Goal: Task Accomplishment & Management: Use online tool/utility

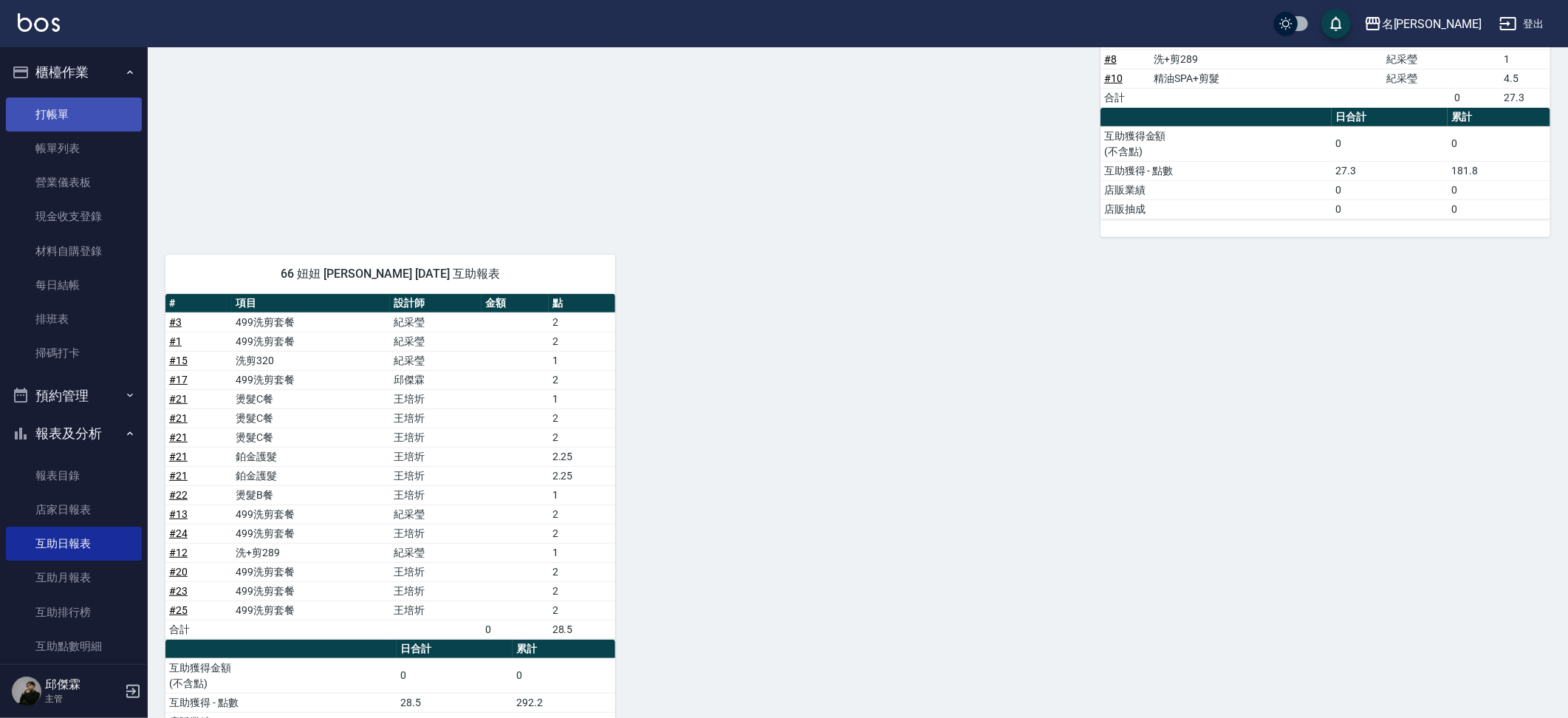
click at [82, 102] on link "打帳單" at bounding box center [74, 114] width 136 height 34
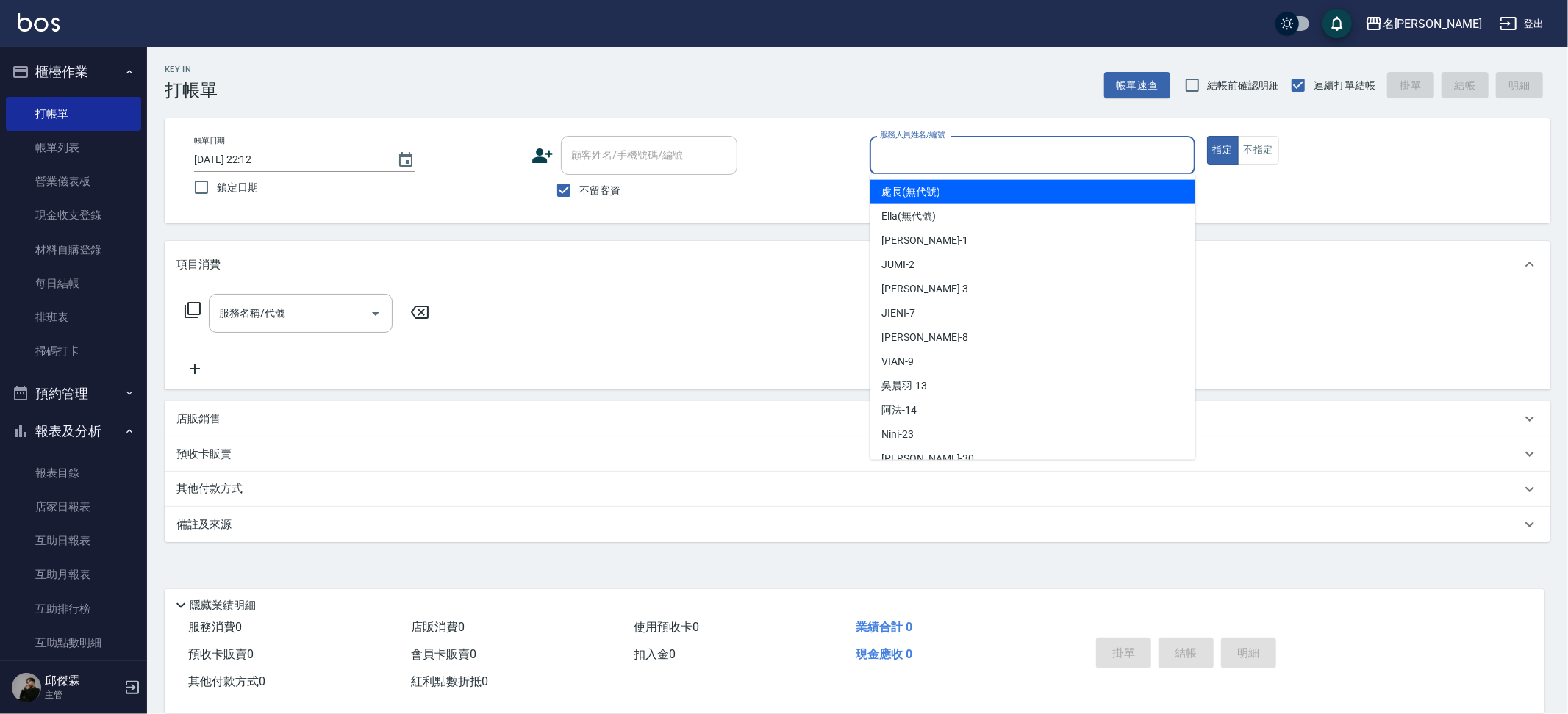
click at [1120, 155] on input "服務人員姓名/編號" at bounding box center [1032, 155] width 312 height 26
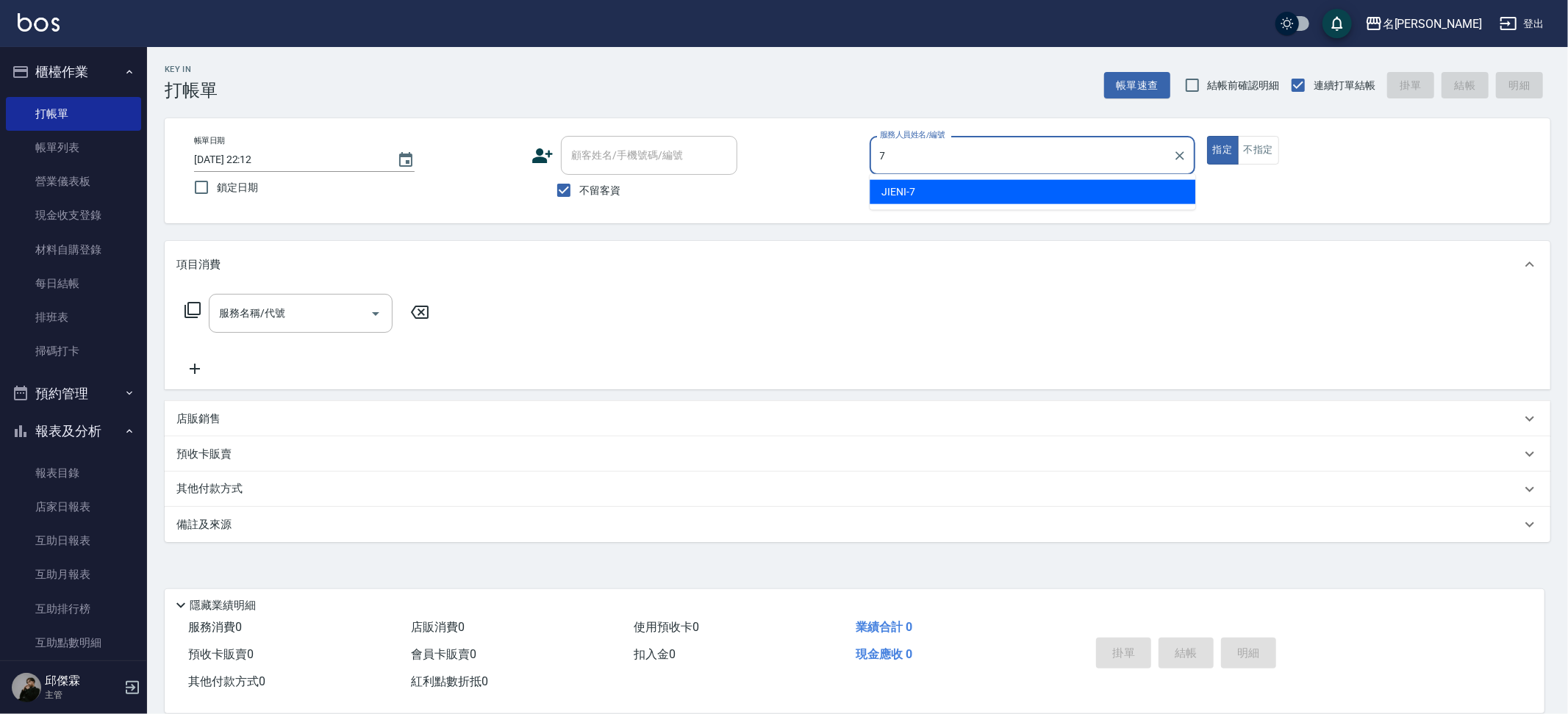
type input "JIENI-7"
type button "true"
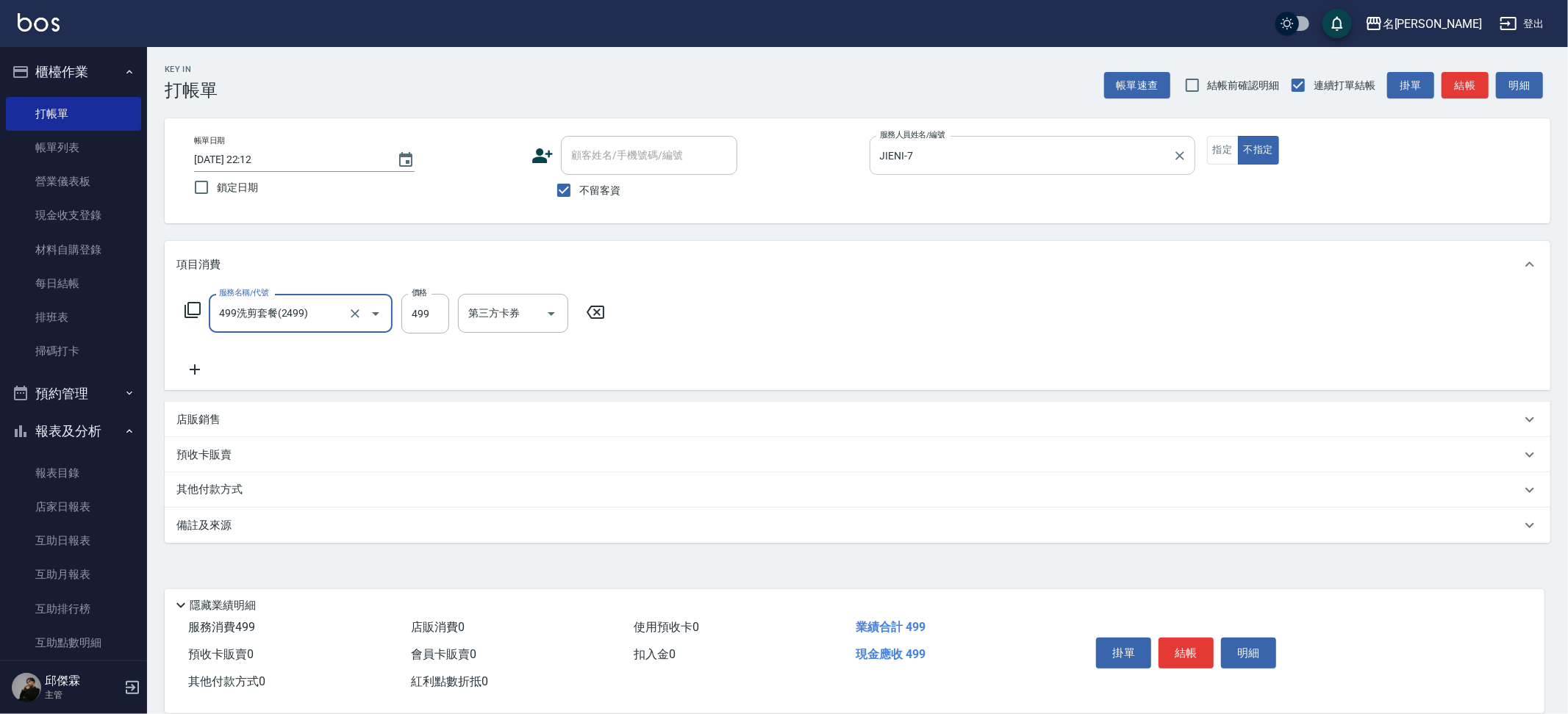
type input "499洗剪套餐(2499)"
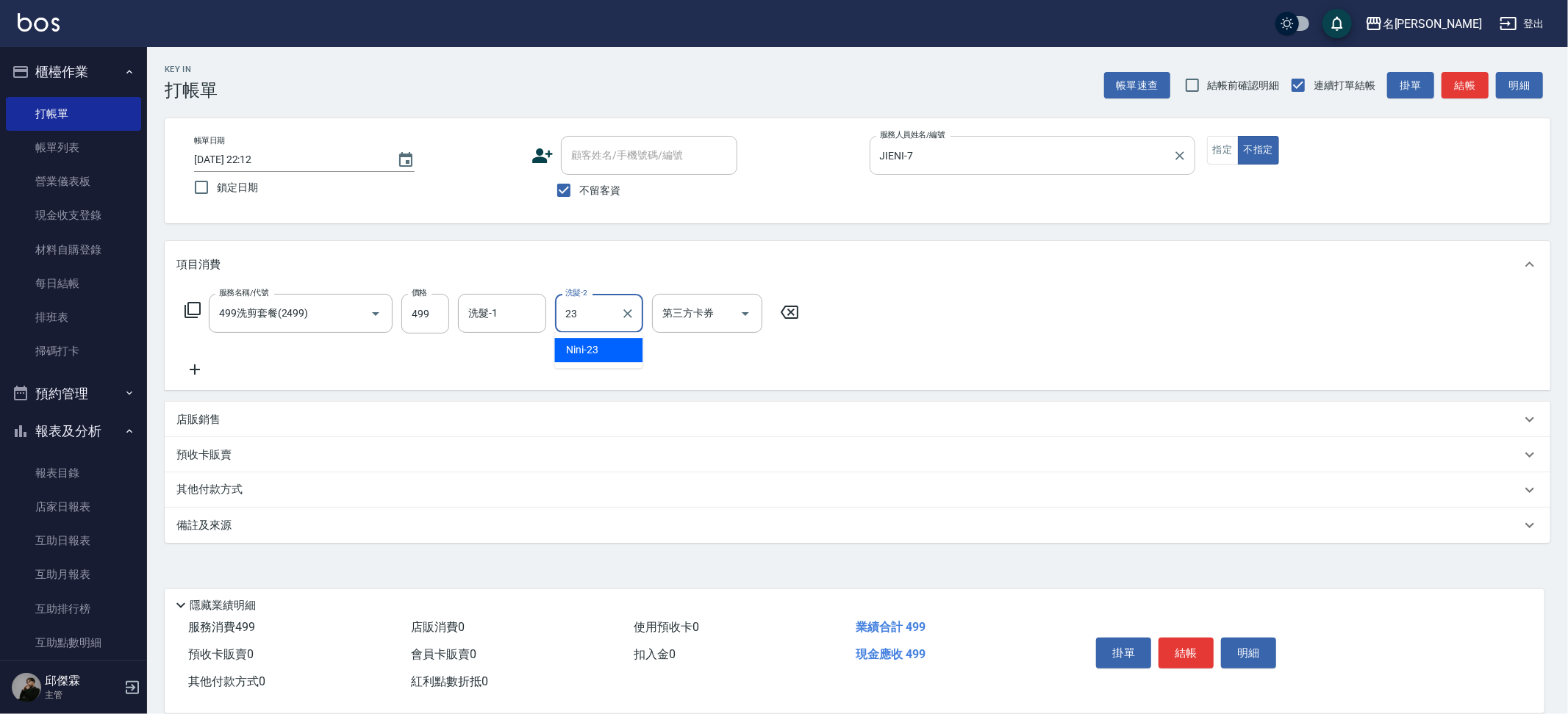
type input "Nini-23"
click at [354, 314] on icon "Clear" at bounding box center [355, 313] width 15 height 15
type input "[PERSON_NAME]spa(0499)"
type input "Mina-3"
type input "Nini-23"
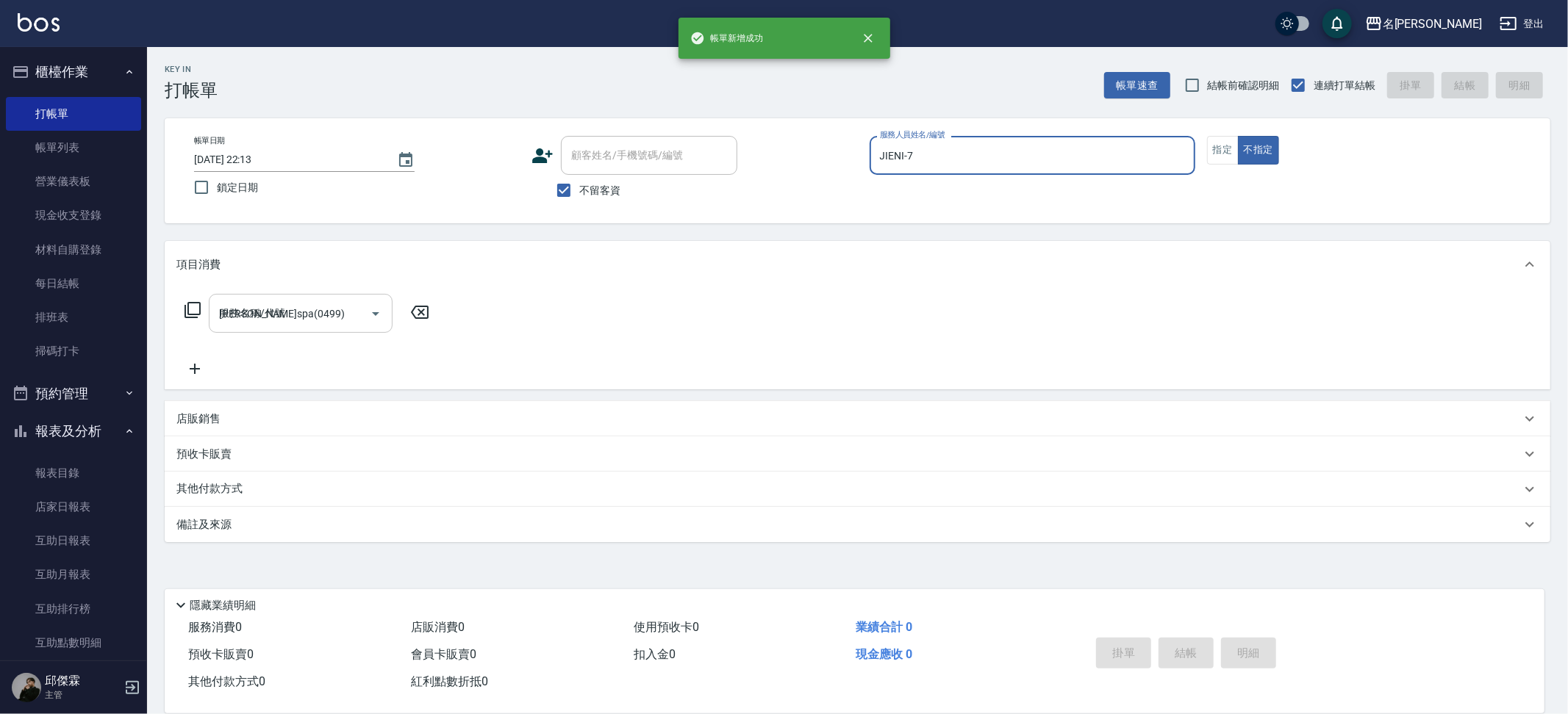
type input "[DATE] 22:13"
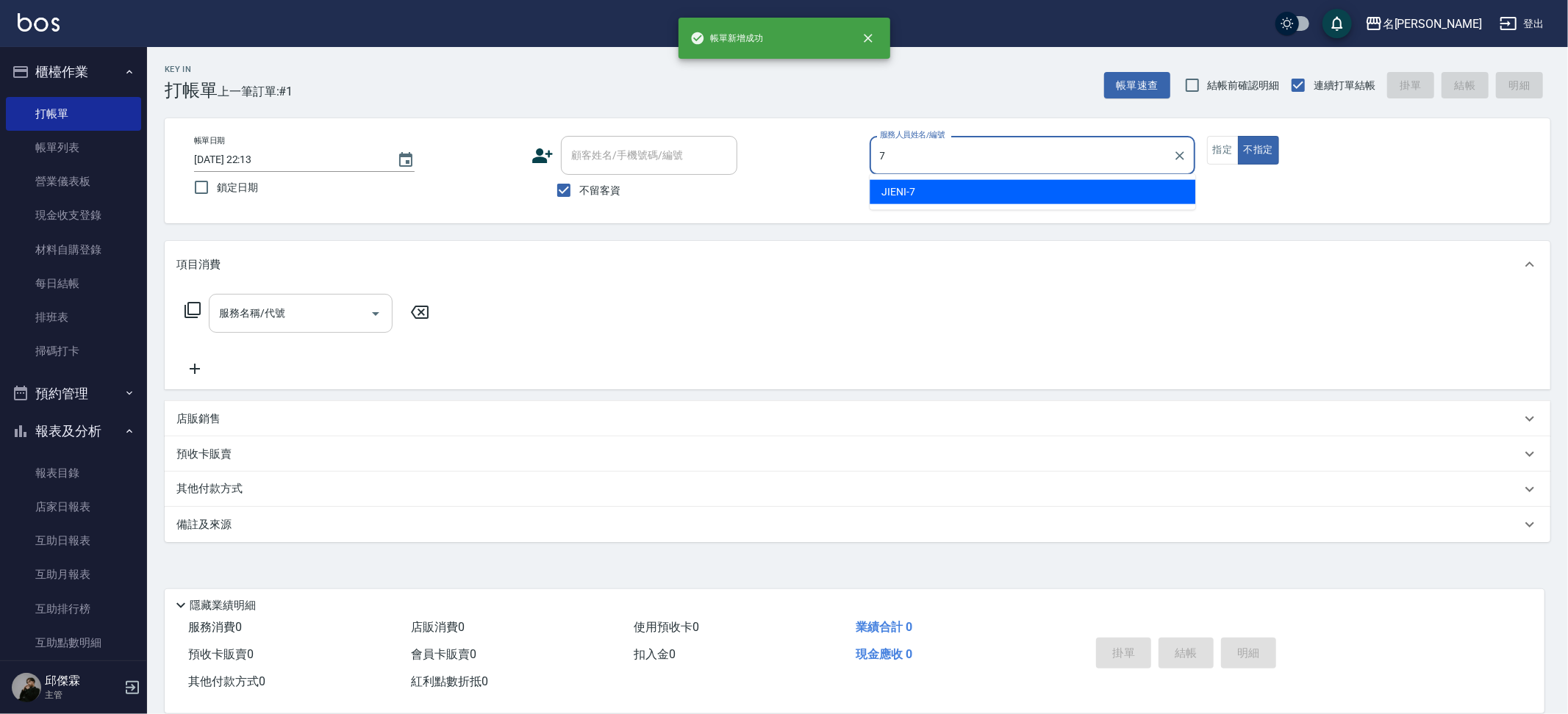
type input "JIENI-7"
type button "false"
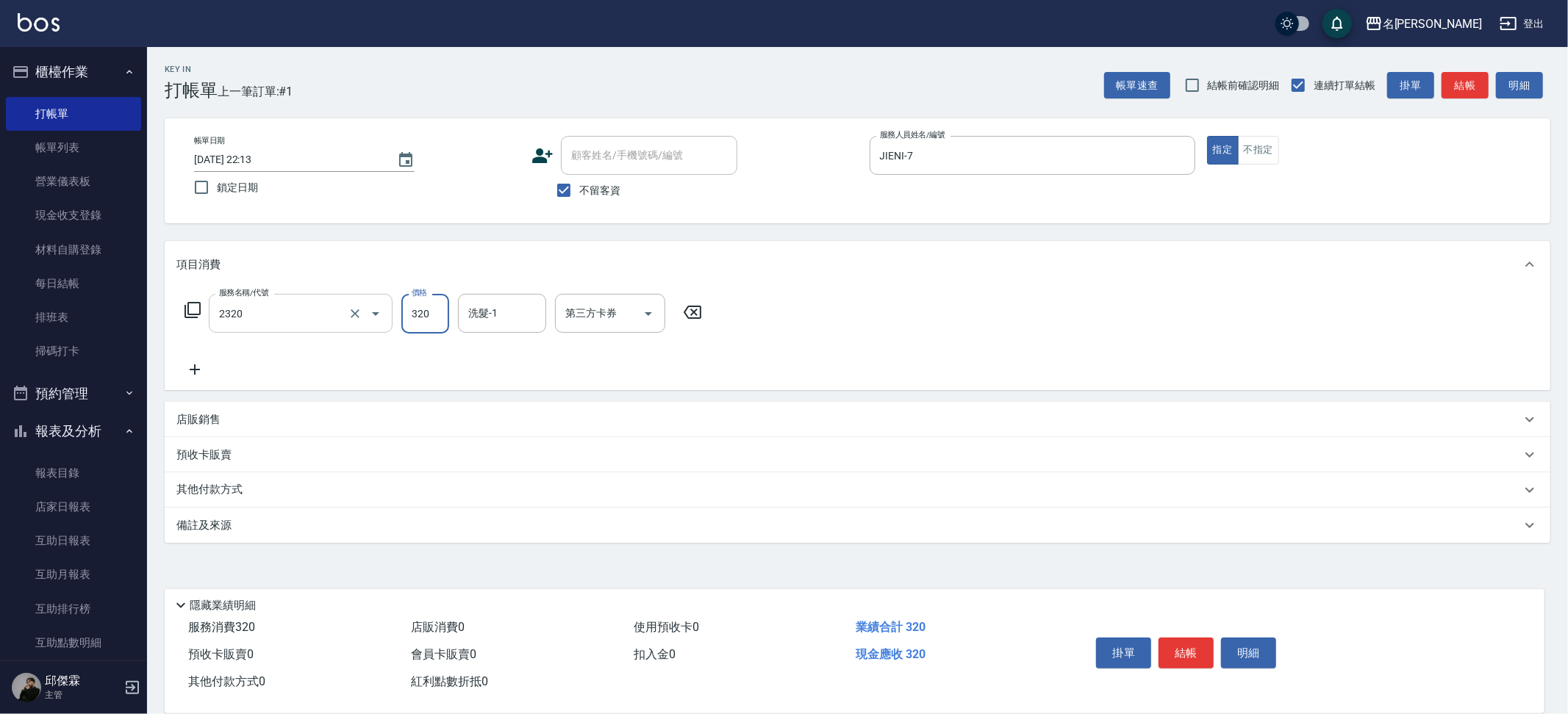
type input "洗剪320(2320)"
click at [522, 319] on input "洗髮-1" at bounding box center [502, 313] width 75 height 26
type input "Nini-23"
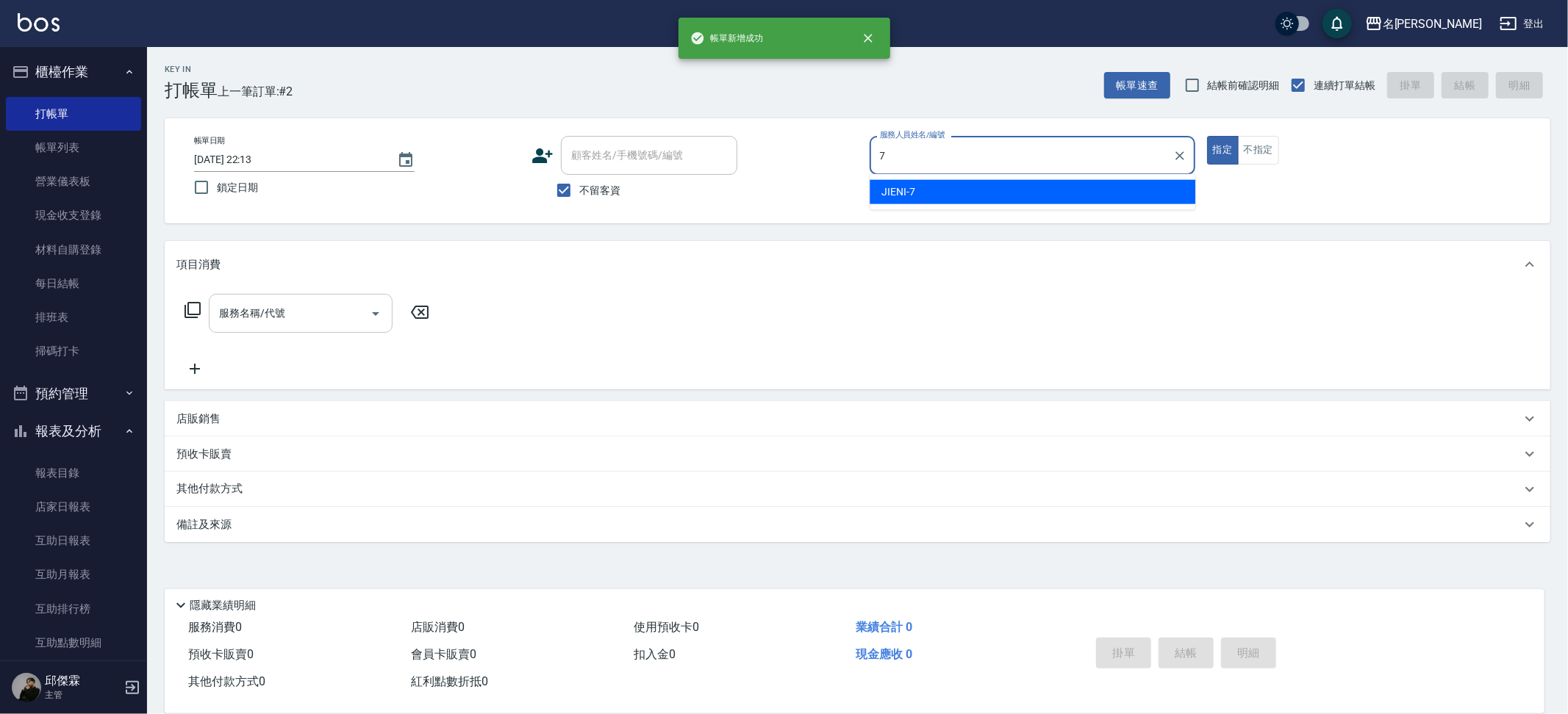
type input "JIENI-7"
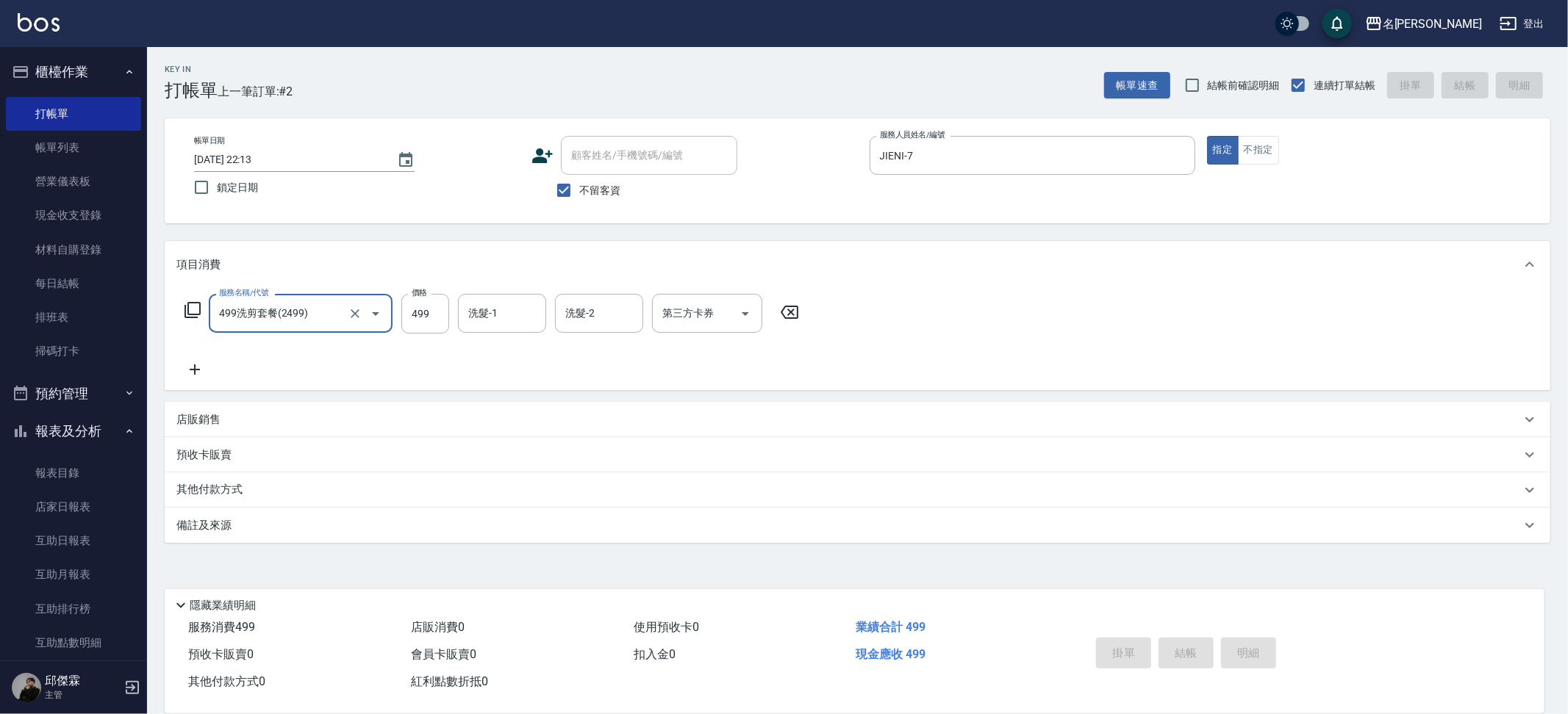
type input "499洗剪套餐(2499)"
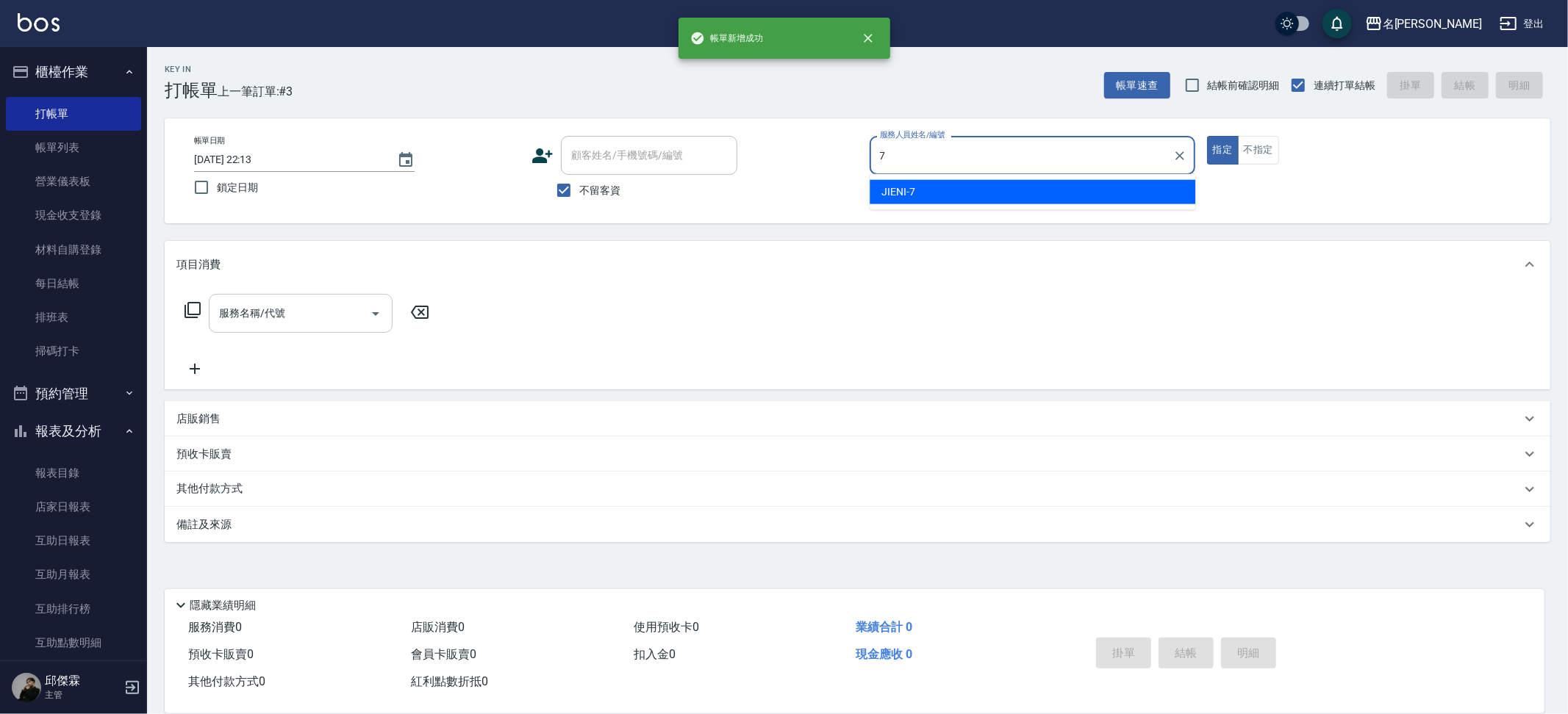
type input "JIENI-7"
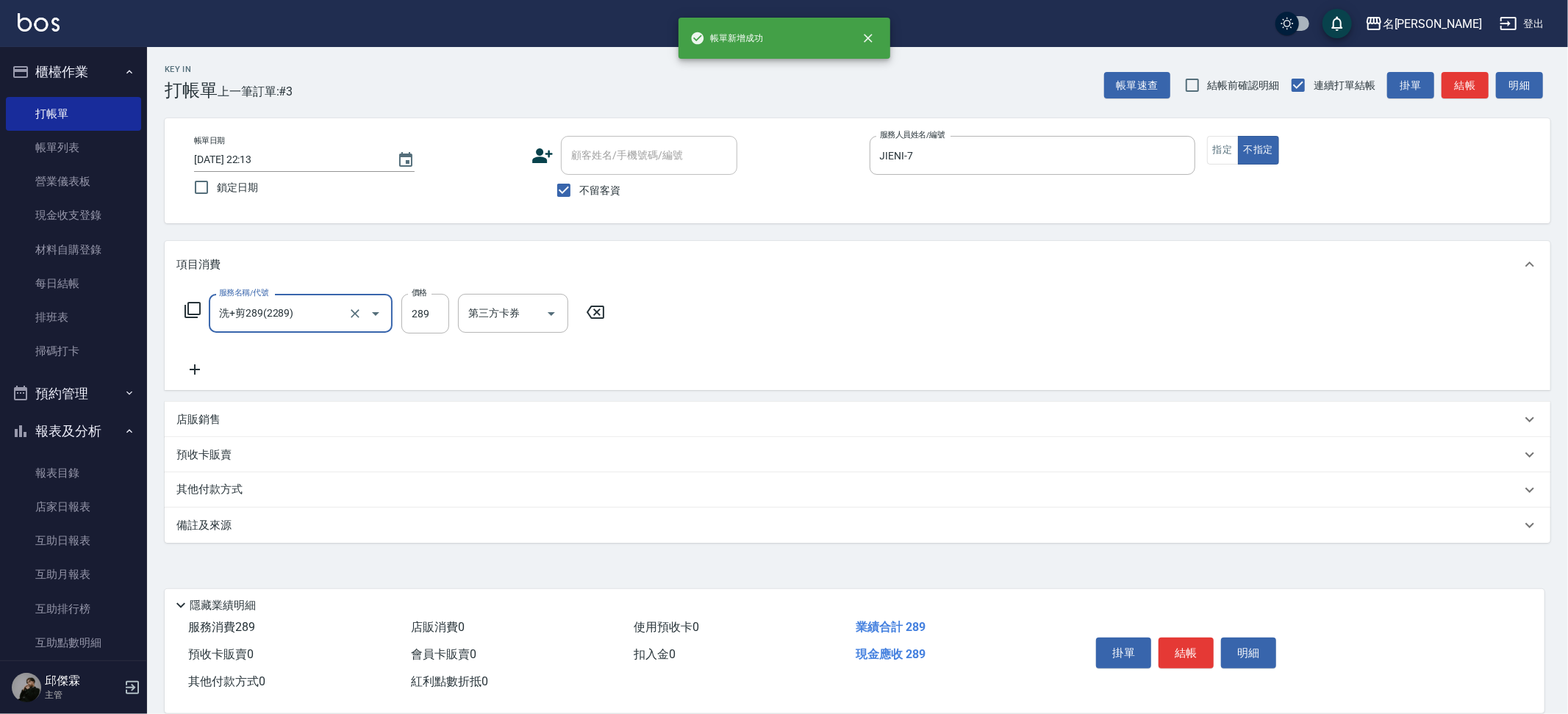
type input "洗+剪289(2289)"
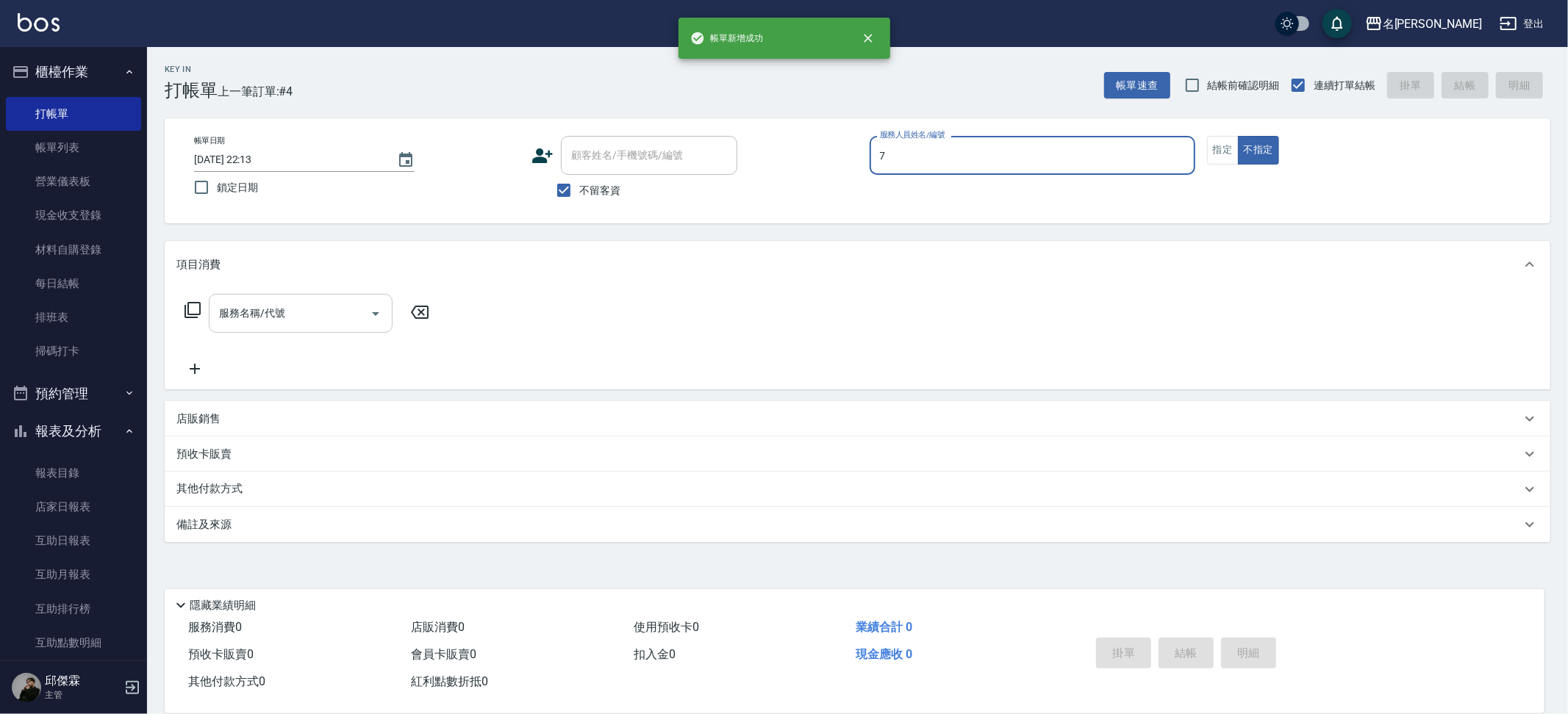
type input "JIENI-7"
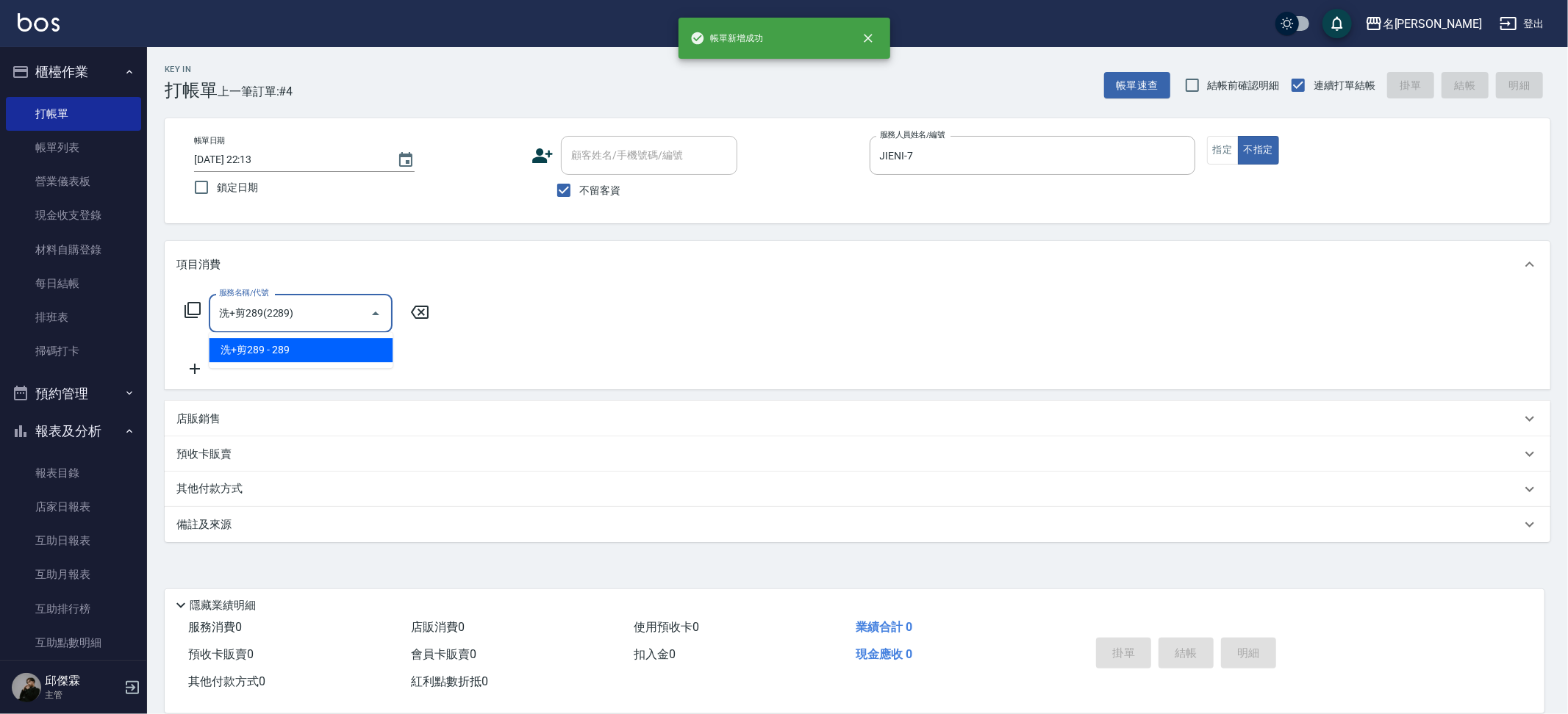
type input "洗+剪289(2289)"
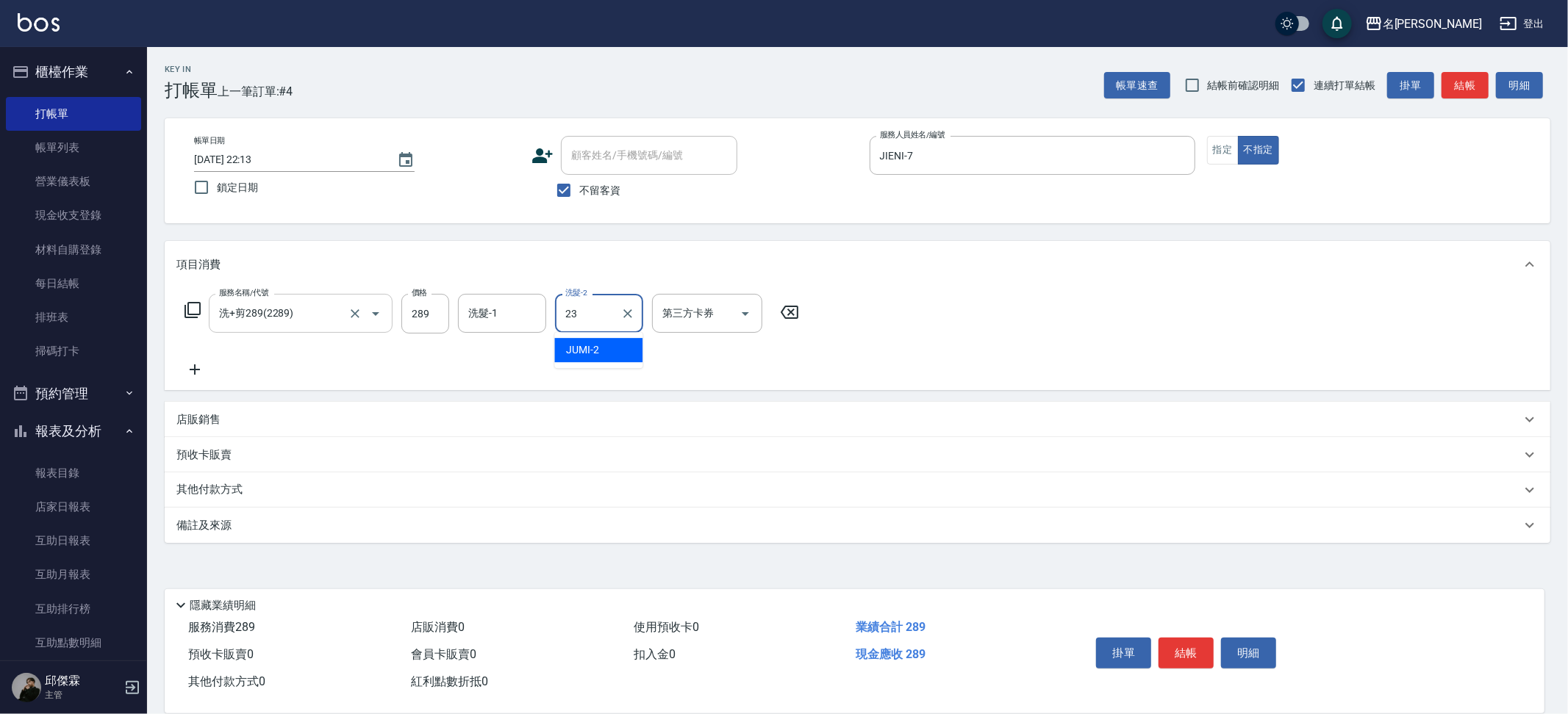
type input "Nini-23"
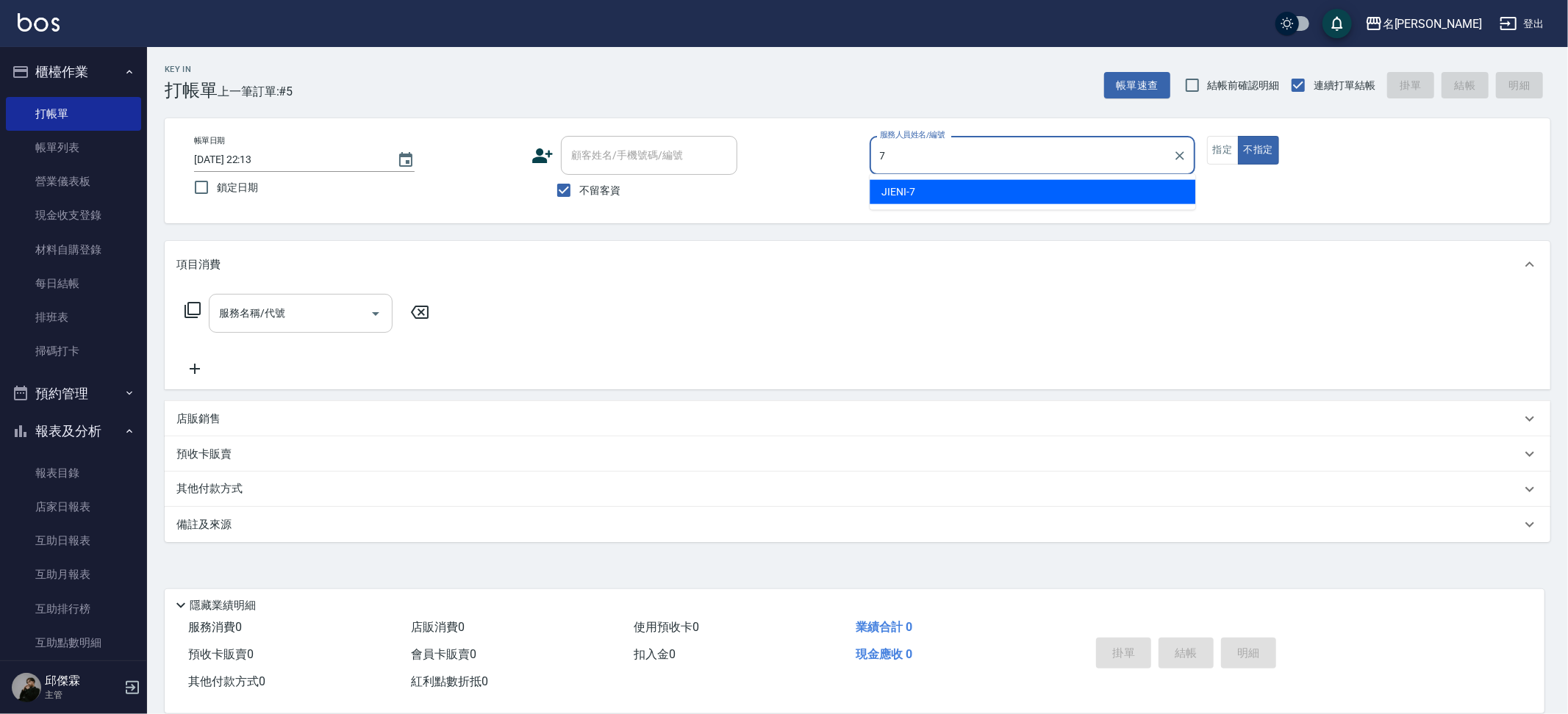
type input "JIENI-7"
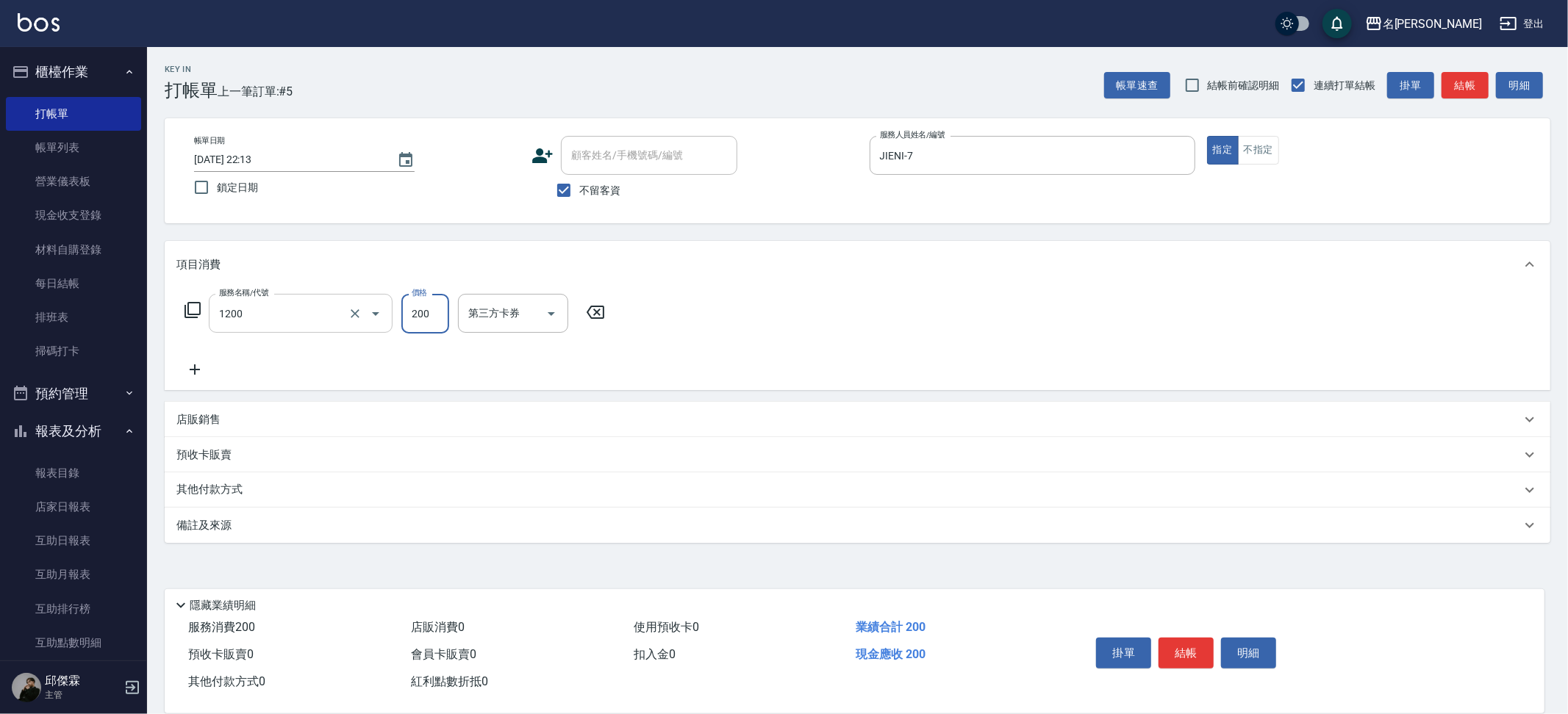
type input "一般洗+精油(1200)"
type input "250"
type input "Nini-23"
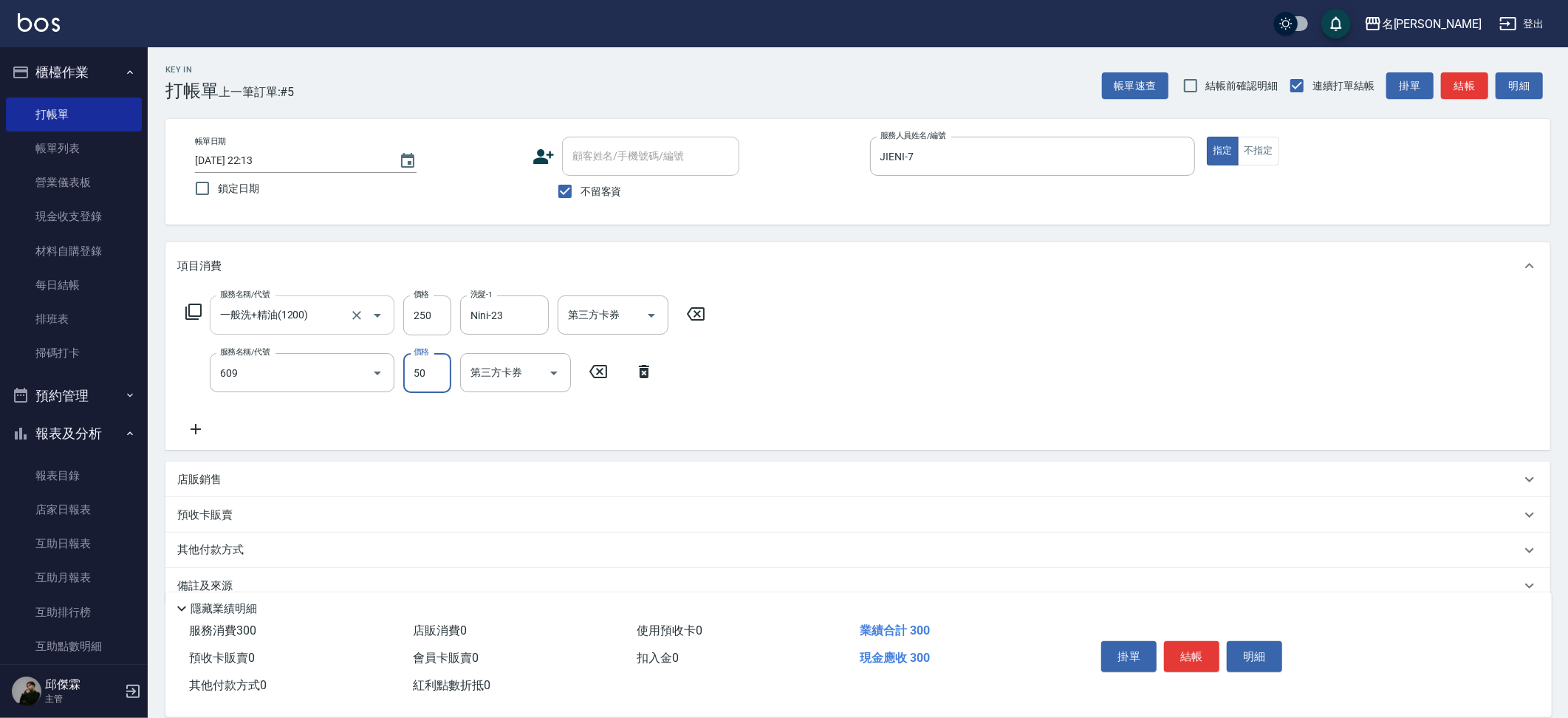
type input "精油(609)"
type input "Nini-23"
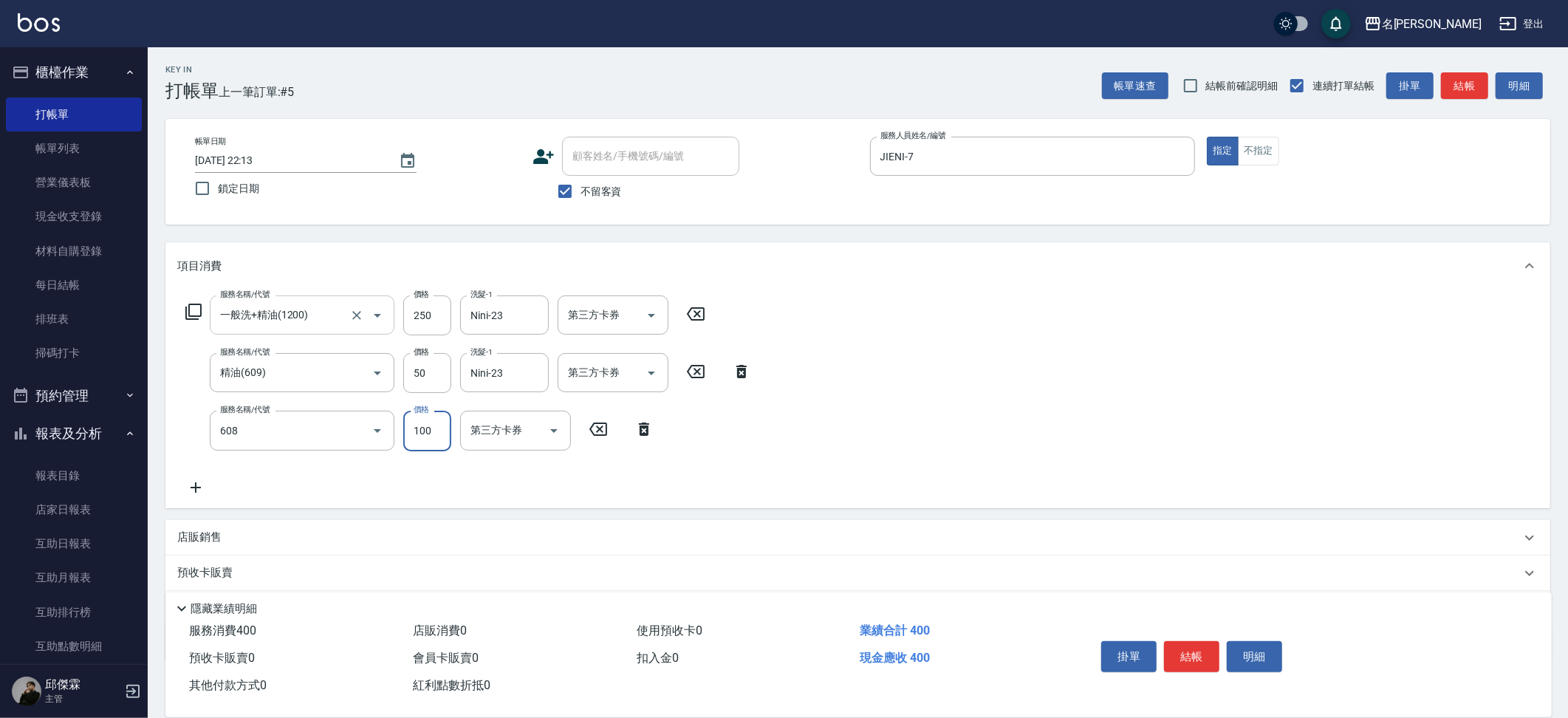
type input "精油(長)(608)"
type input "Nini-23"
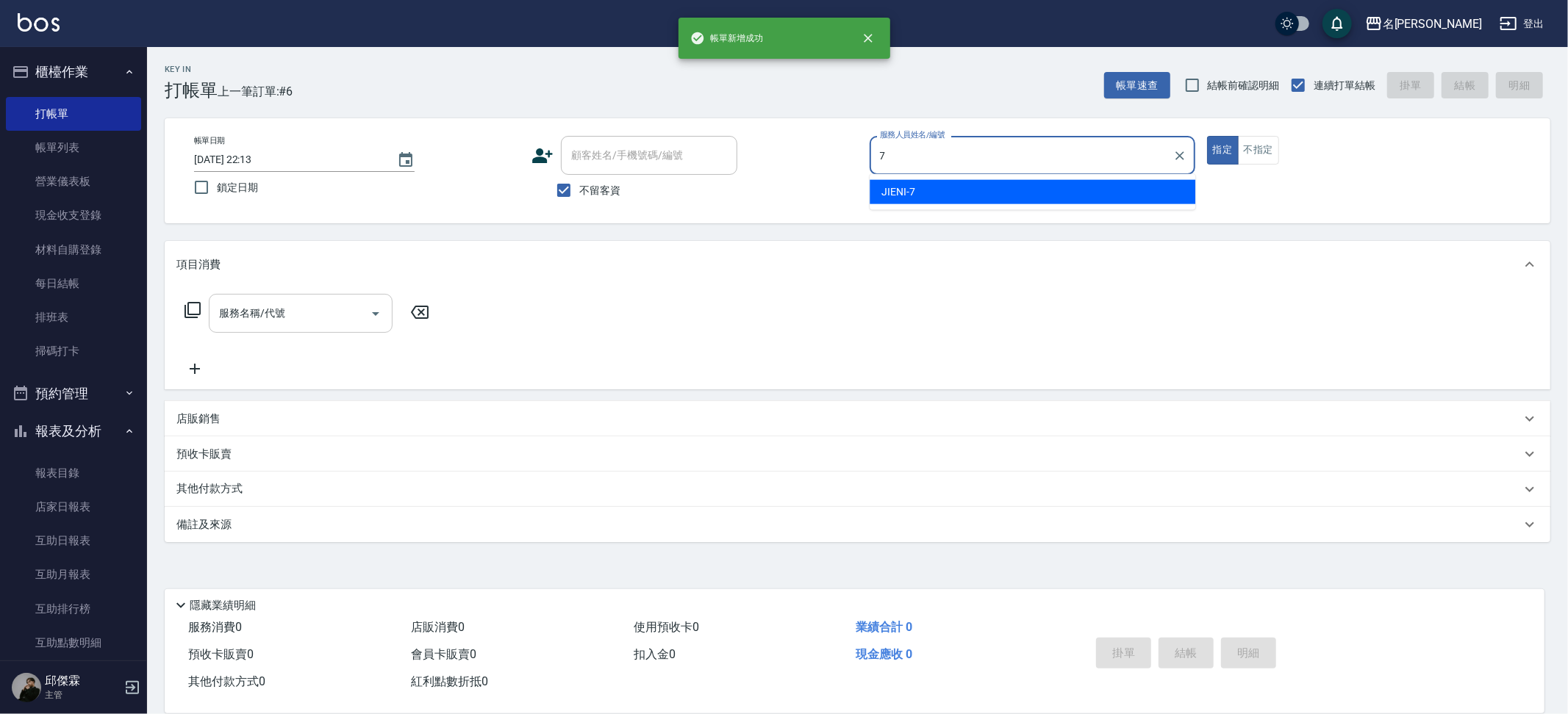
type input "JIENI-7"
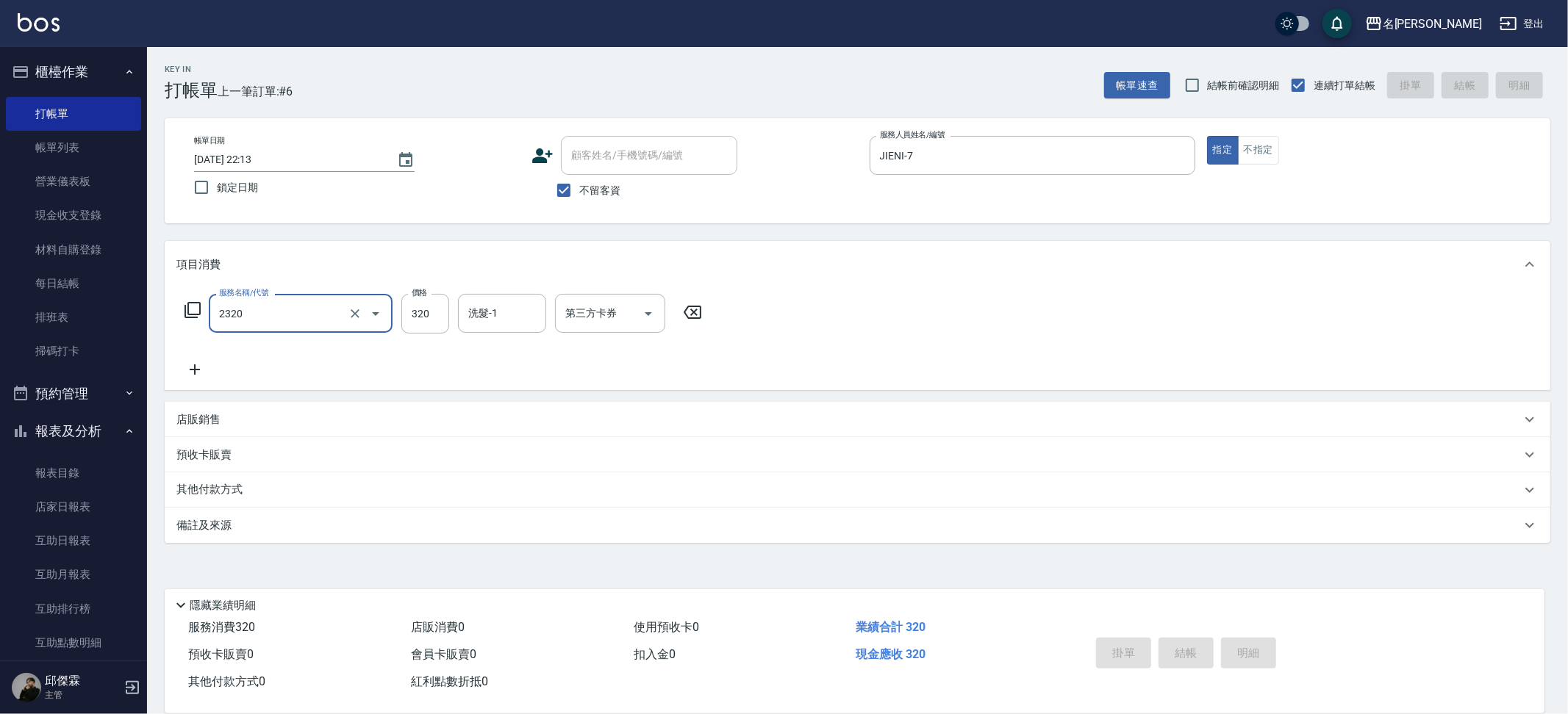
type input "2320"
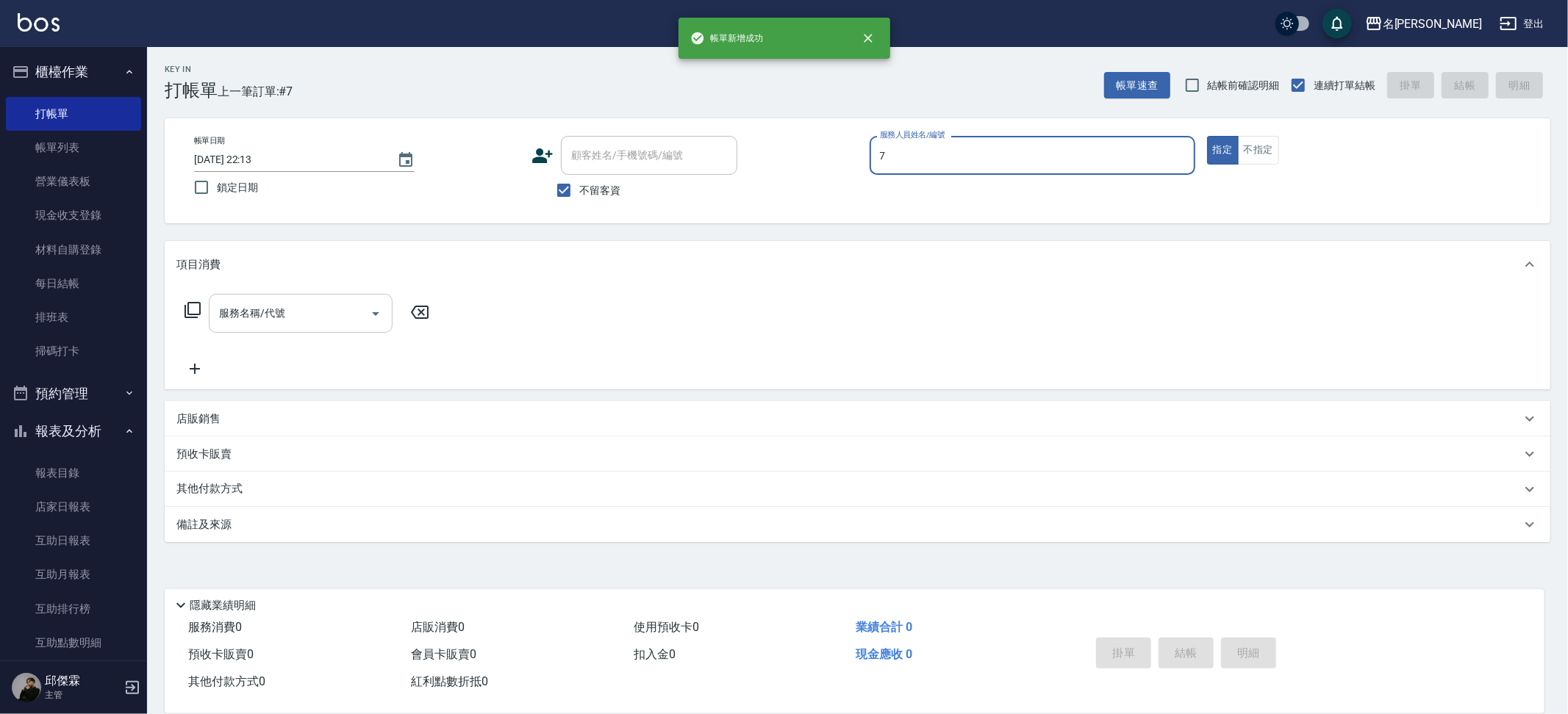
type input "JIENI-7"
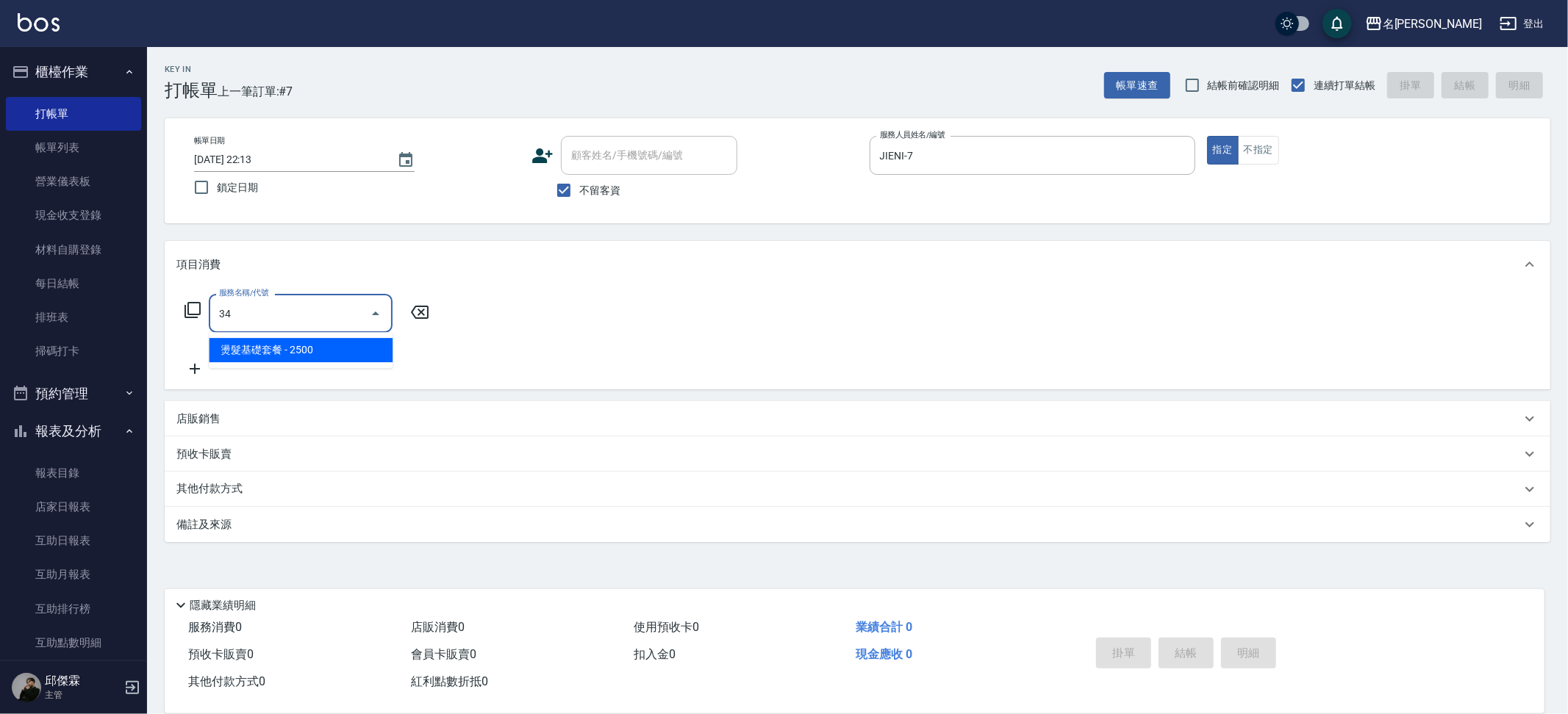
type input "3"
type input "1"
type input "4"
type input "3"
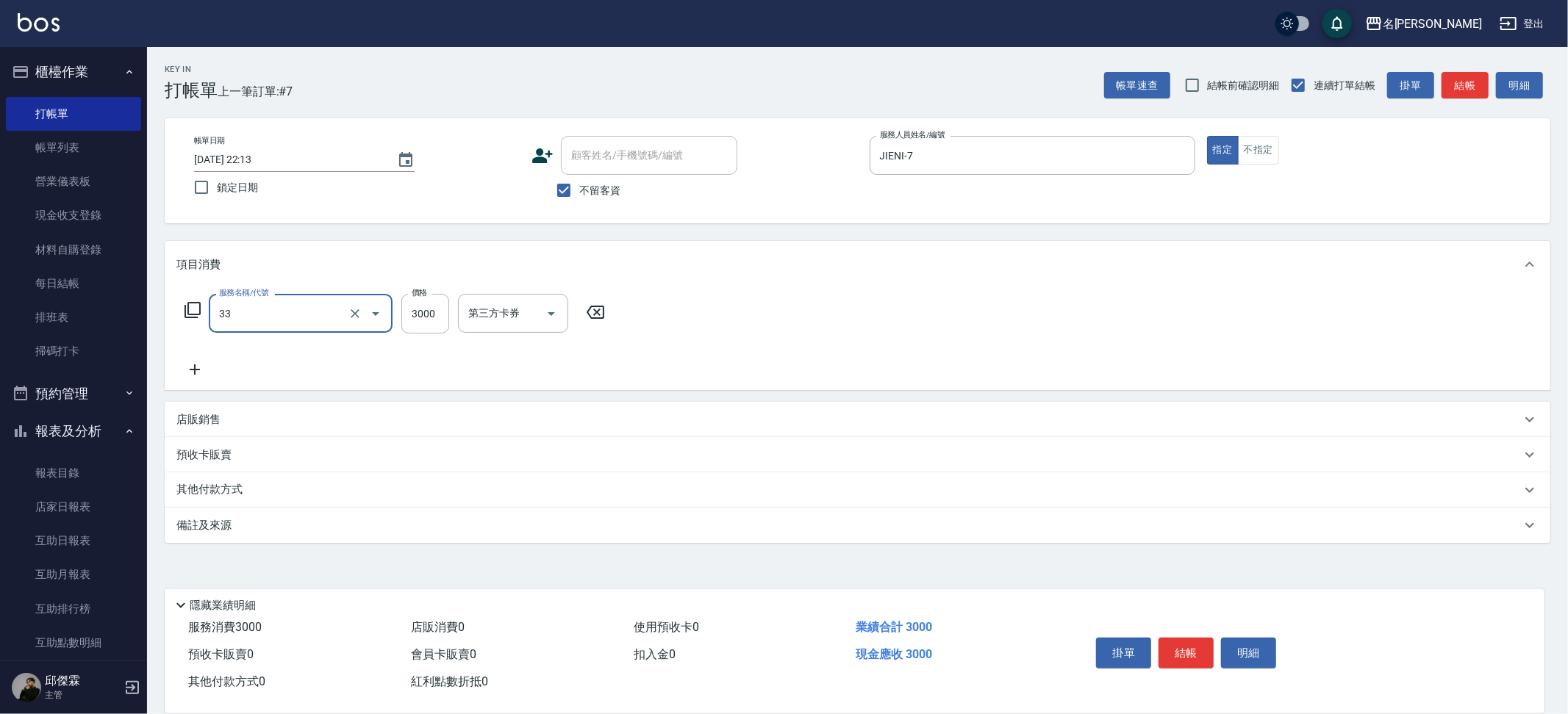
type input "燙髮C餐(33)"
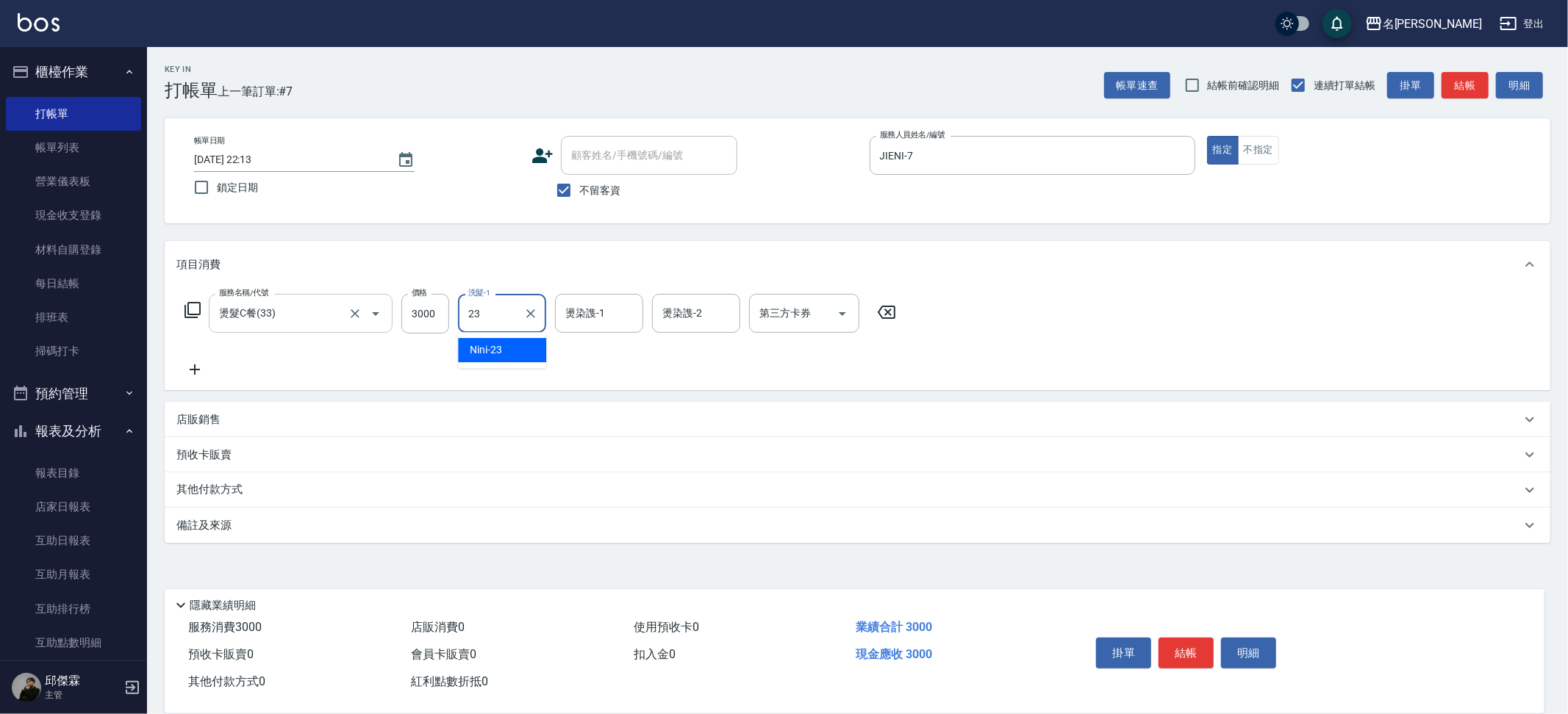
type input "Nini-23"
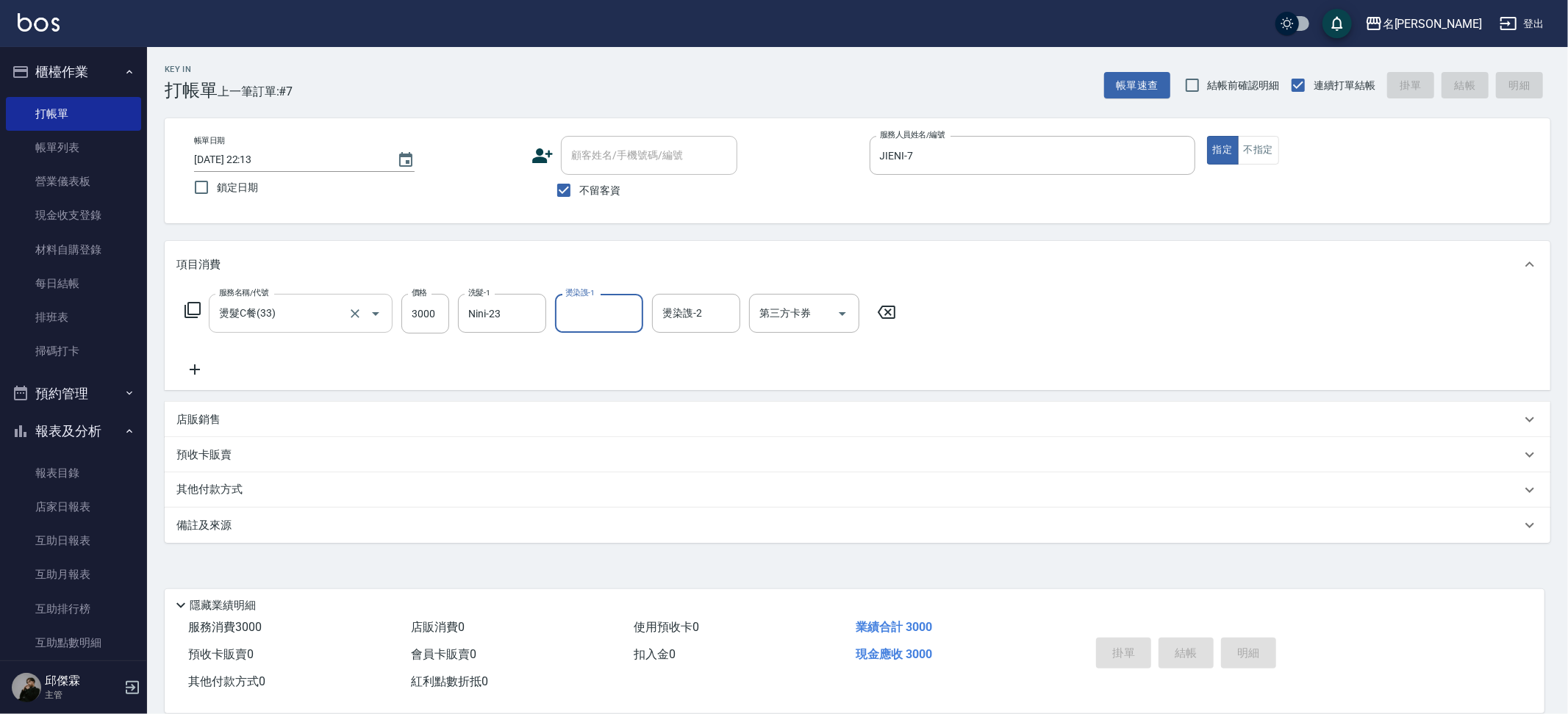
type input "[DATE] 22:14"
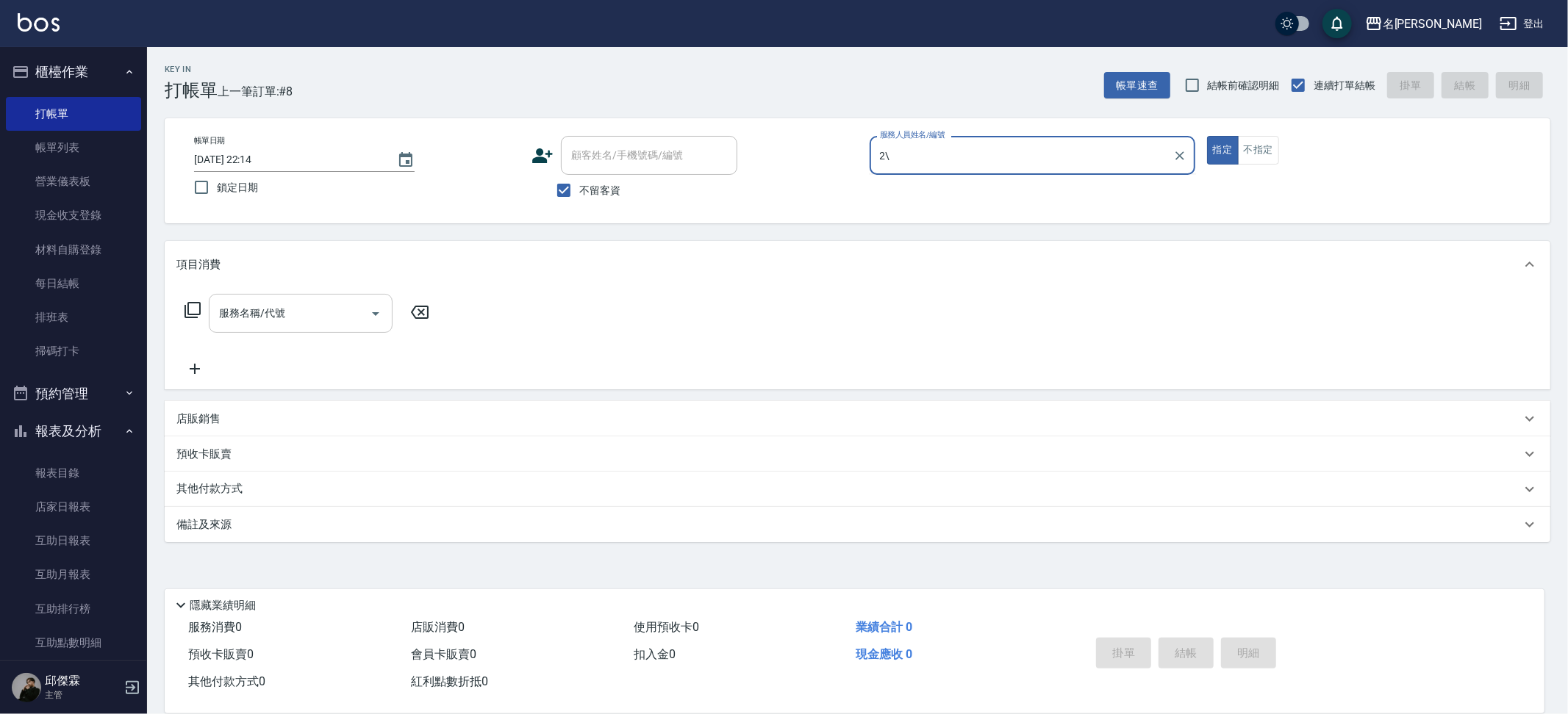
type input "2"
type input "JIENI-7"
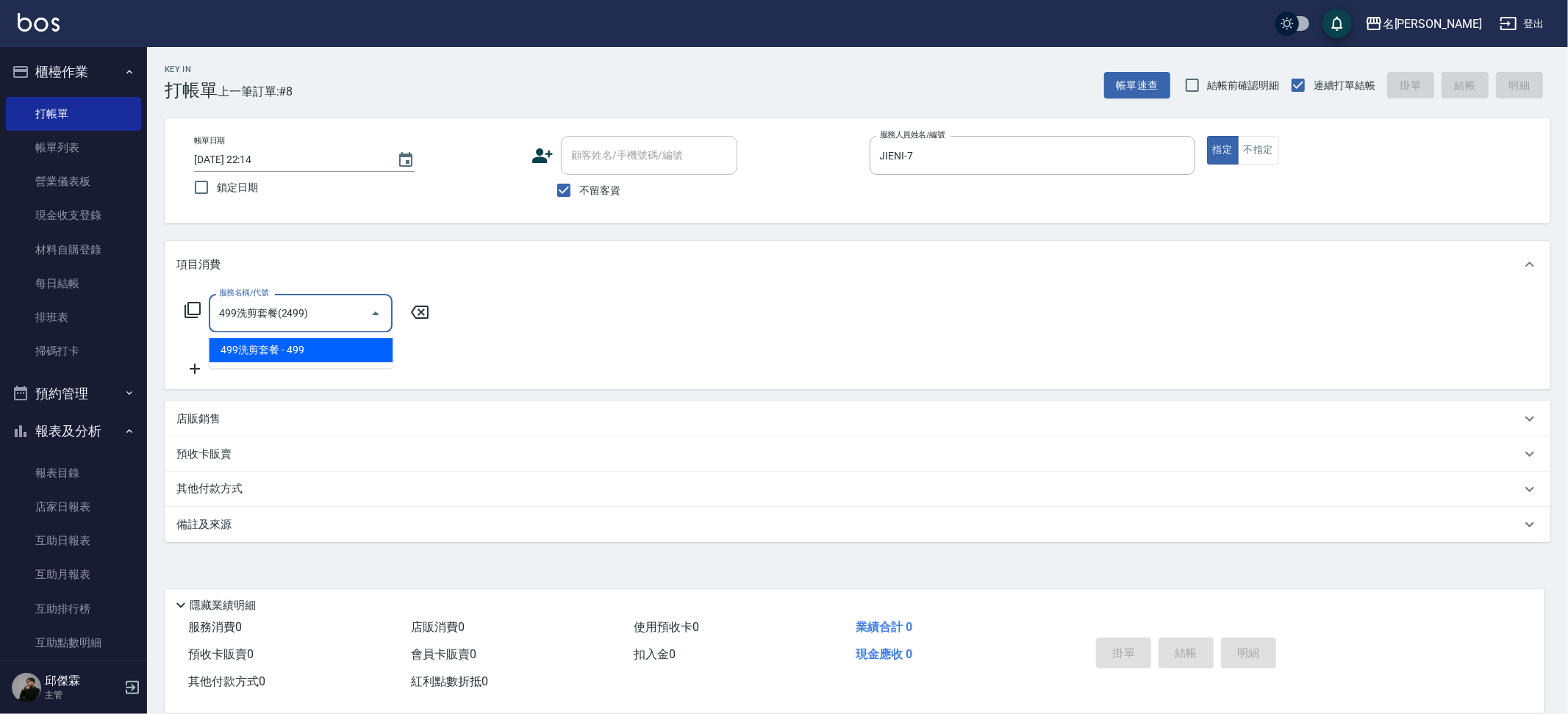
type input "499洗剪套餐(2499)"
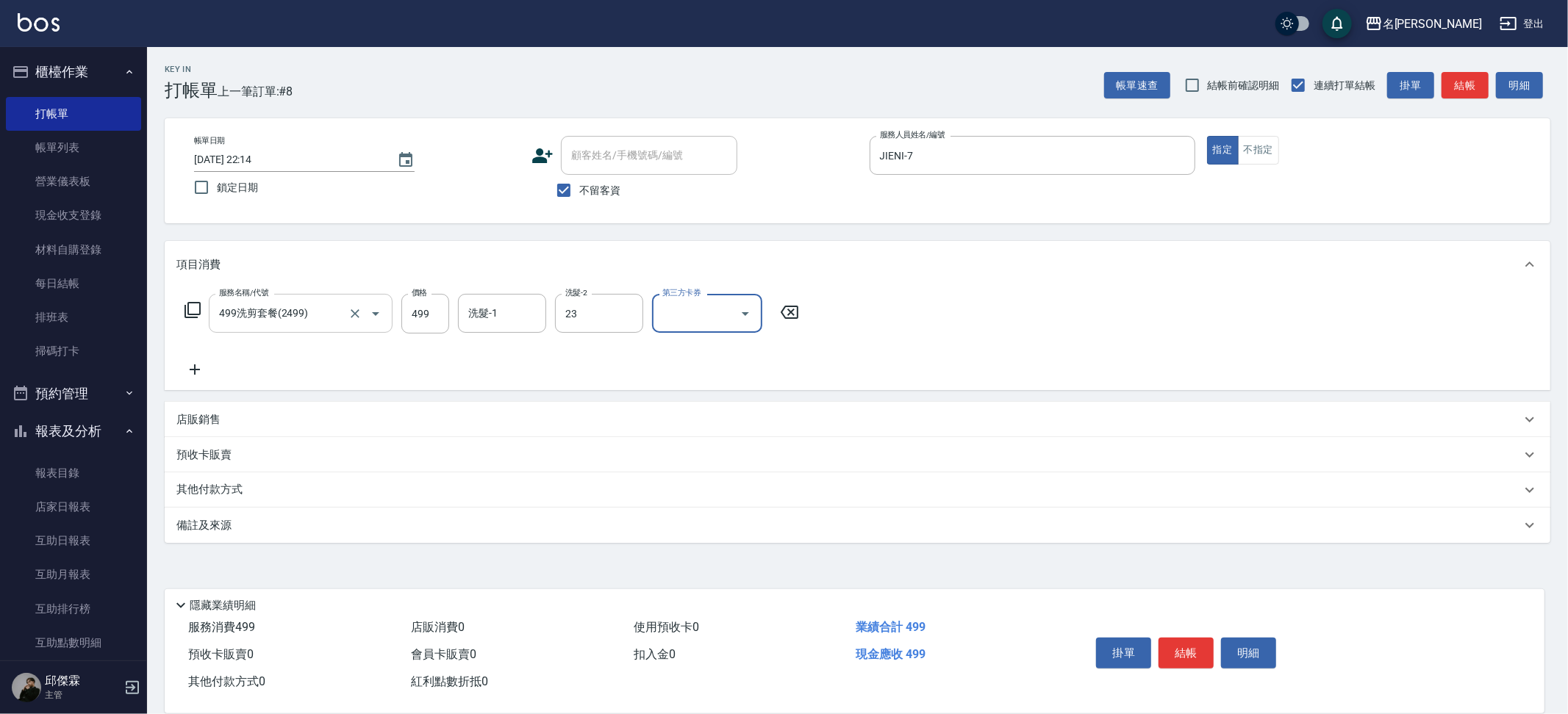
type input "Nini-23"
click at [1261, 155] on button "不指定" at bounding box center [1258, 150] width 41 height 29
click at [1190, 656] on button "結帳" at bounding box center [1185, 653] width 55 height 31
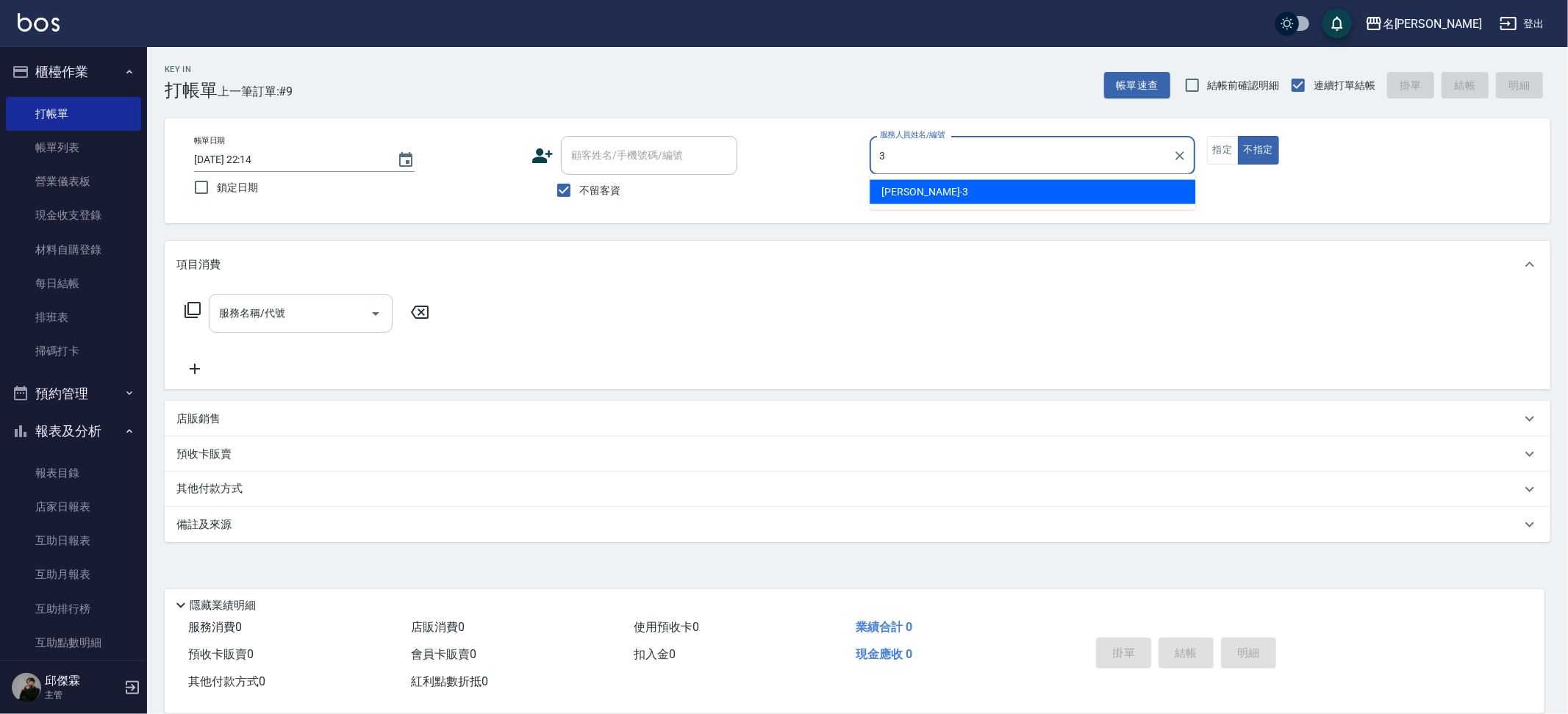
type input "Mina-3"
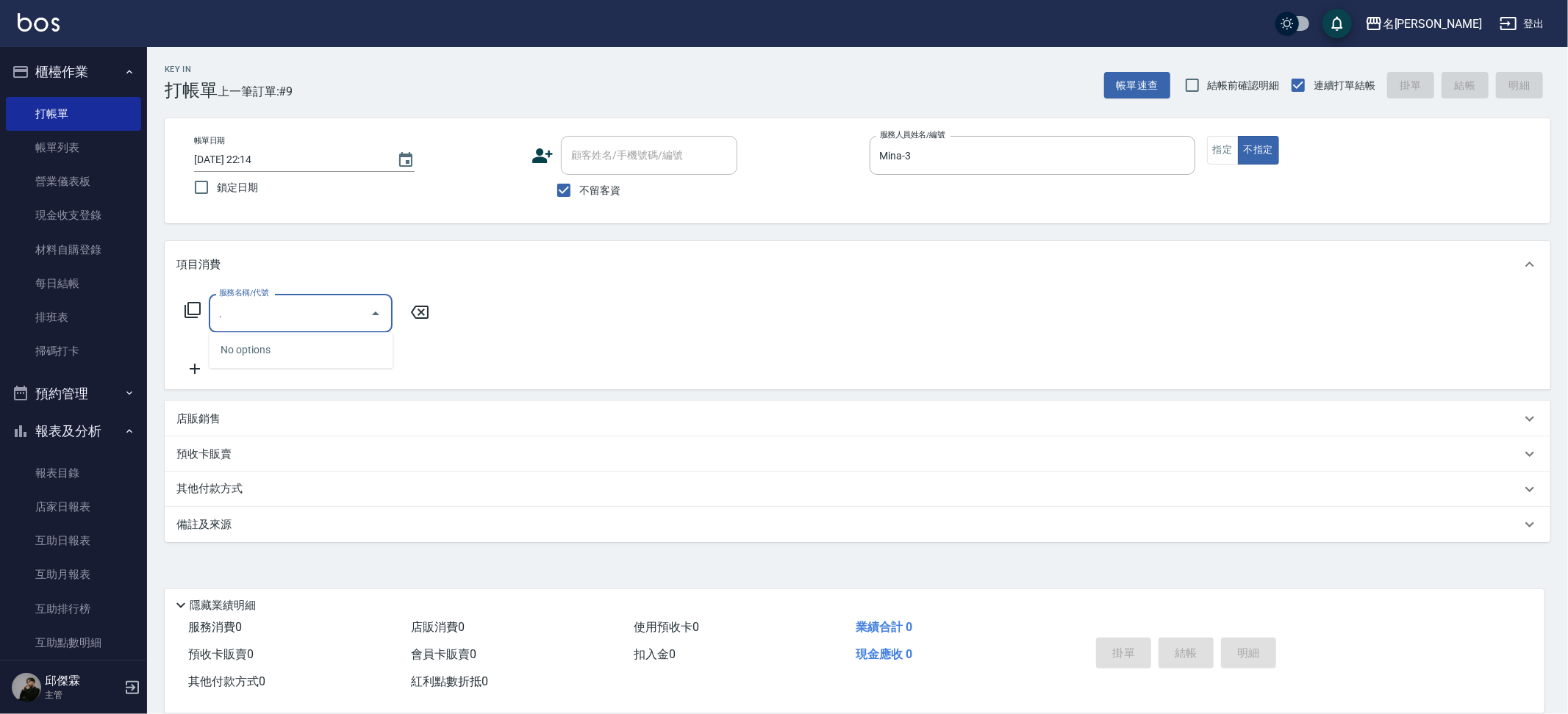
type input "."
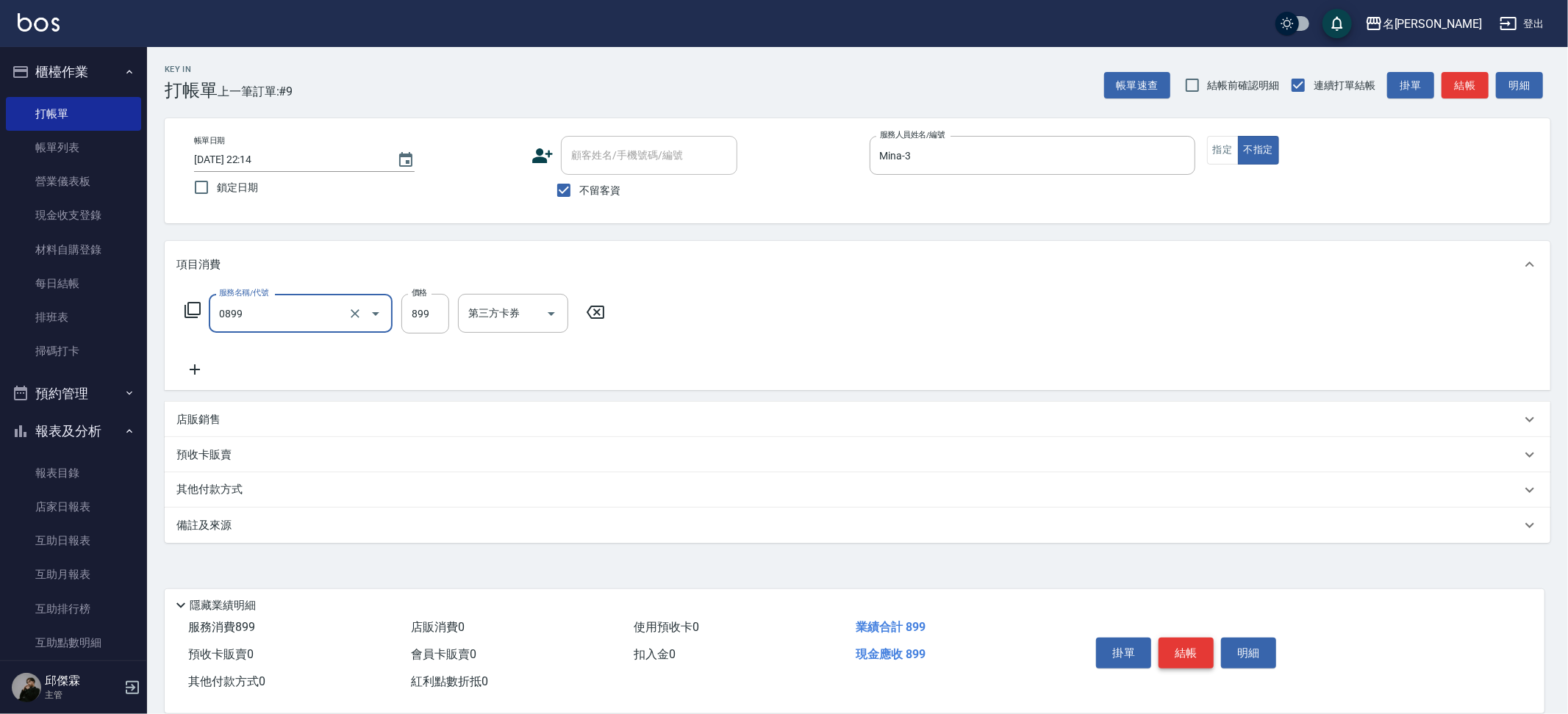
type input "REVIVRE(0899)"
type input "Nini-23"
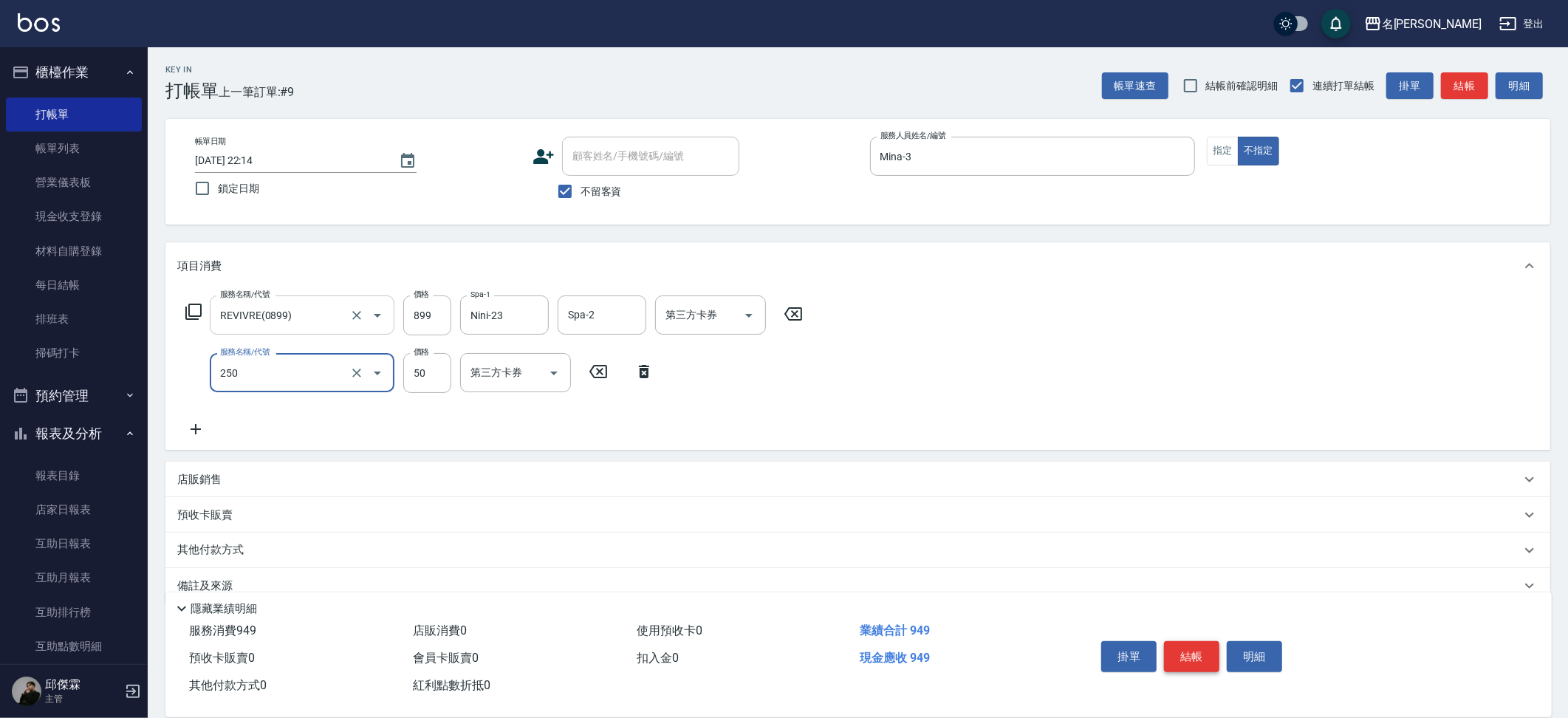
type input "剪瀏海(250)"
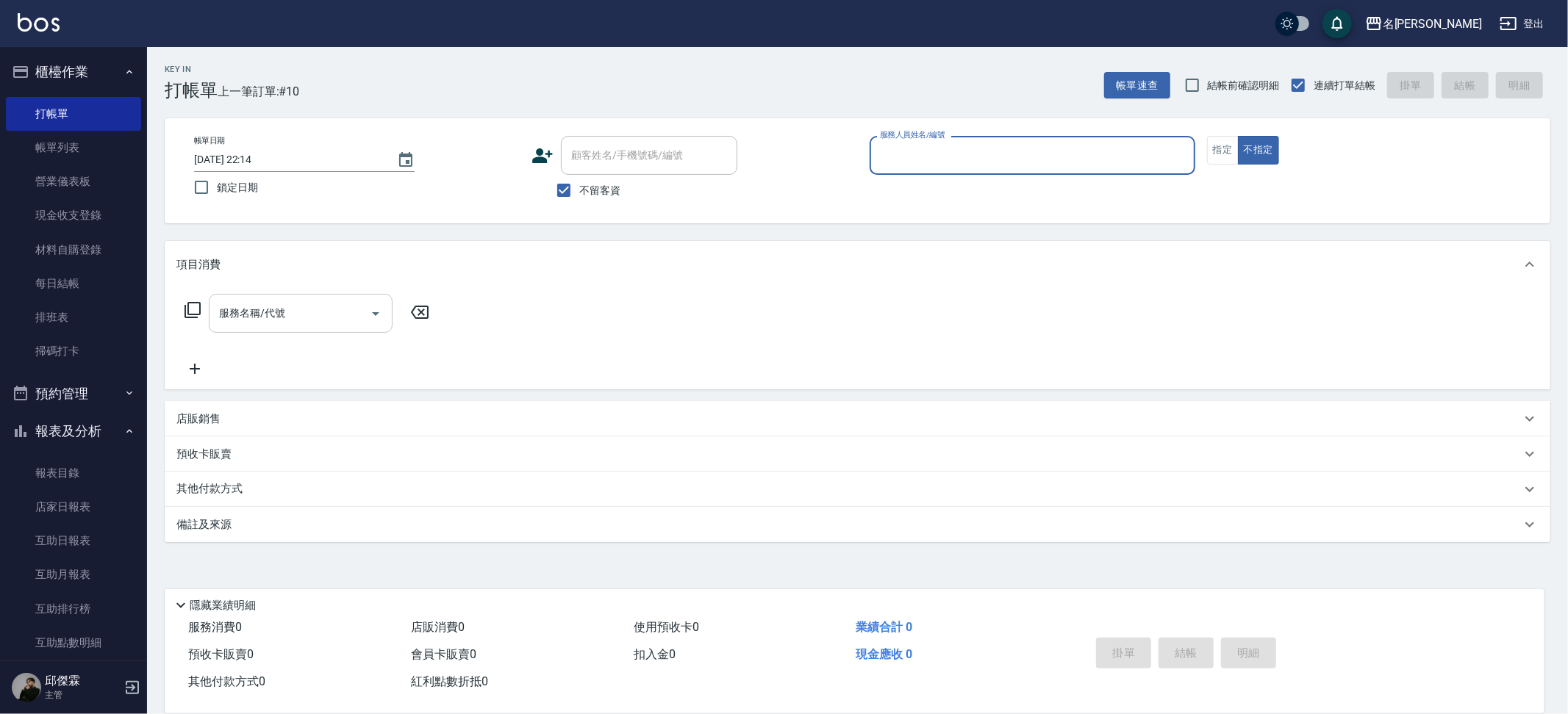
click at [1238, 136] on button "不指定" at bounding box center [1258, 150] width 41 height 29
click at [1065, 171] on div "服務人員姓名/編號" at bounding box center [1032, 155] width 326 height 39
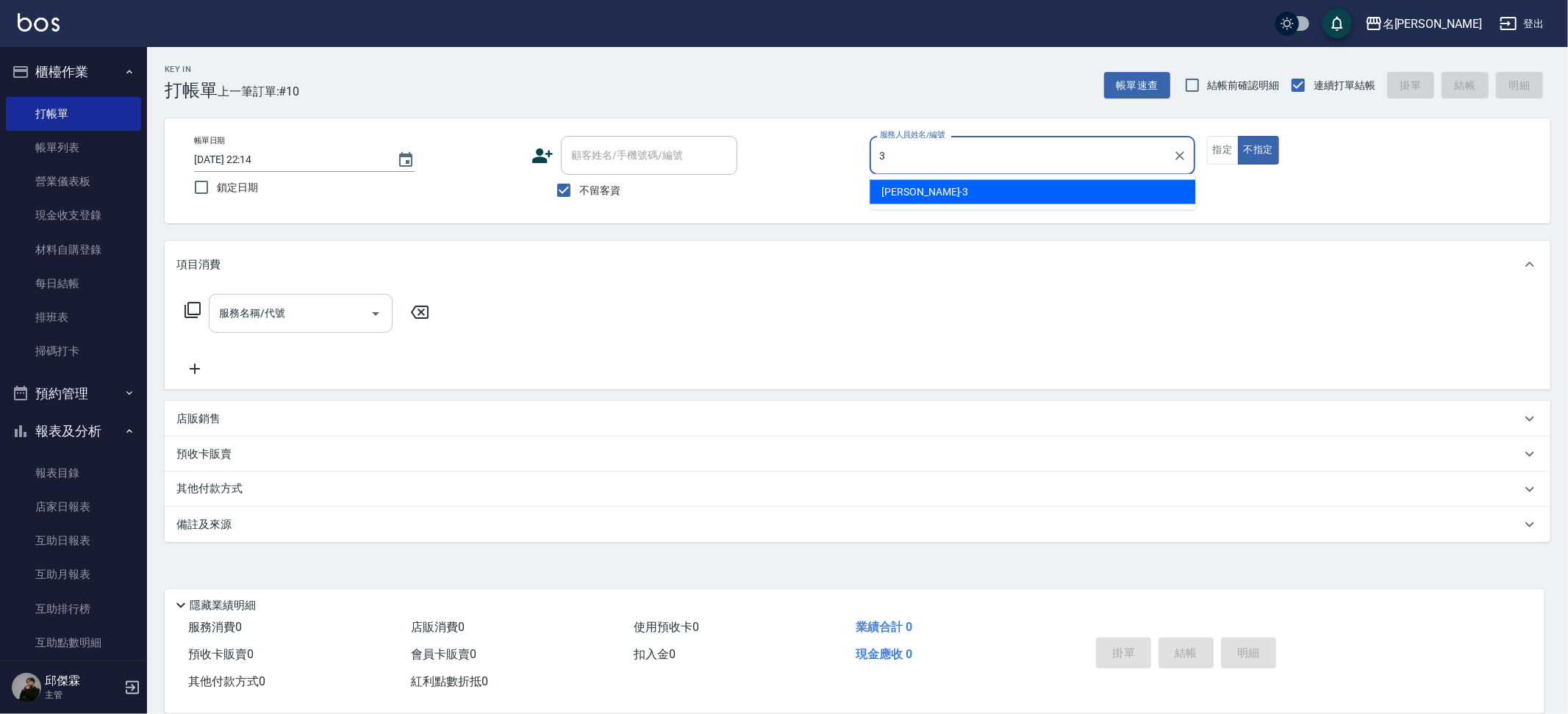
type input "Mina-3"
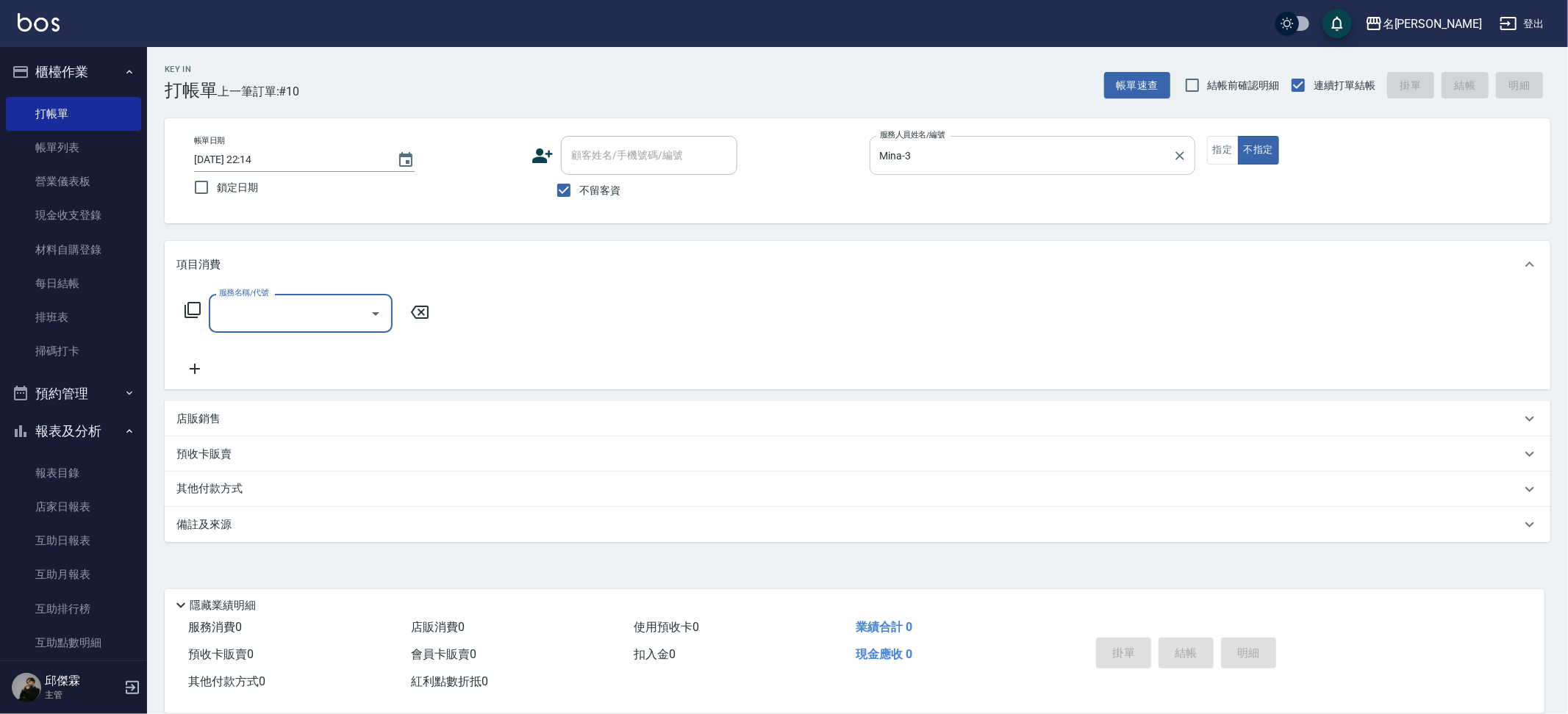
drag, startPoint x: 1212, startPoint y: 151, endPoint x: 1176, endPoint y: 158, distance: 36.7
click at [1212, 151] on button "指定" at bounding box center [1222, 150] width 32 height 29
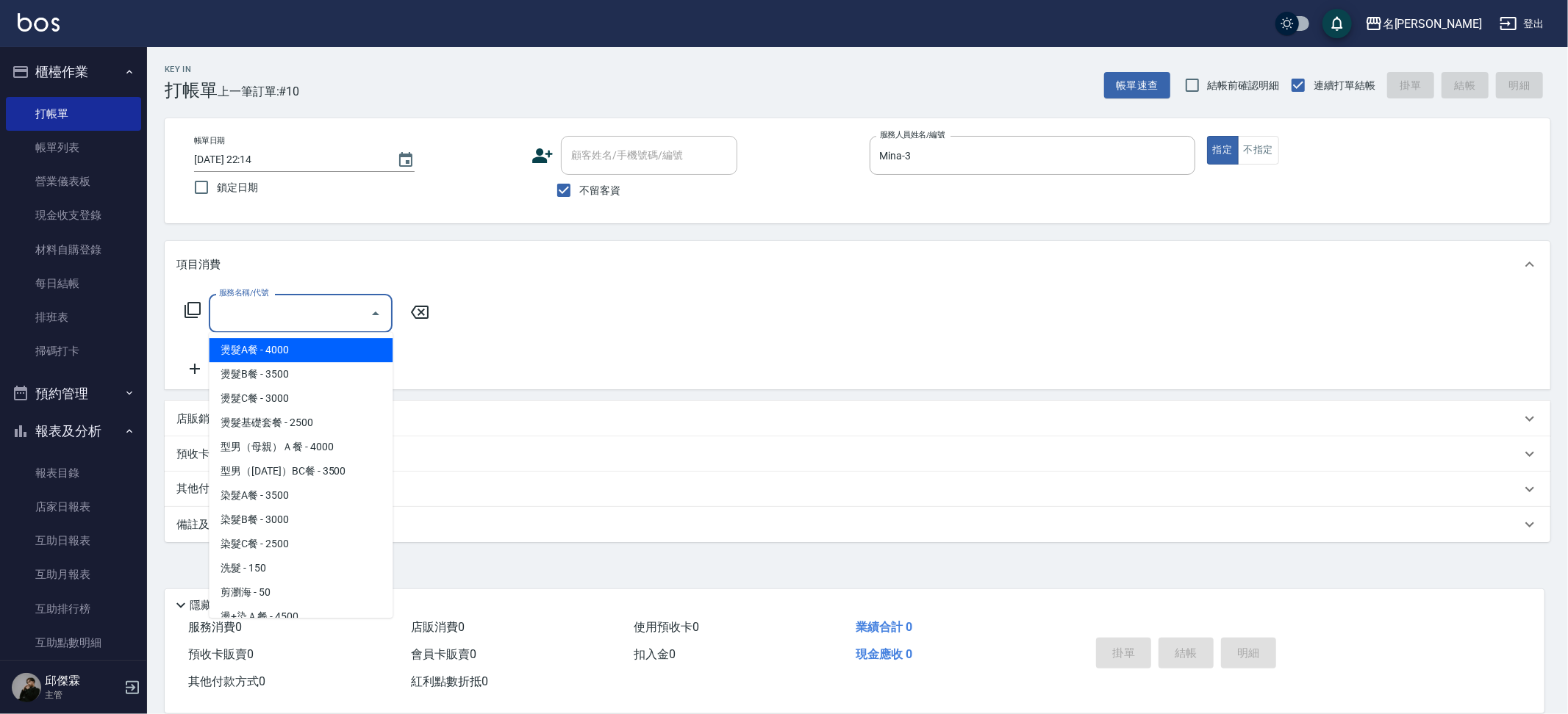
click at [271, 307] on div "服務名稱/代號 服務名稱/代號" at bounding box center [301, 313] width 184 height 39
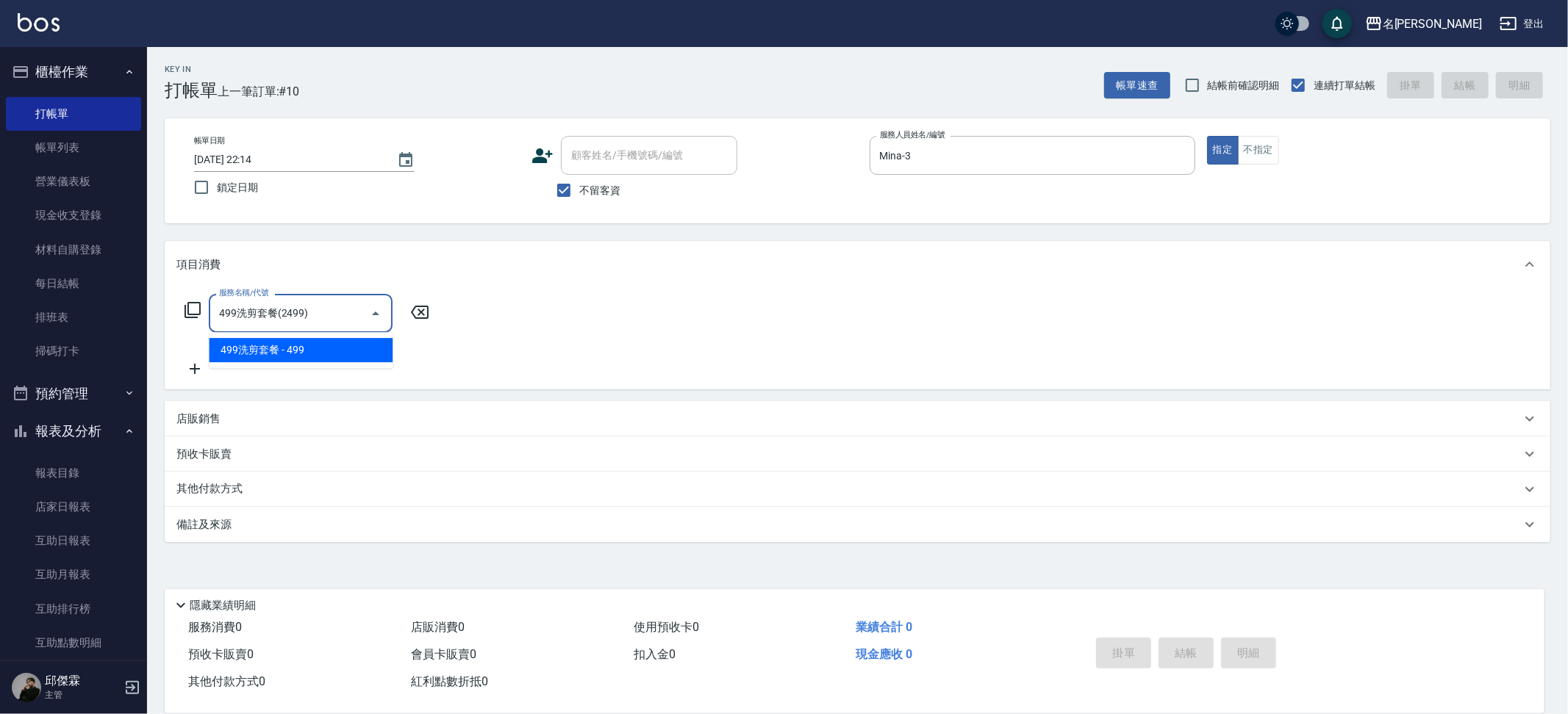
type input "499洗剪套餐(2499)"
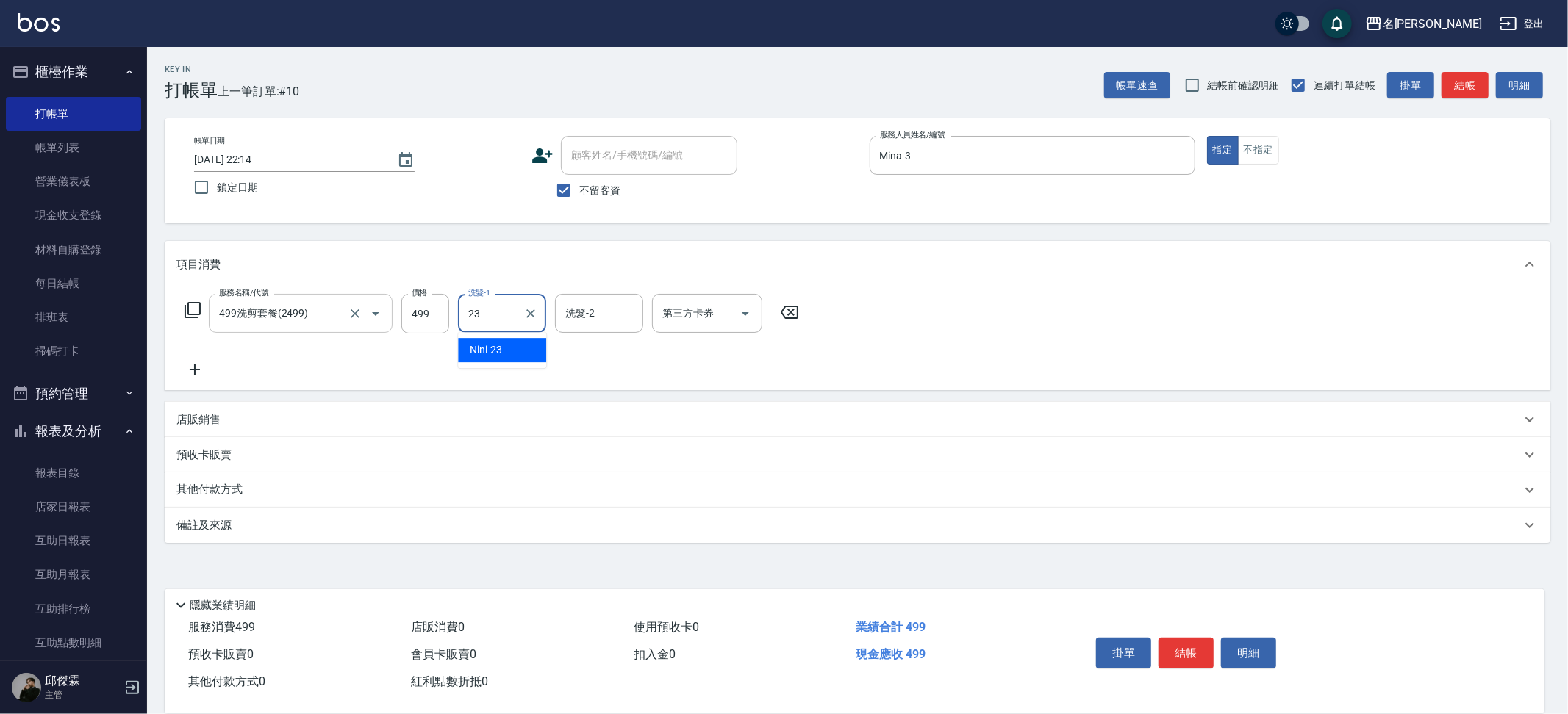
type input "Nini-23"
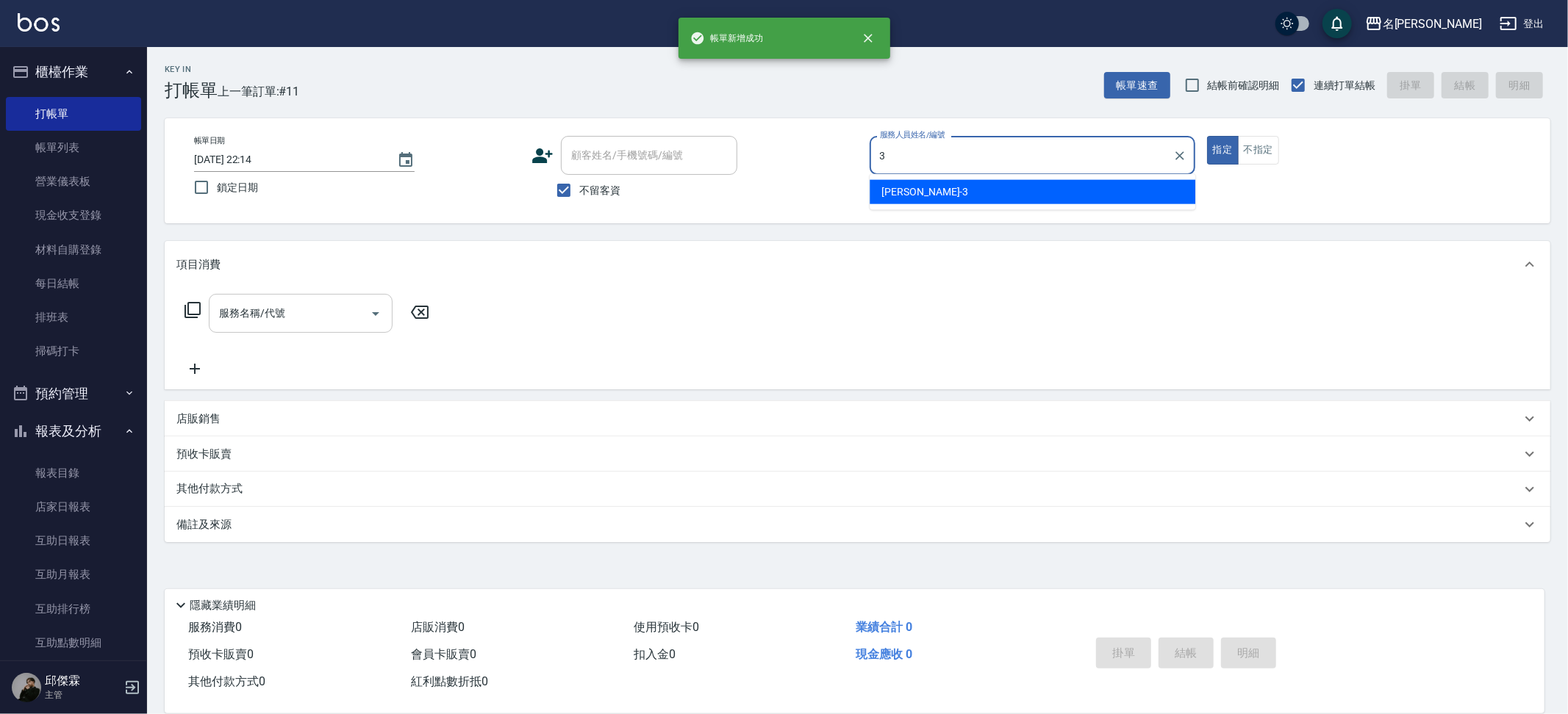
type input "Mina-3"
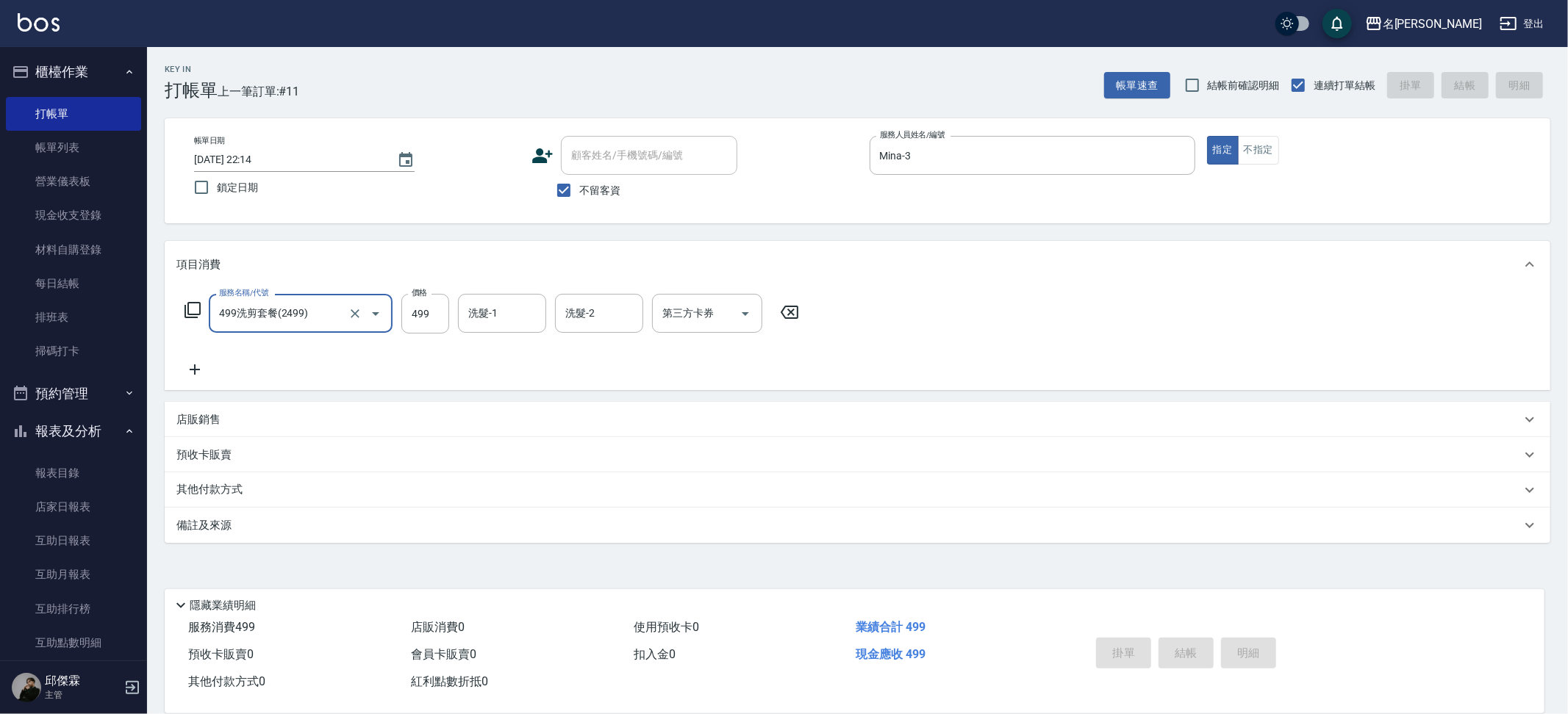
type input "499洗剪套餐(2499)"
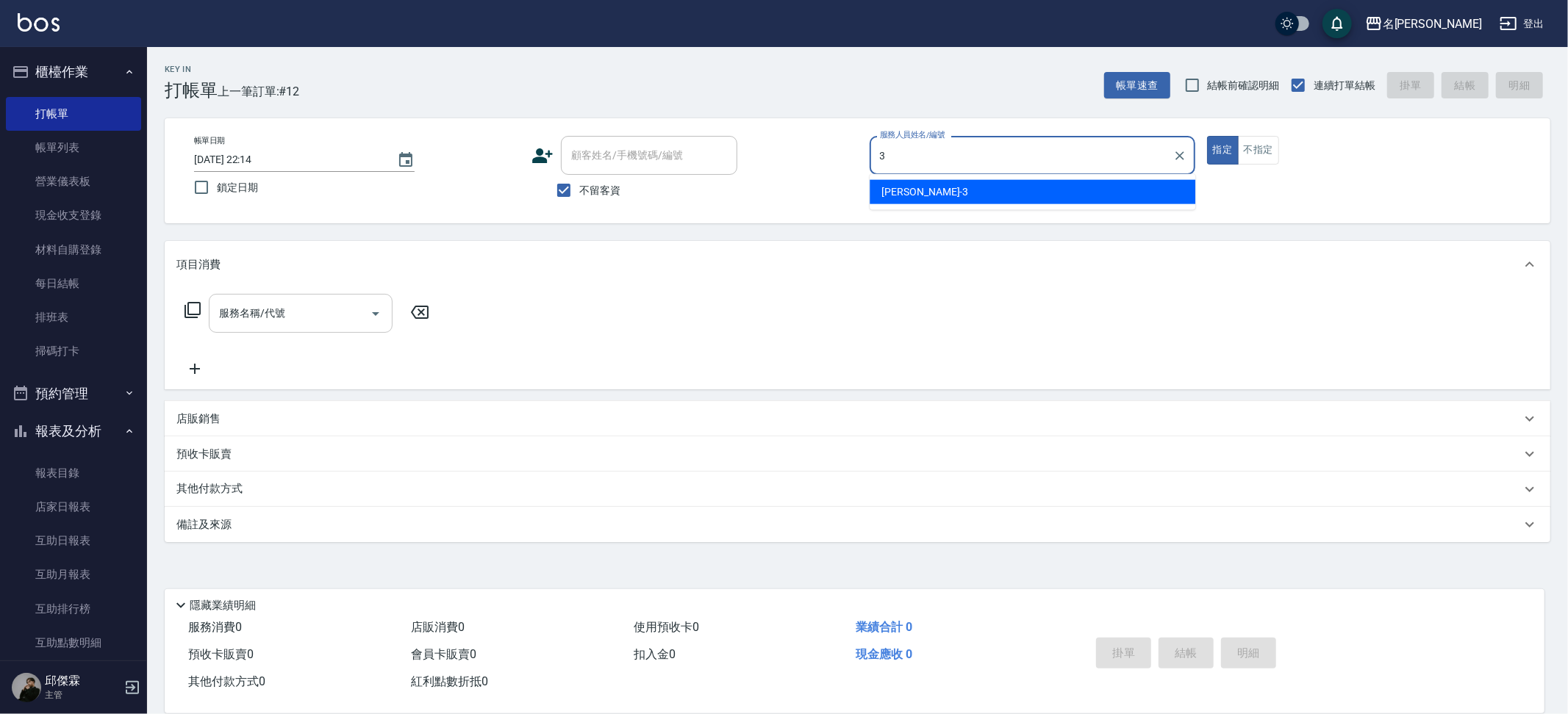
type input "Mina-3"
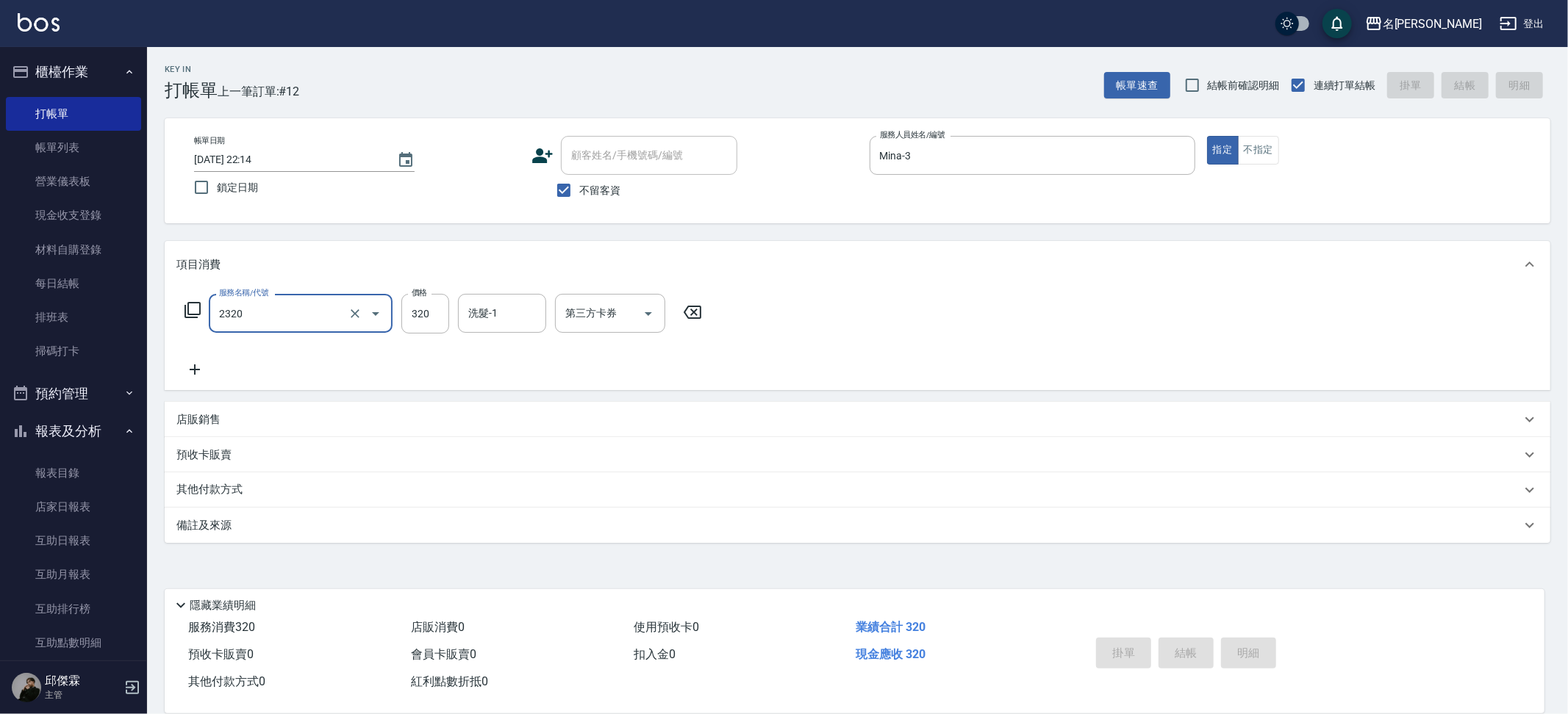
type input "2320"
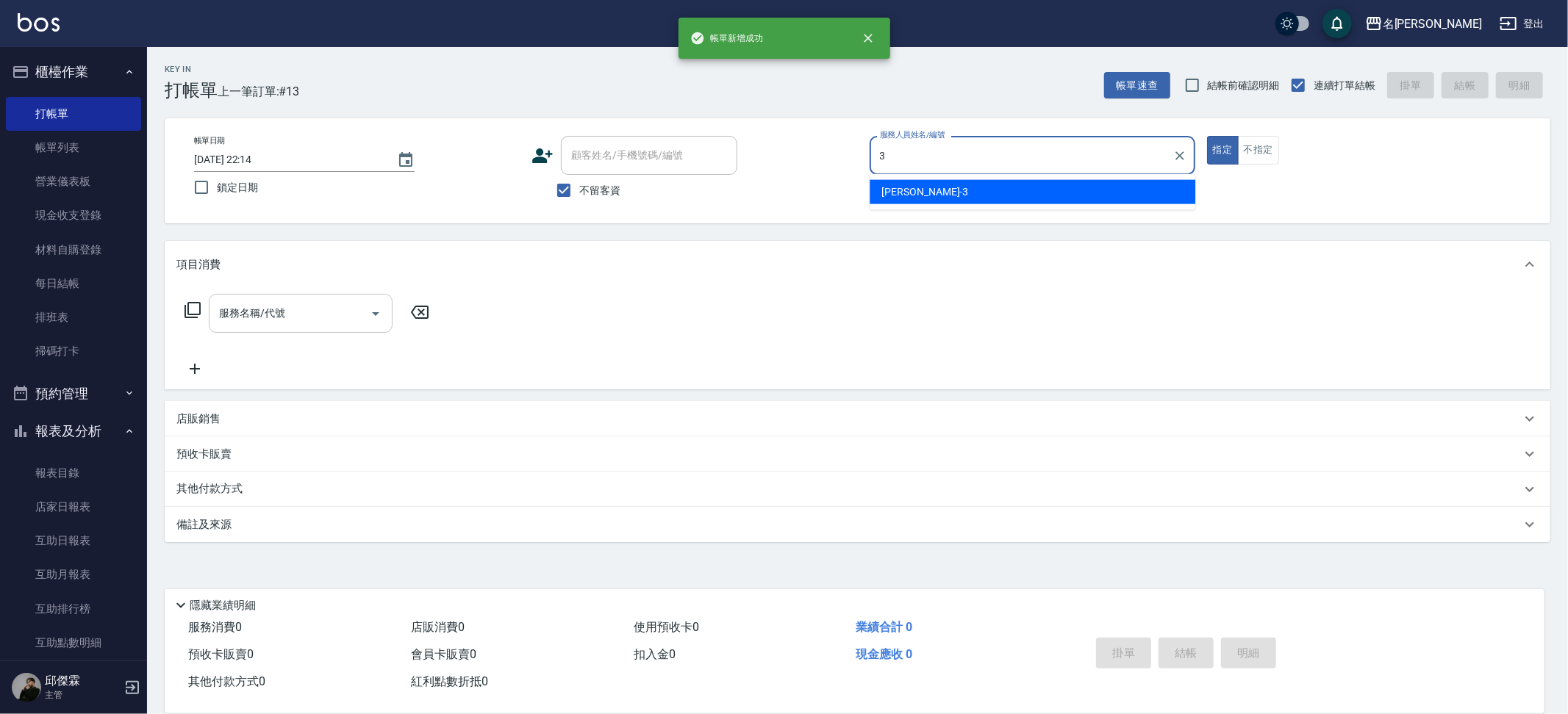
type input "Mina-3"
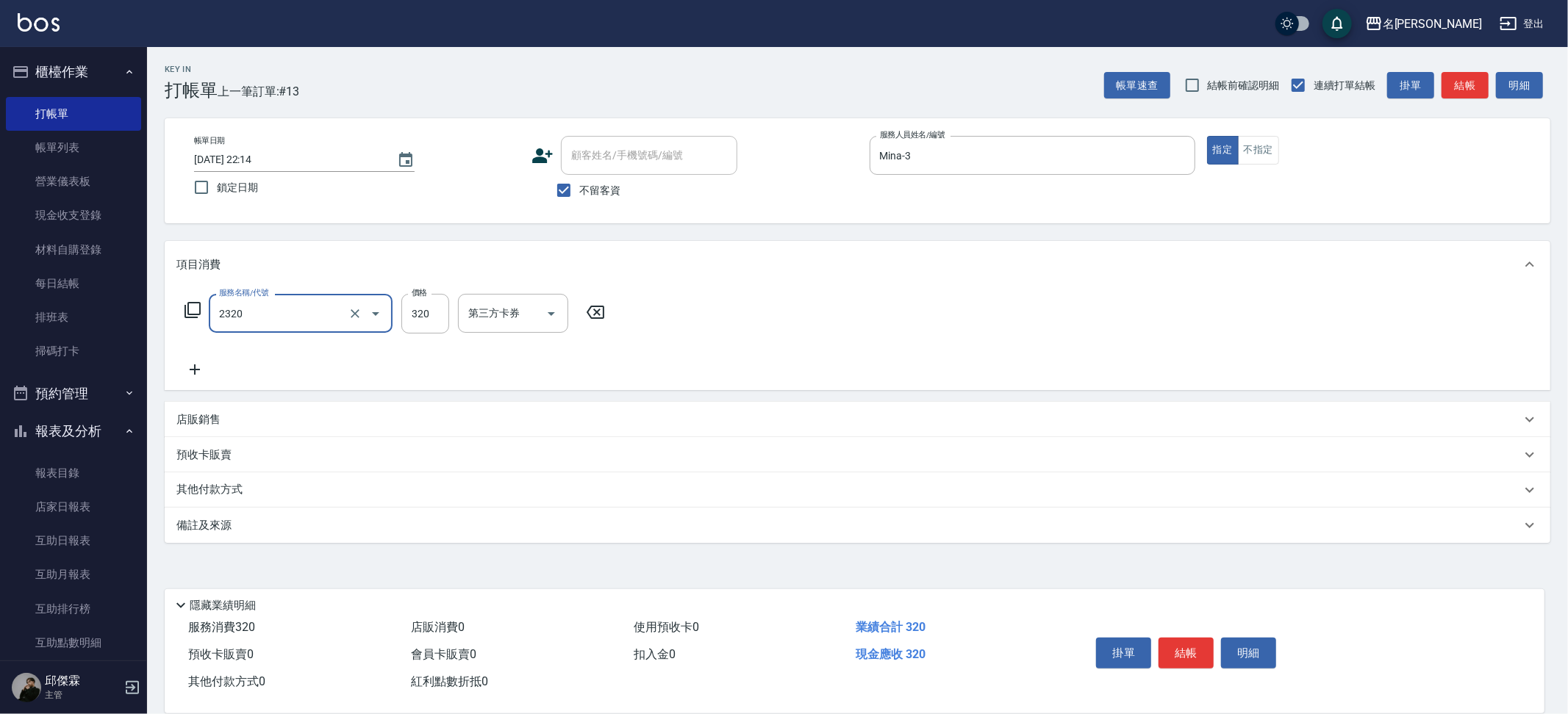
type input "洗剪320(2320)"
type input "Nini-23"
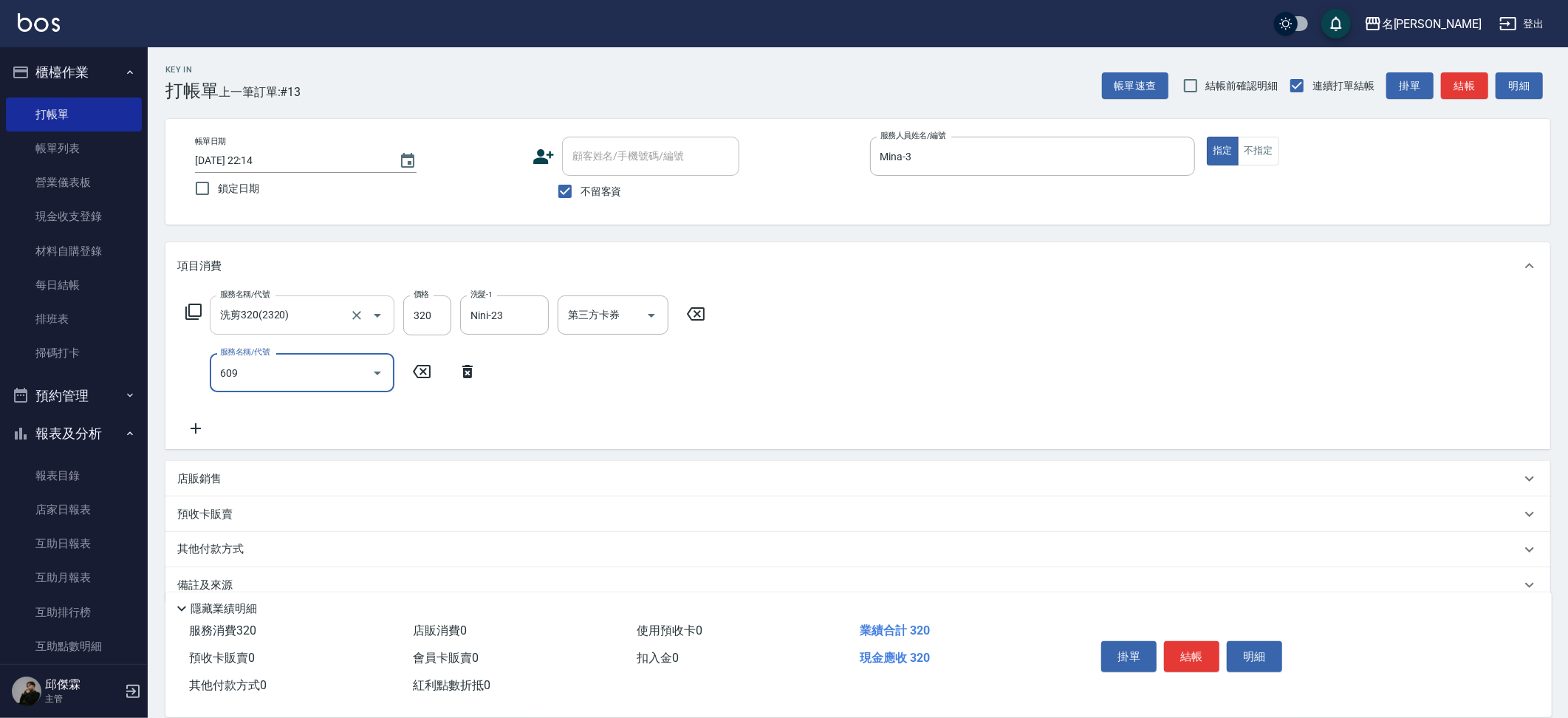
type input "精油(609)"
type input "Nini-23"
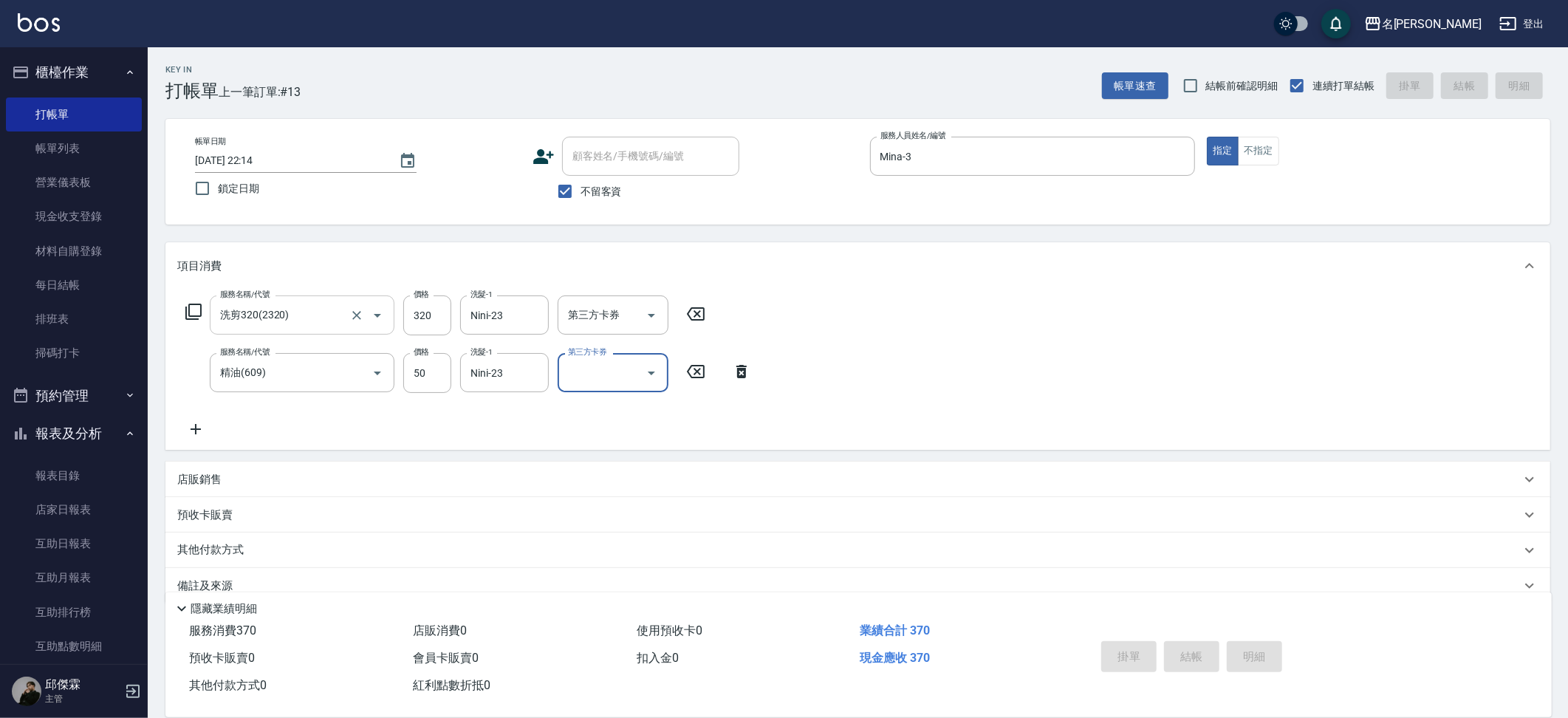
type input "[DATE] 22:15"
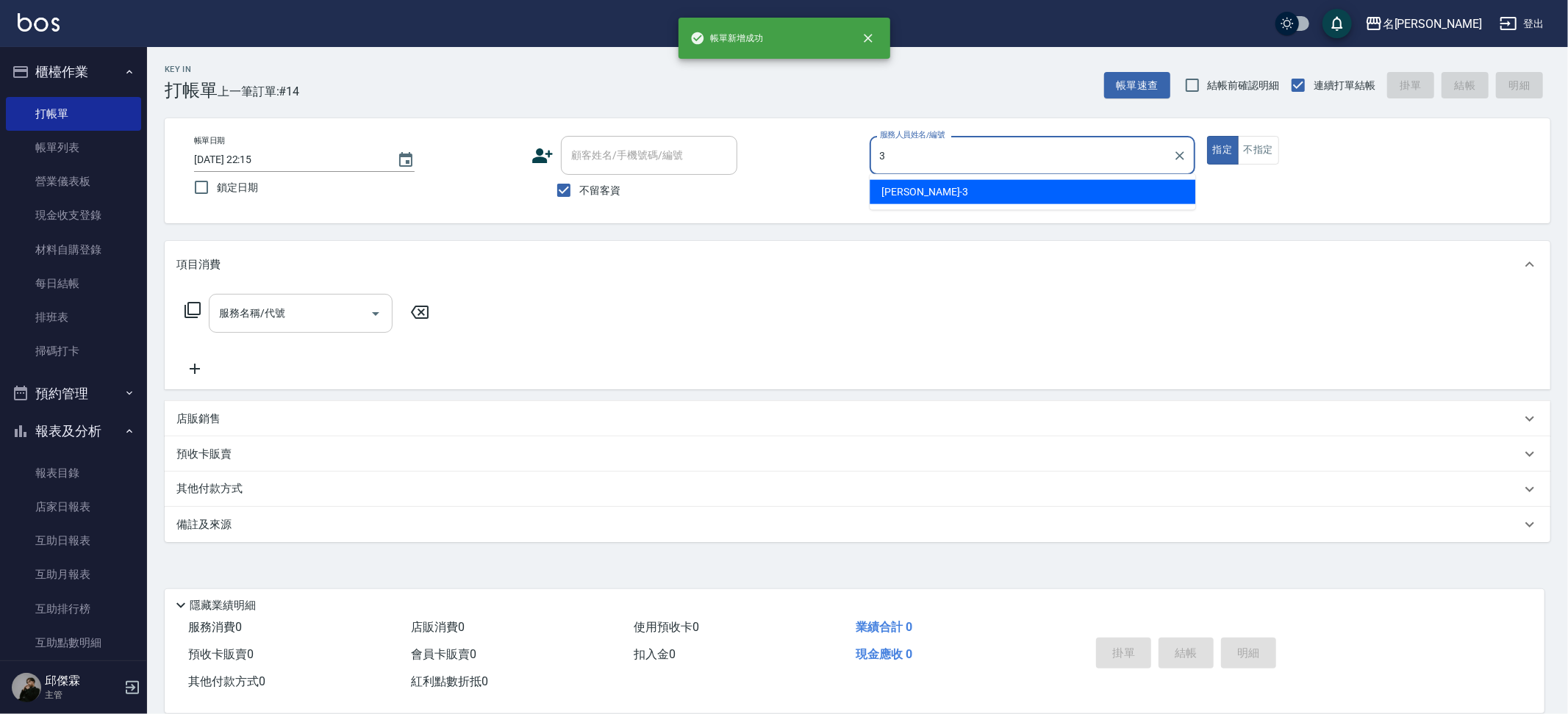
type input "Mina-3"
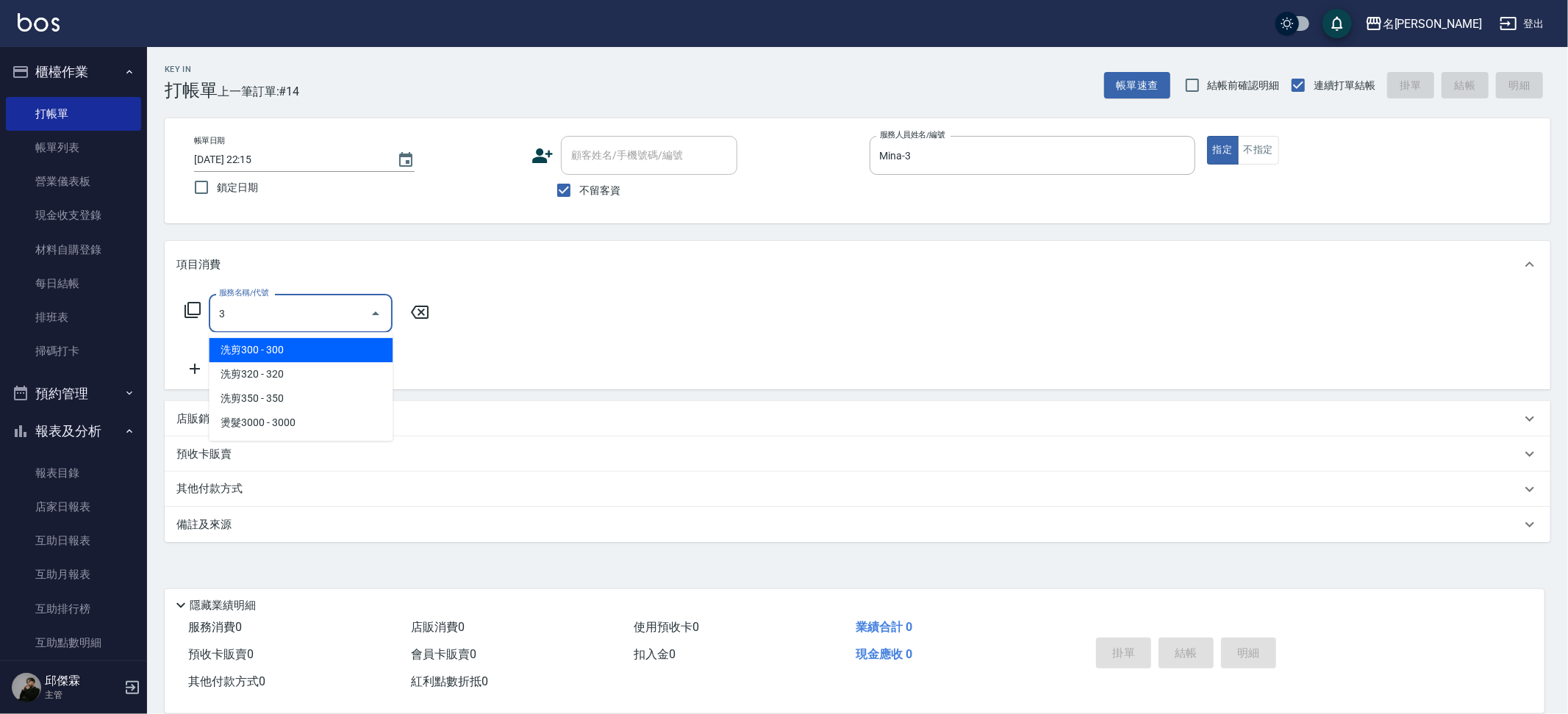
type input "31"
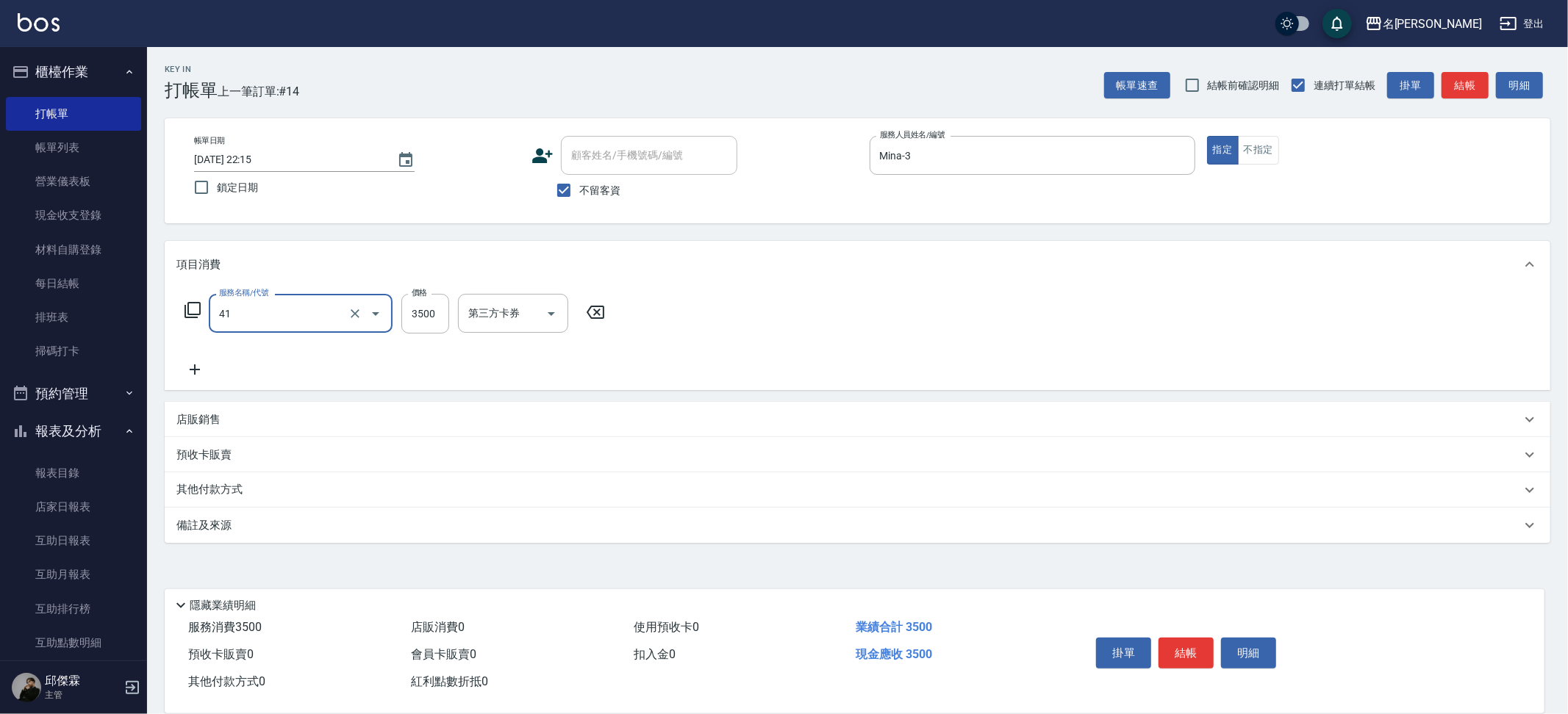
type input "染髮A餐(41)"
type input "4500"
type input "Nini-23"
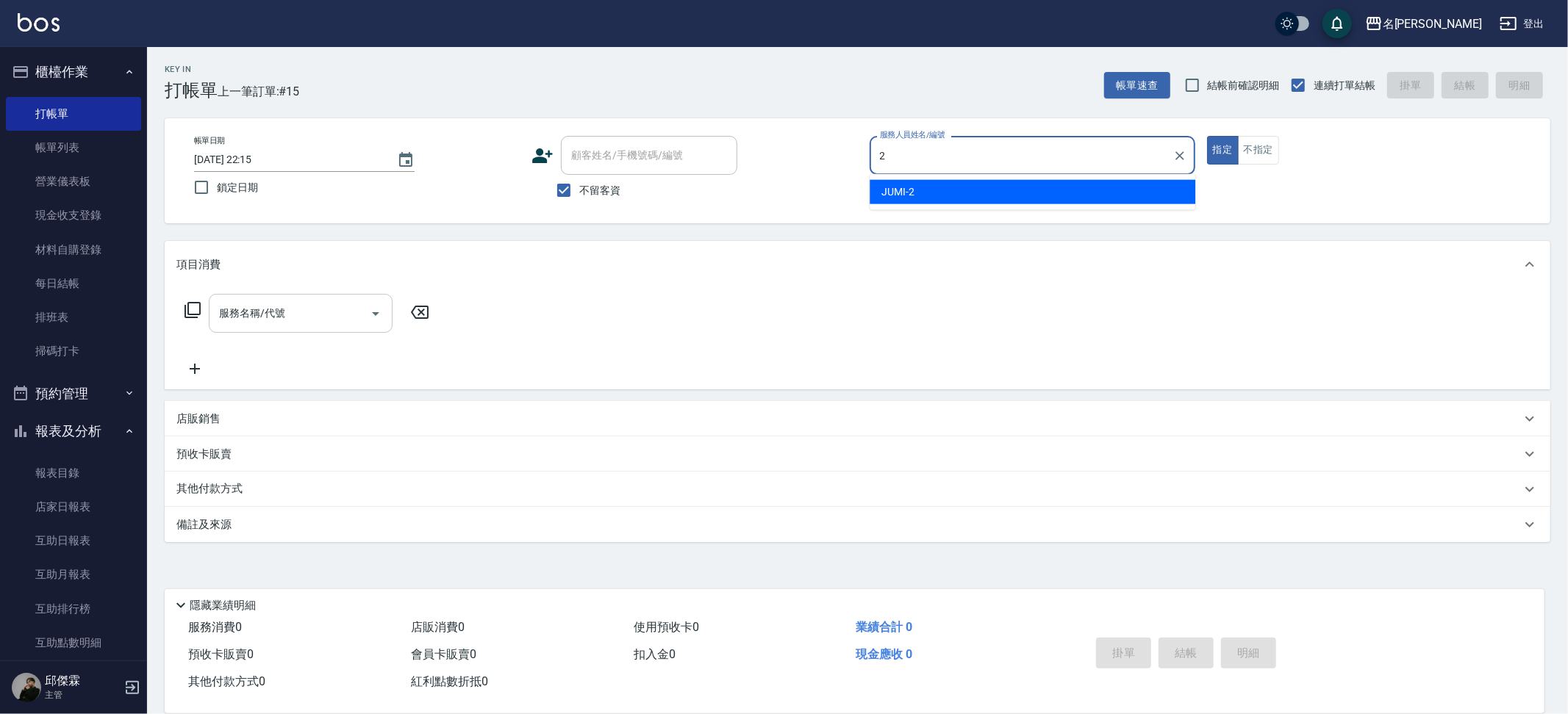
type input "JUMI-2"
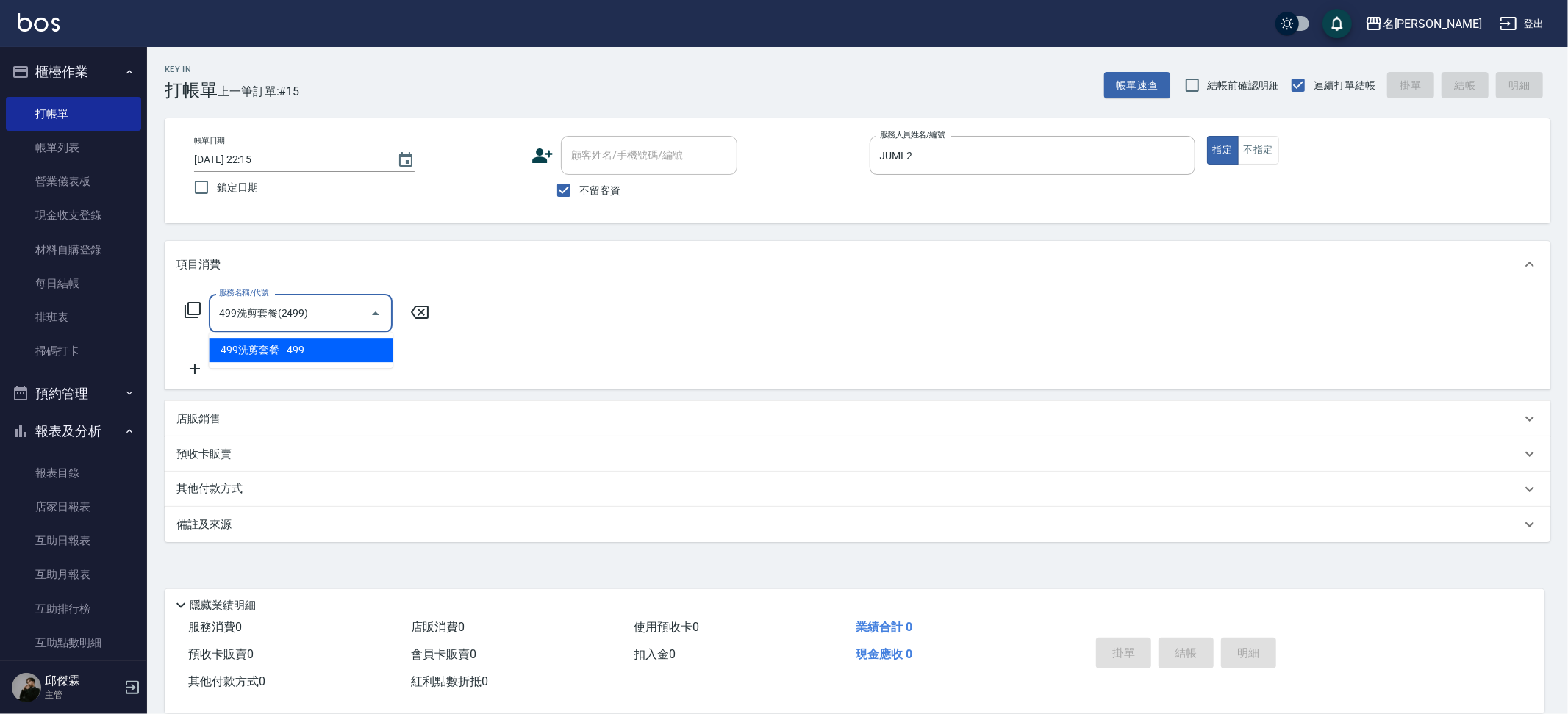
type input "499洗剪套餐(2499)"
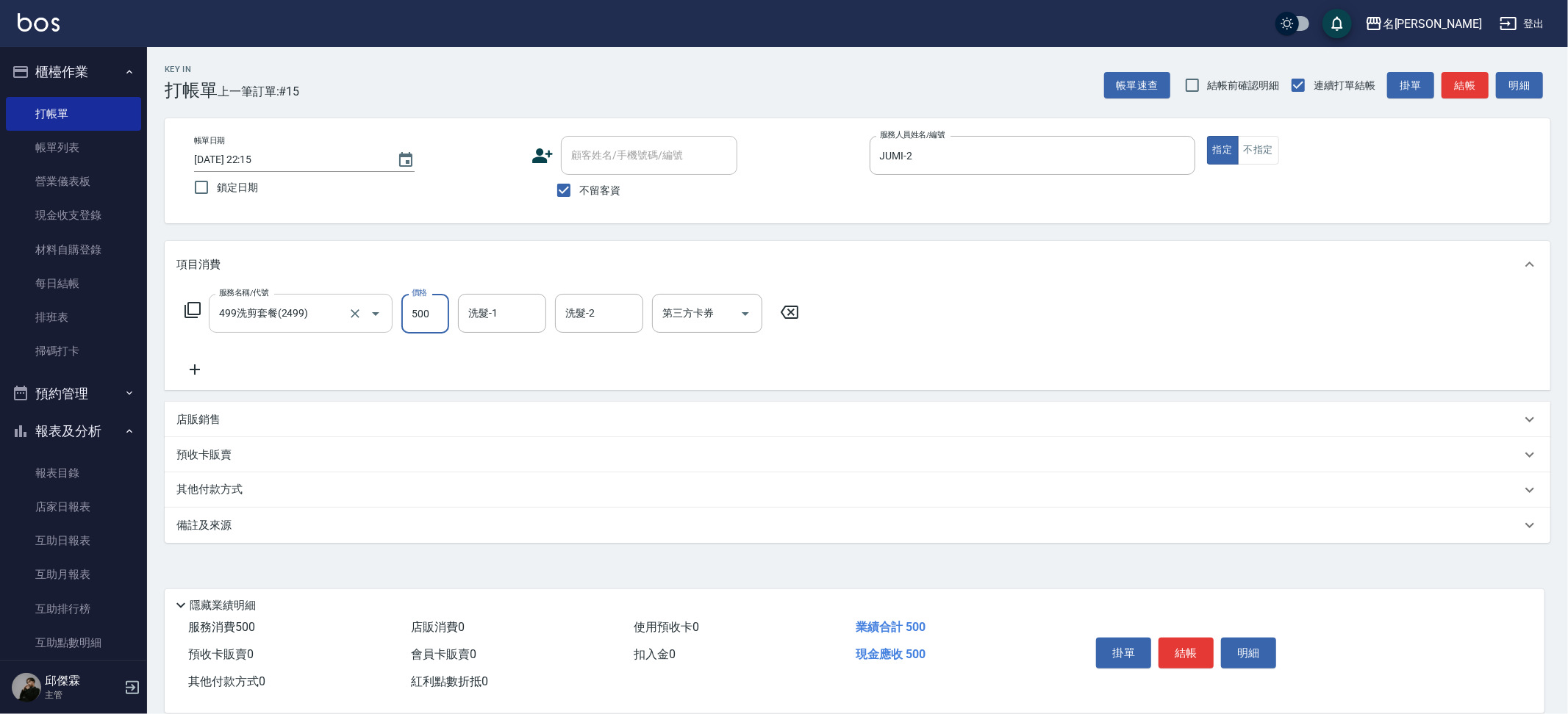
type input "500"
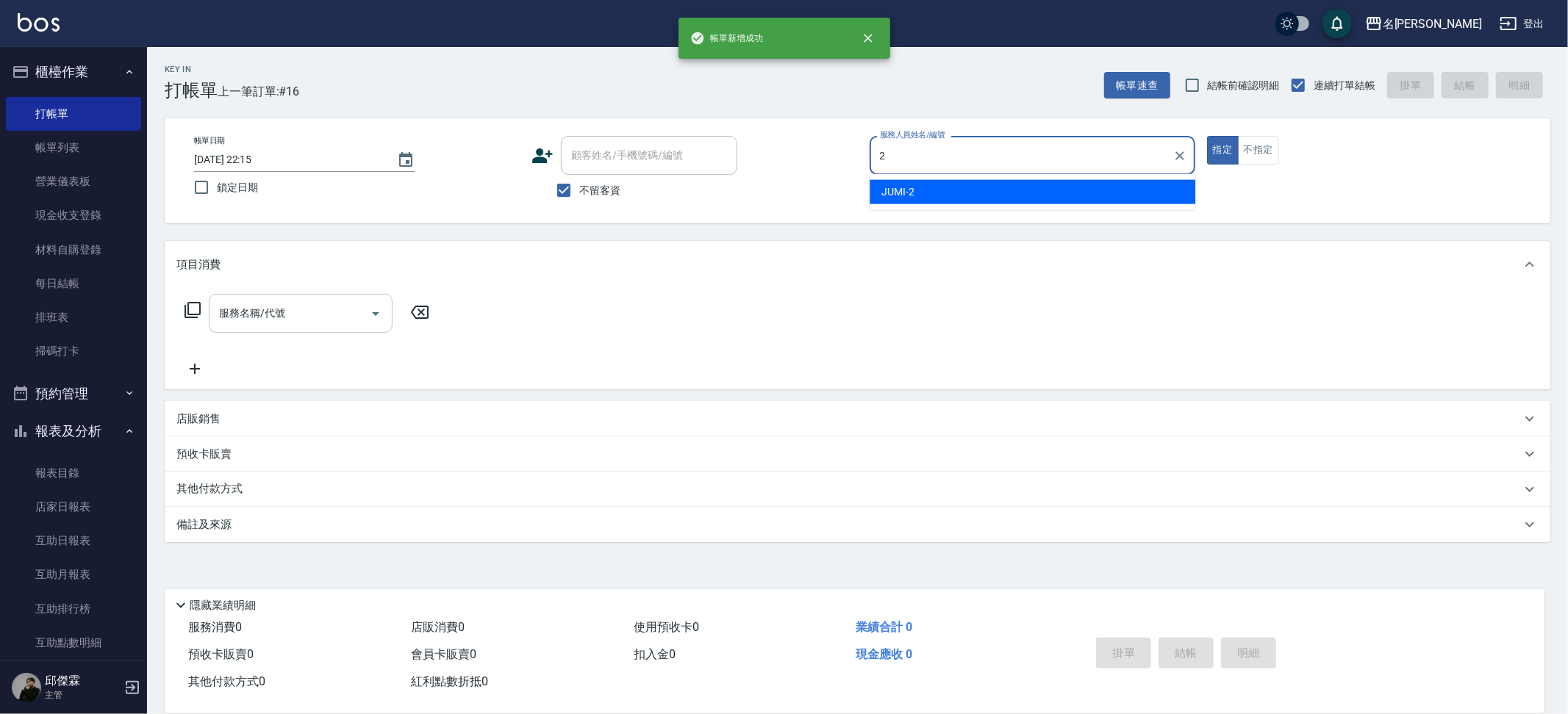
type input "JUMI-2"
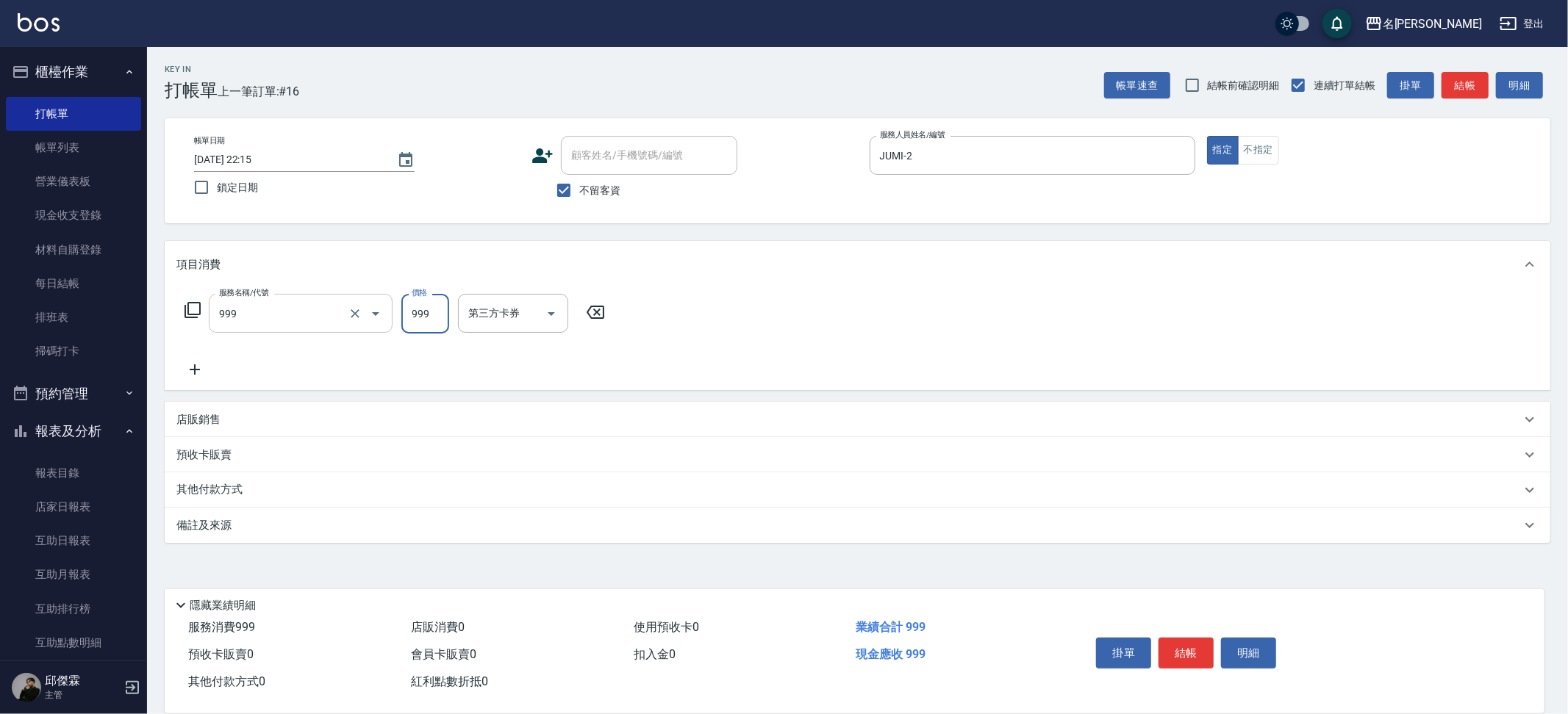
type input "精油SPA+剪髮(999)"
type input "1099"
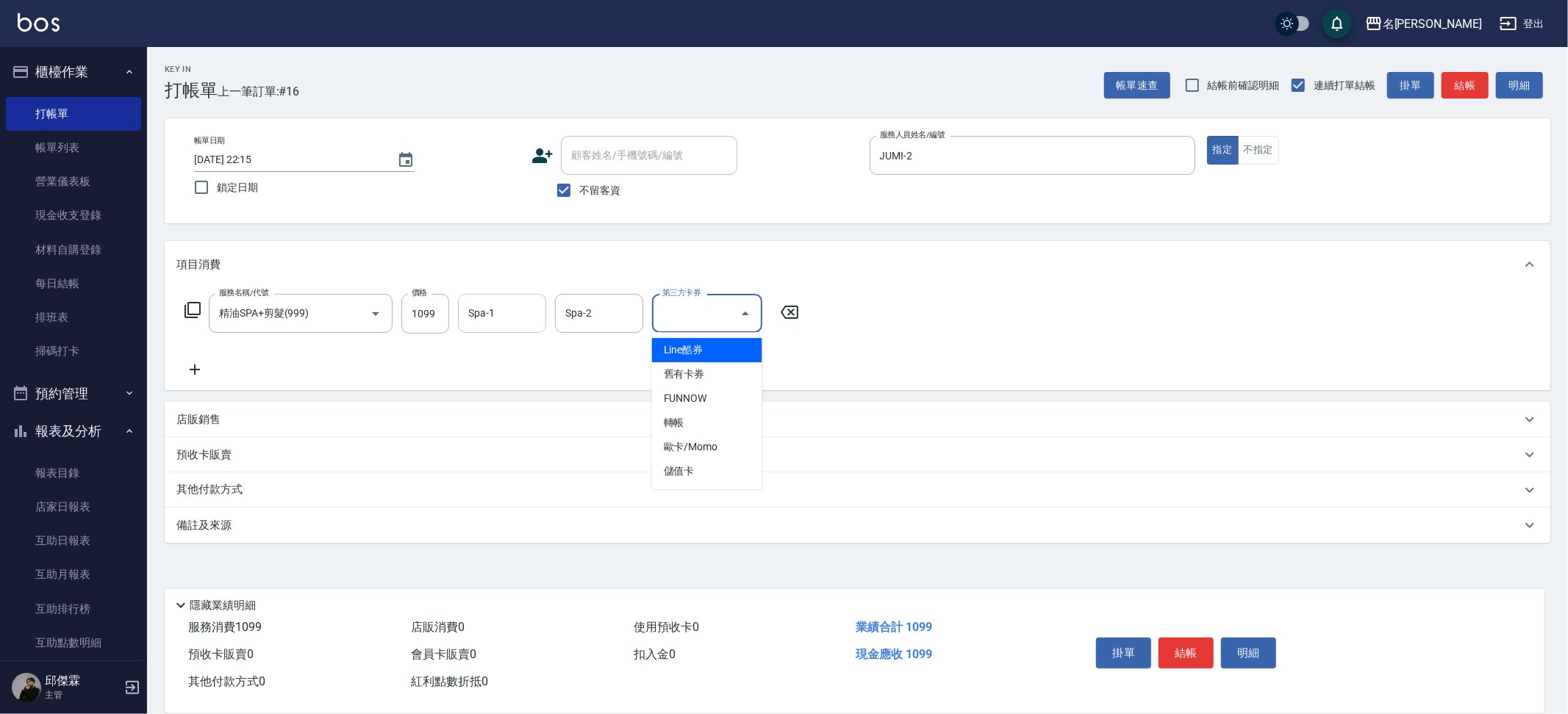
click at [486, 303] on div "Spa-1 Spa-1" at bounding box center [502, 313] width 88 height 39
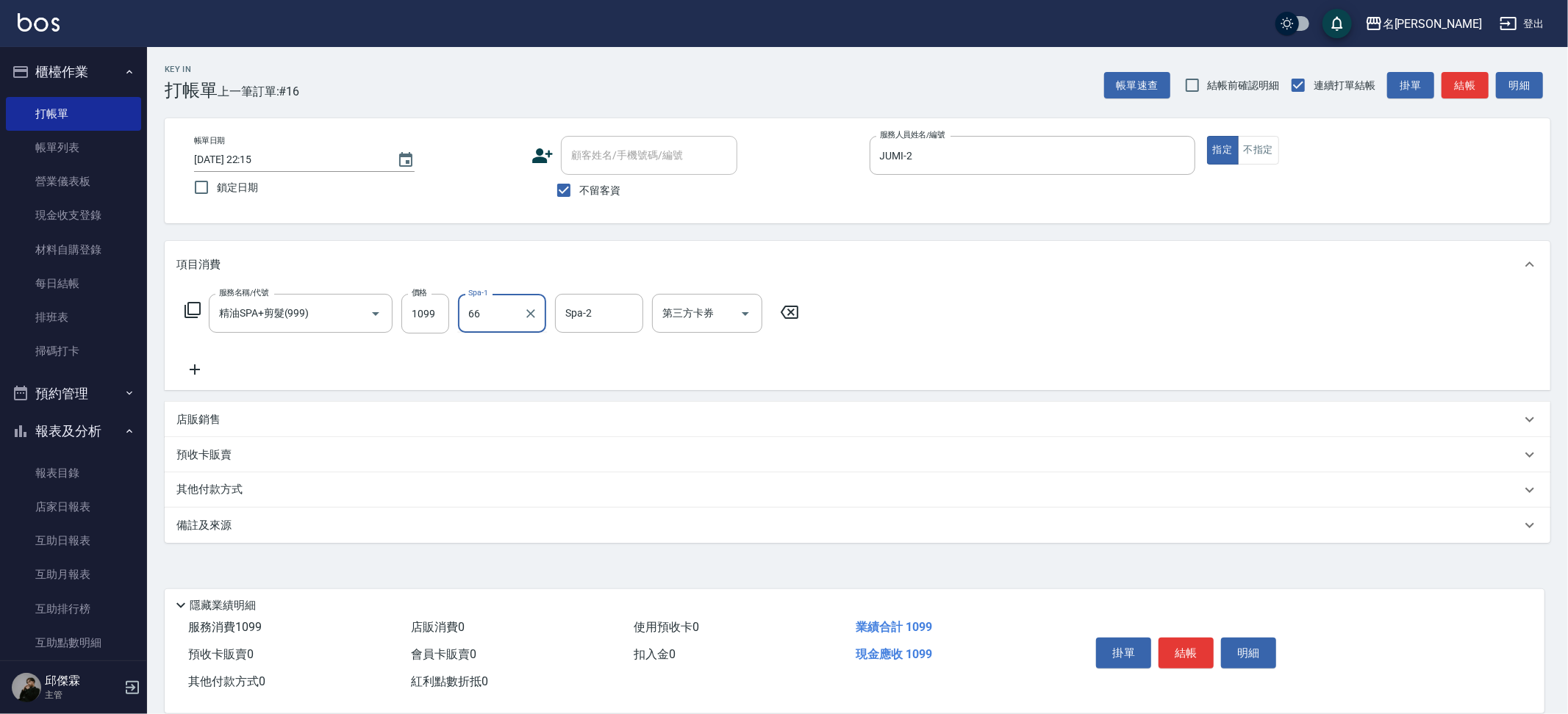
type input "妞妞-66"
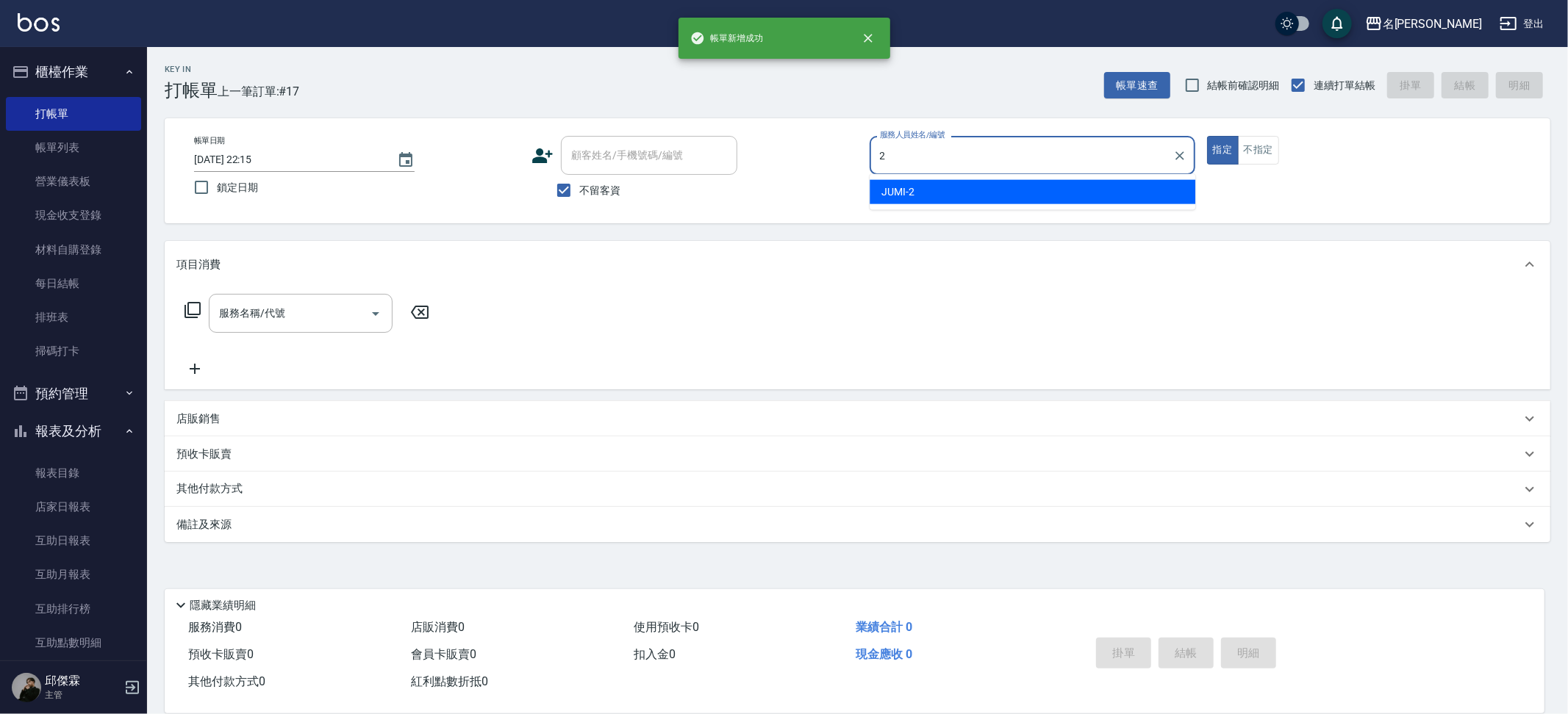
type input "JUMI-2"
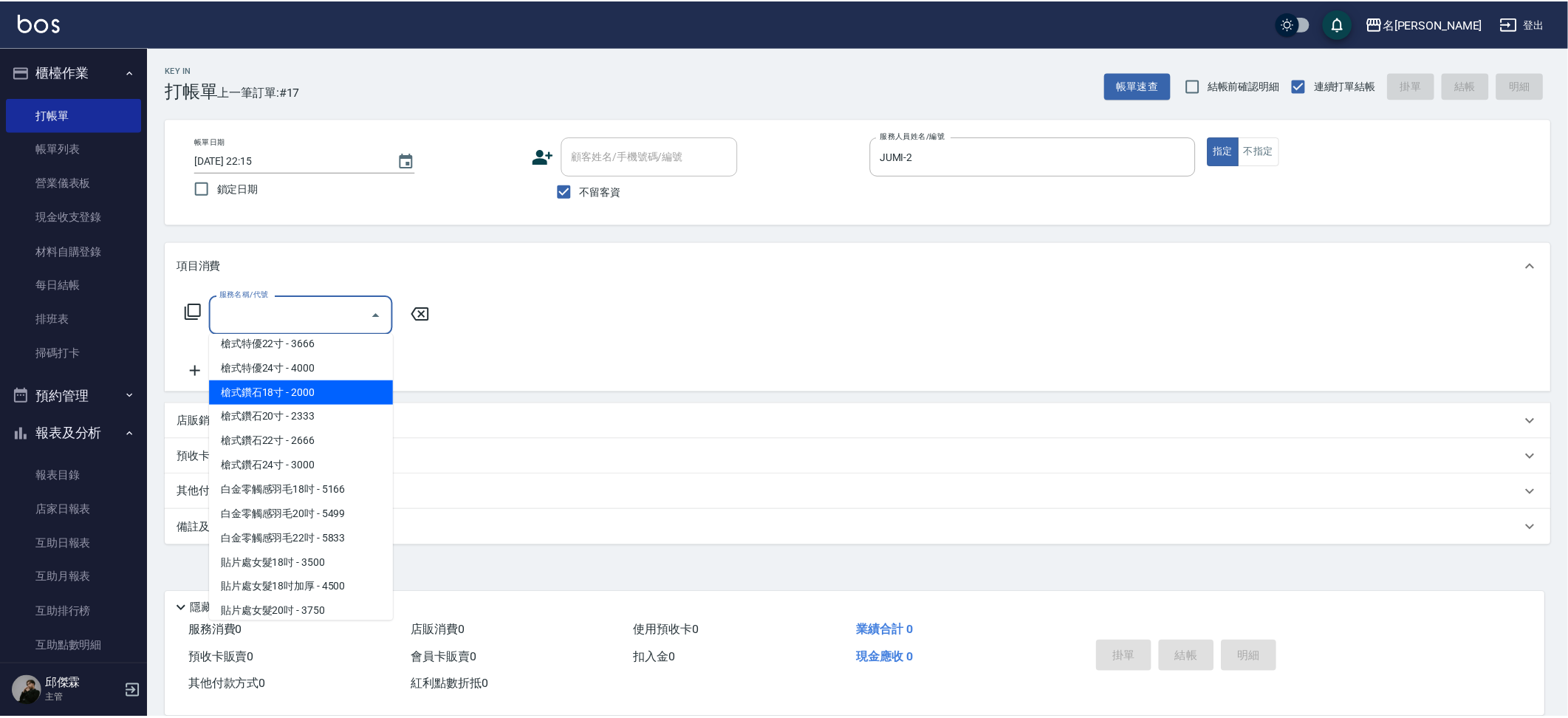
scroll to position [2373, 0]
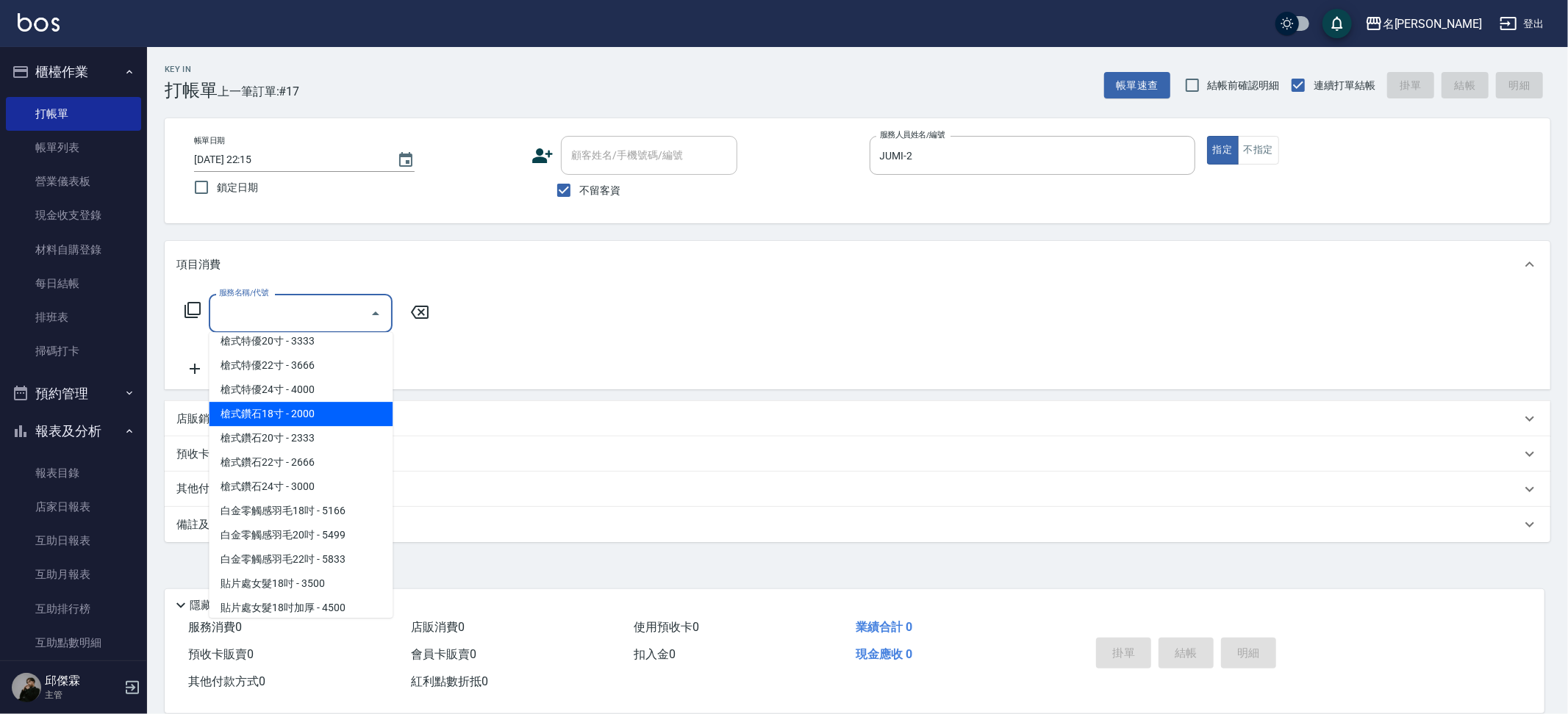
type input "槍式鑽石18寸(槍式鑽石18寸)"
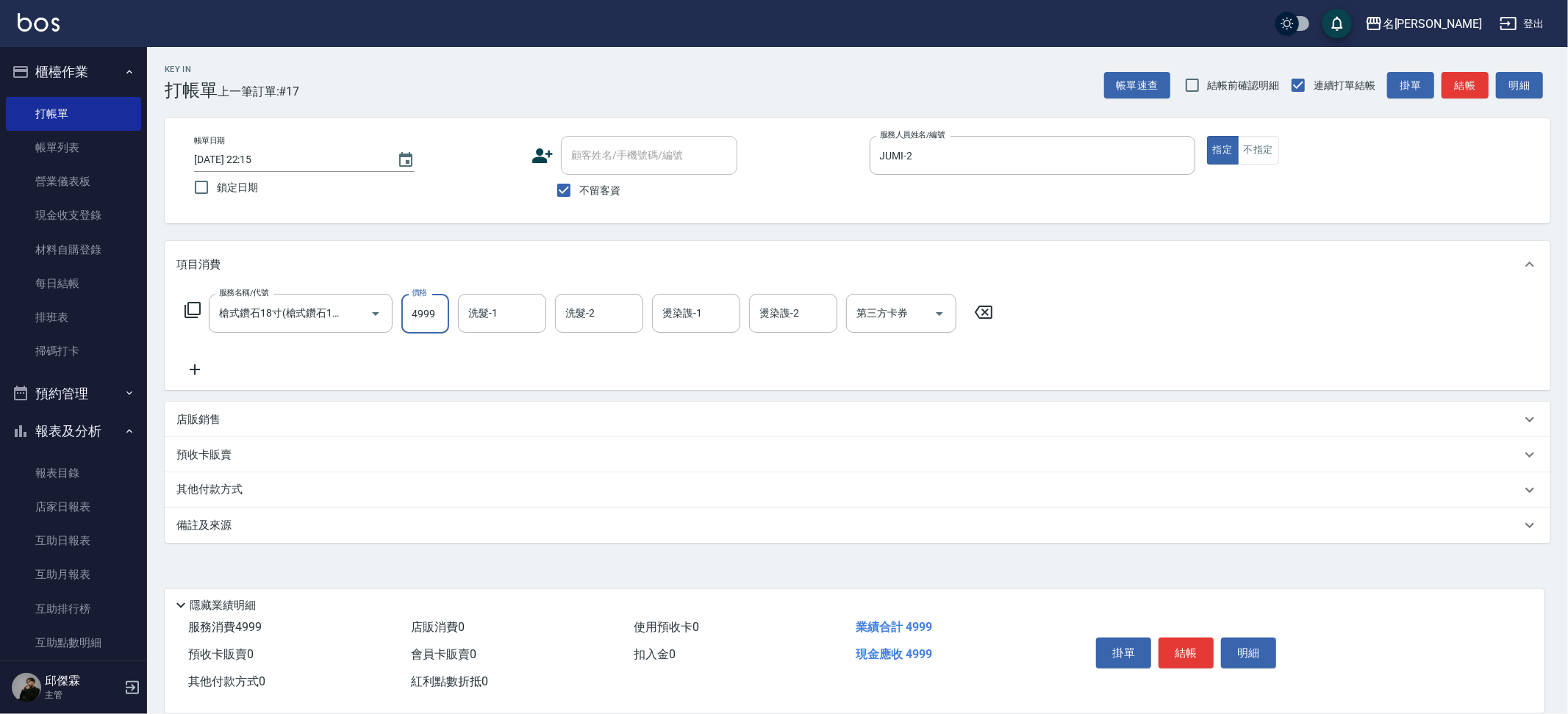
type input "4999"
type input "妞妞-66"
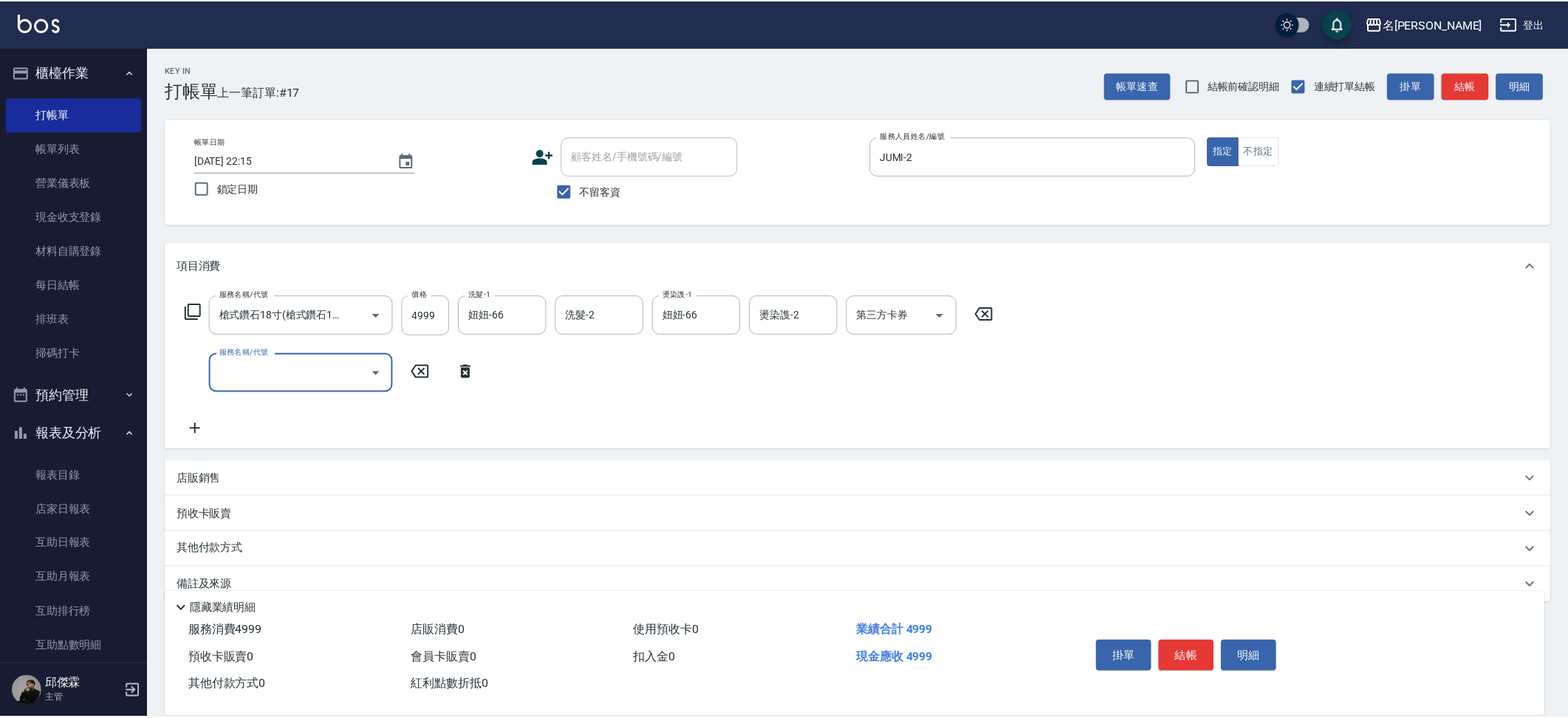
scroll to position [0, 0]
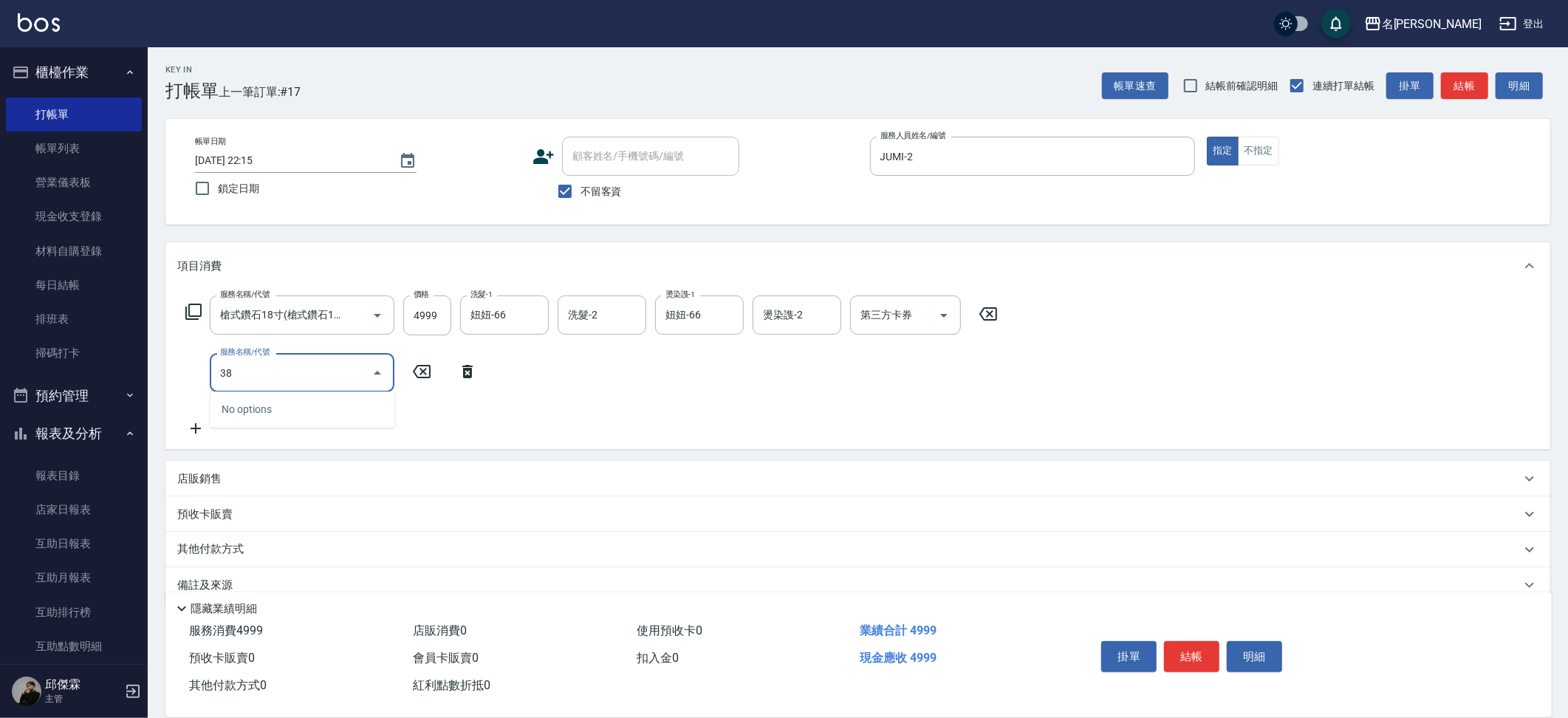
type input "3"
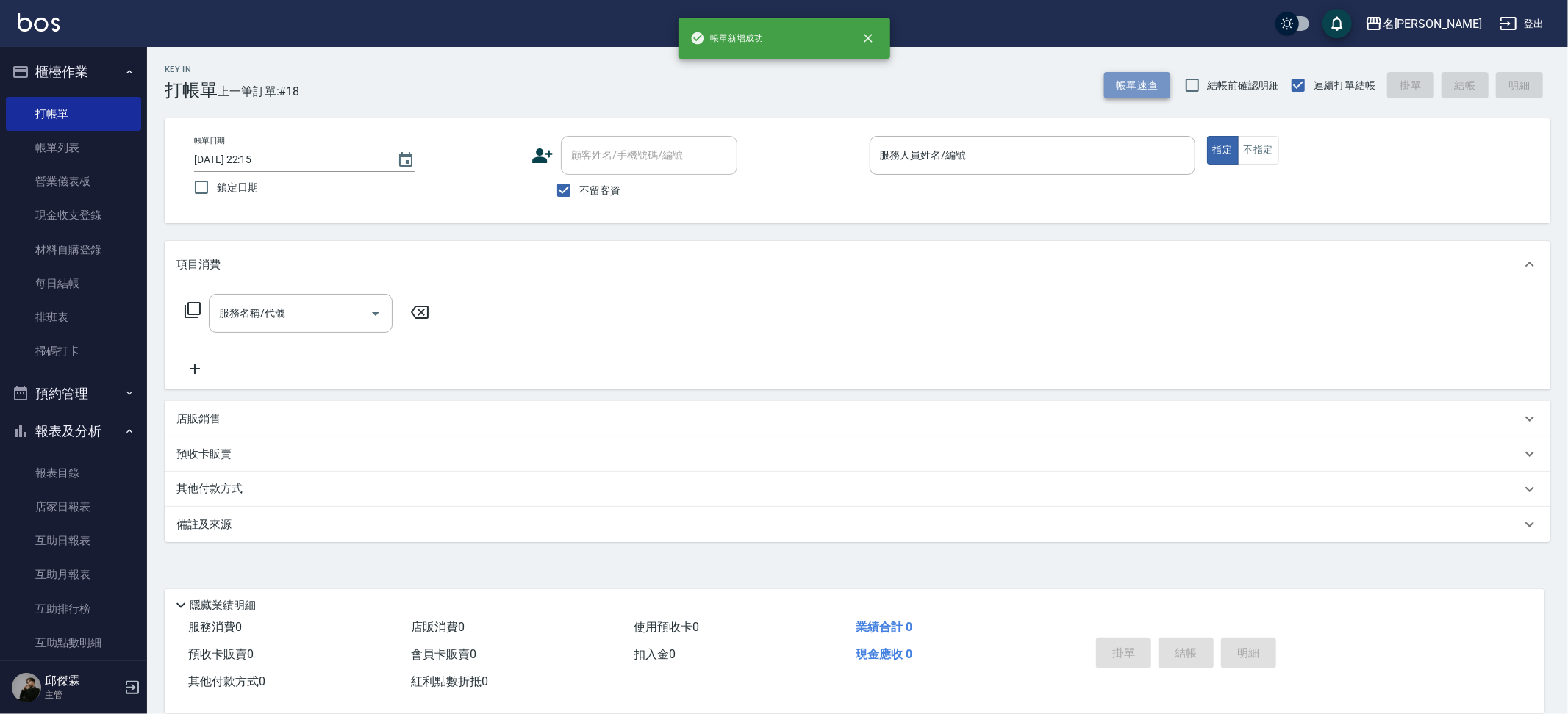
click at [1137, 83] on button "帳單速查" at bounding box center [1137, 85] width 66 height 27
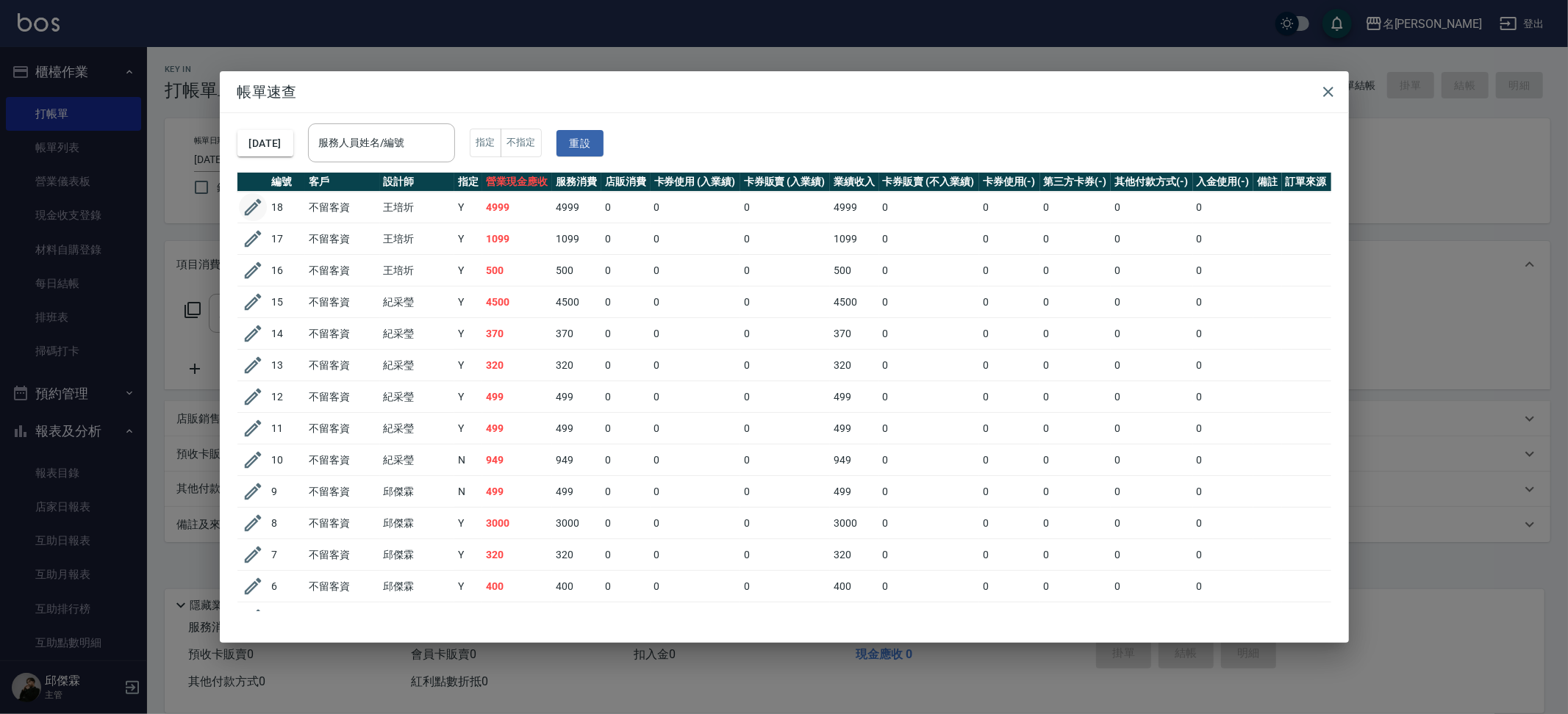
click at [259, 209] on icon "button" at bounding box center [253, 207] width 22 height 22
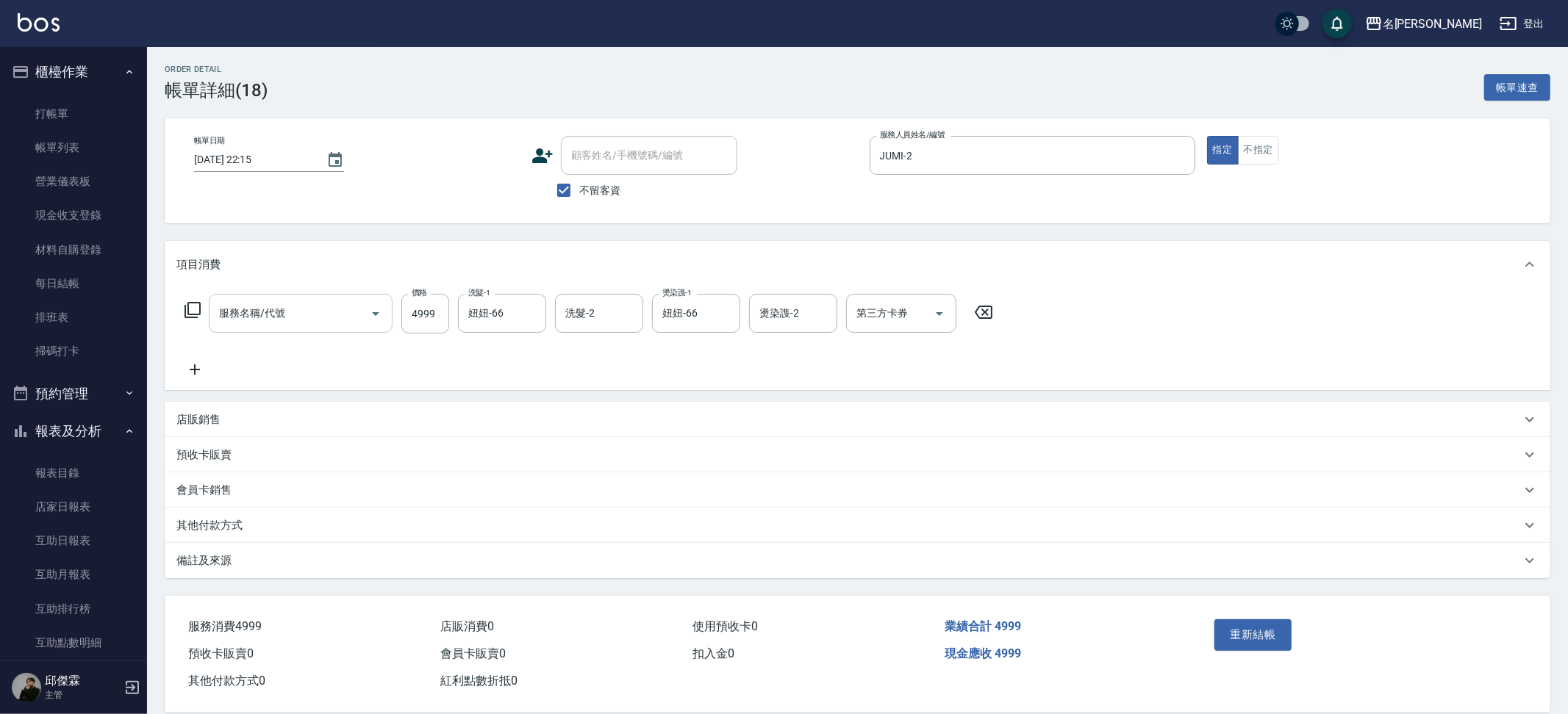
checkbox input "true"
type input "JUMI-2"
type input "槍式鑽石18寸"
click at [306, 322] on input "槍式鑽石18寸" at bounding box center [280, 313] width 129 height 26
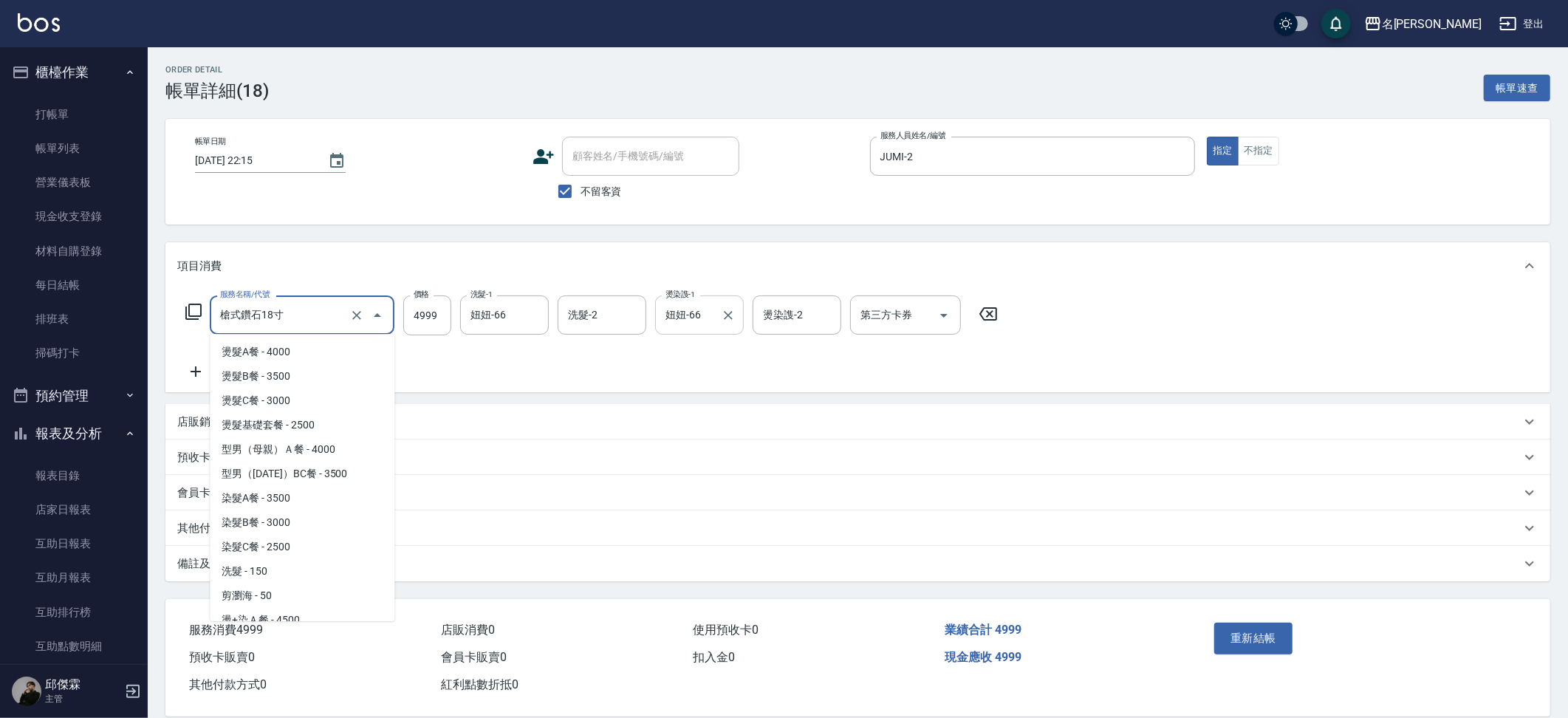
scroll to position [2133, 0]
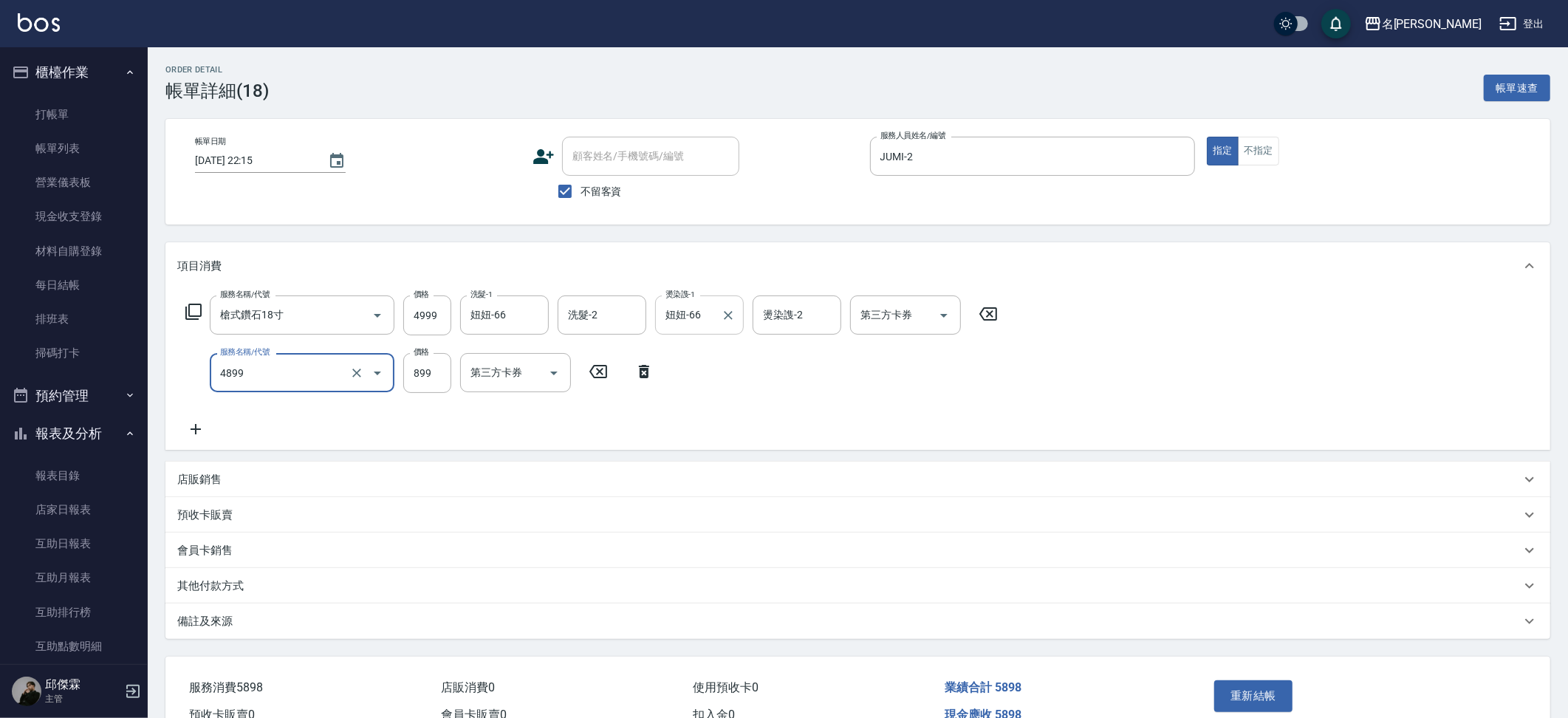
type input "染髮(4899)"
type input "1000"
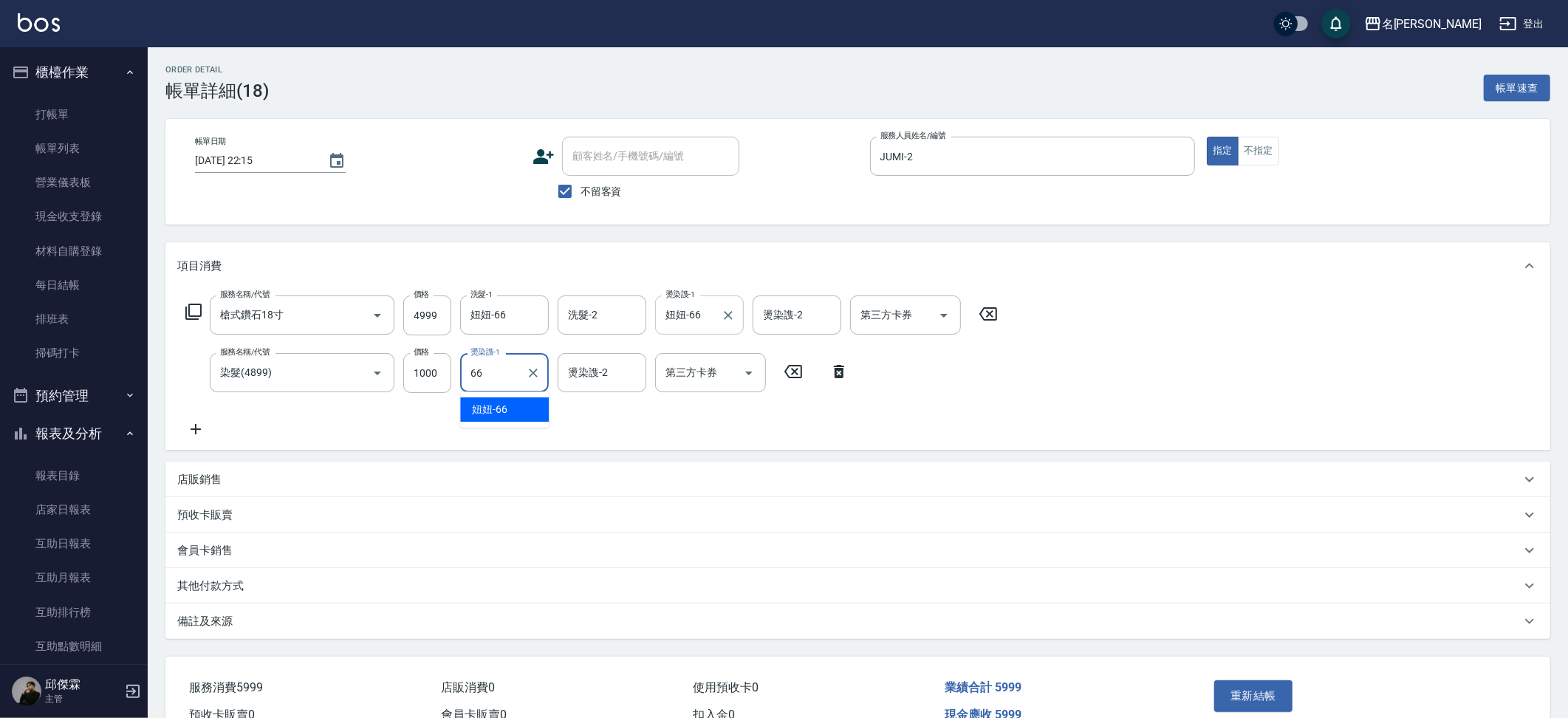
type input "妞妞-66"
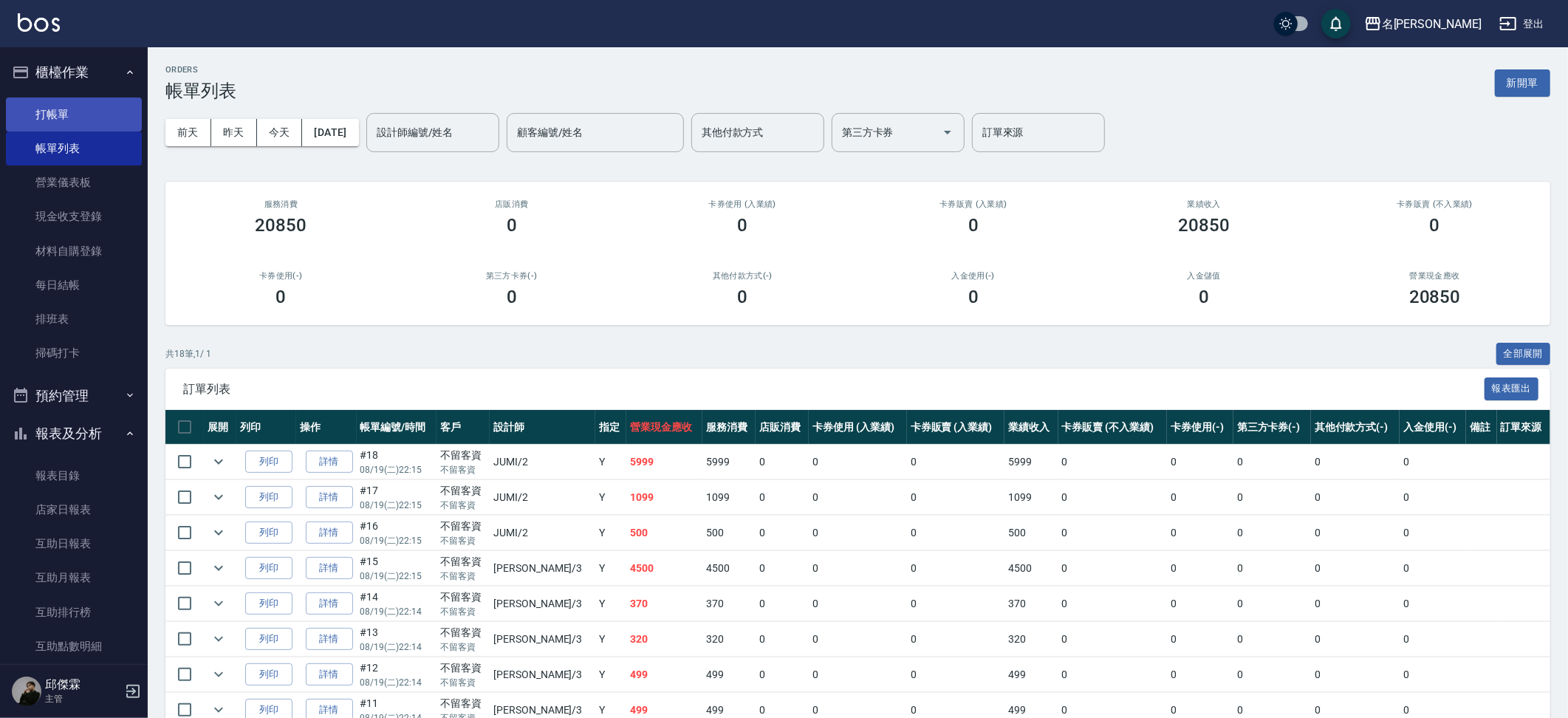
click at [64, 108] on link "打帳單" at bounding box center [74, 114] width 136 height 34
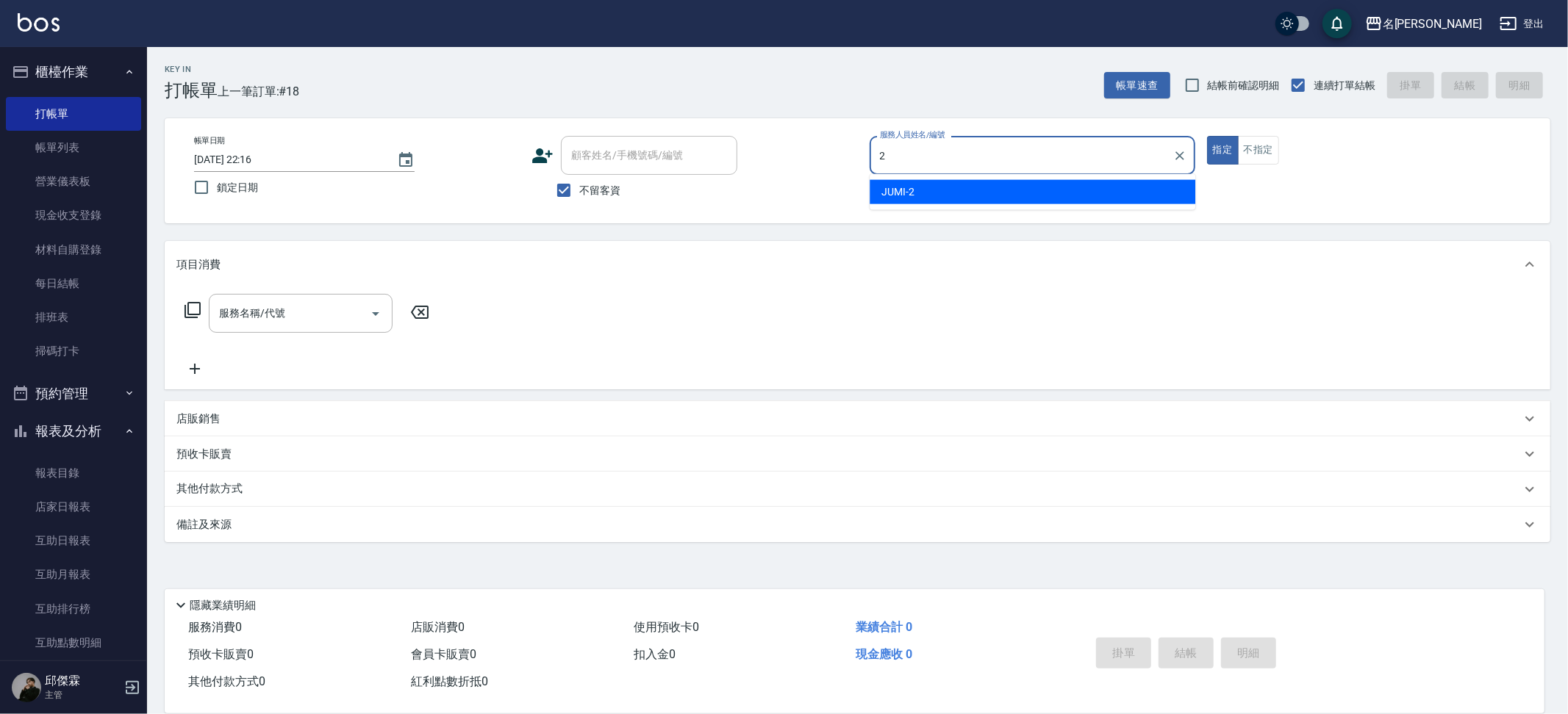
type input "JUMI-2"
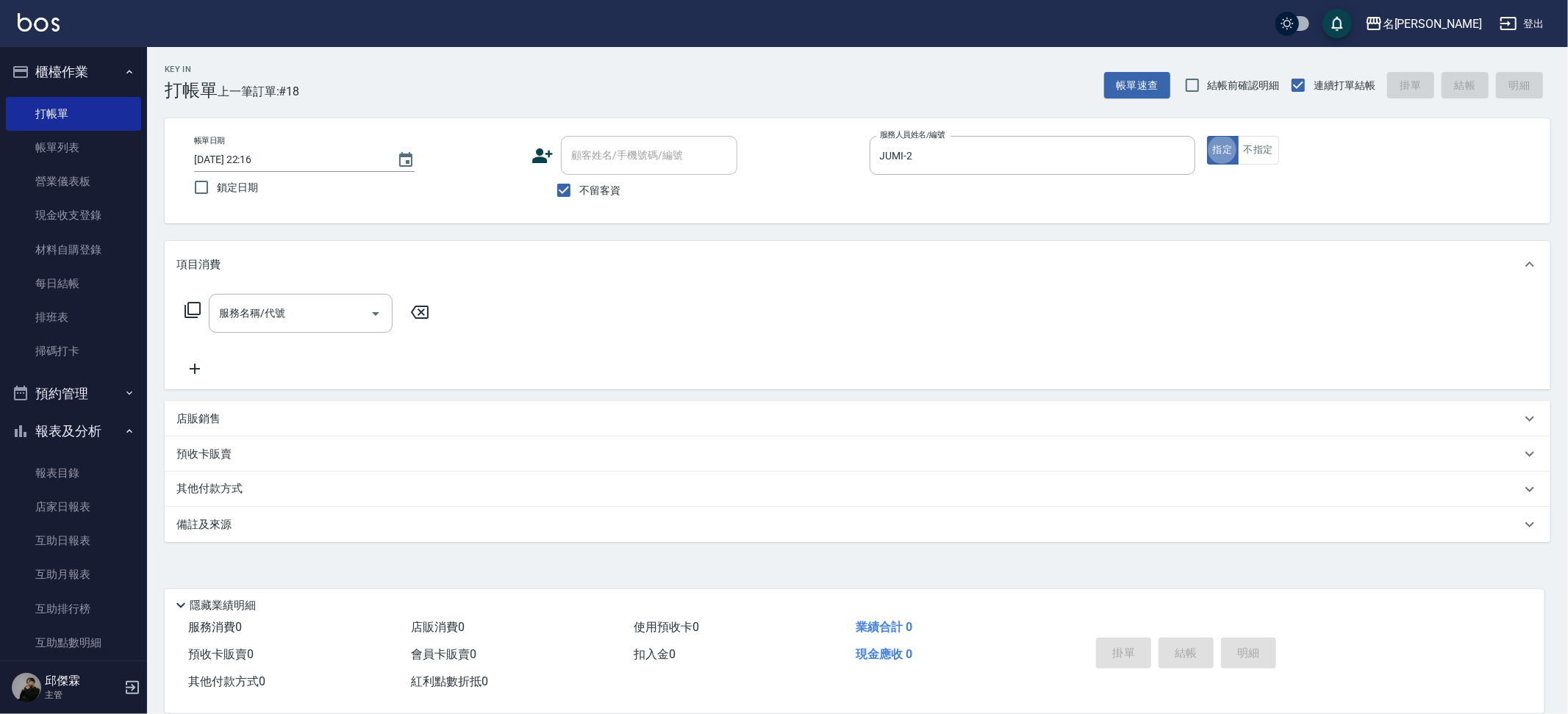
type button "true"
type input "3"
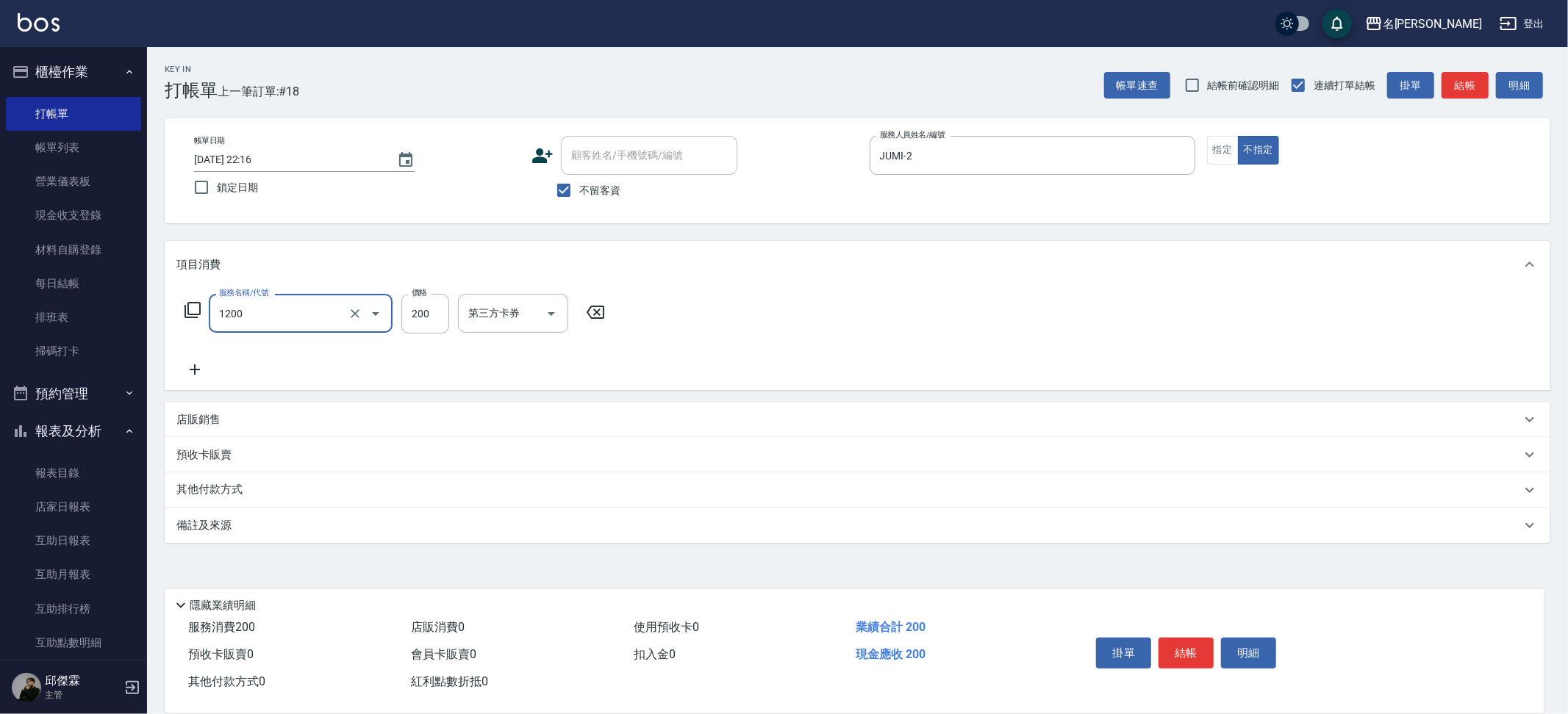
type input "一般洗+精油(1200)"
type input "250"
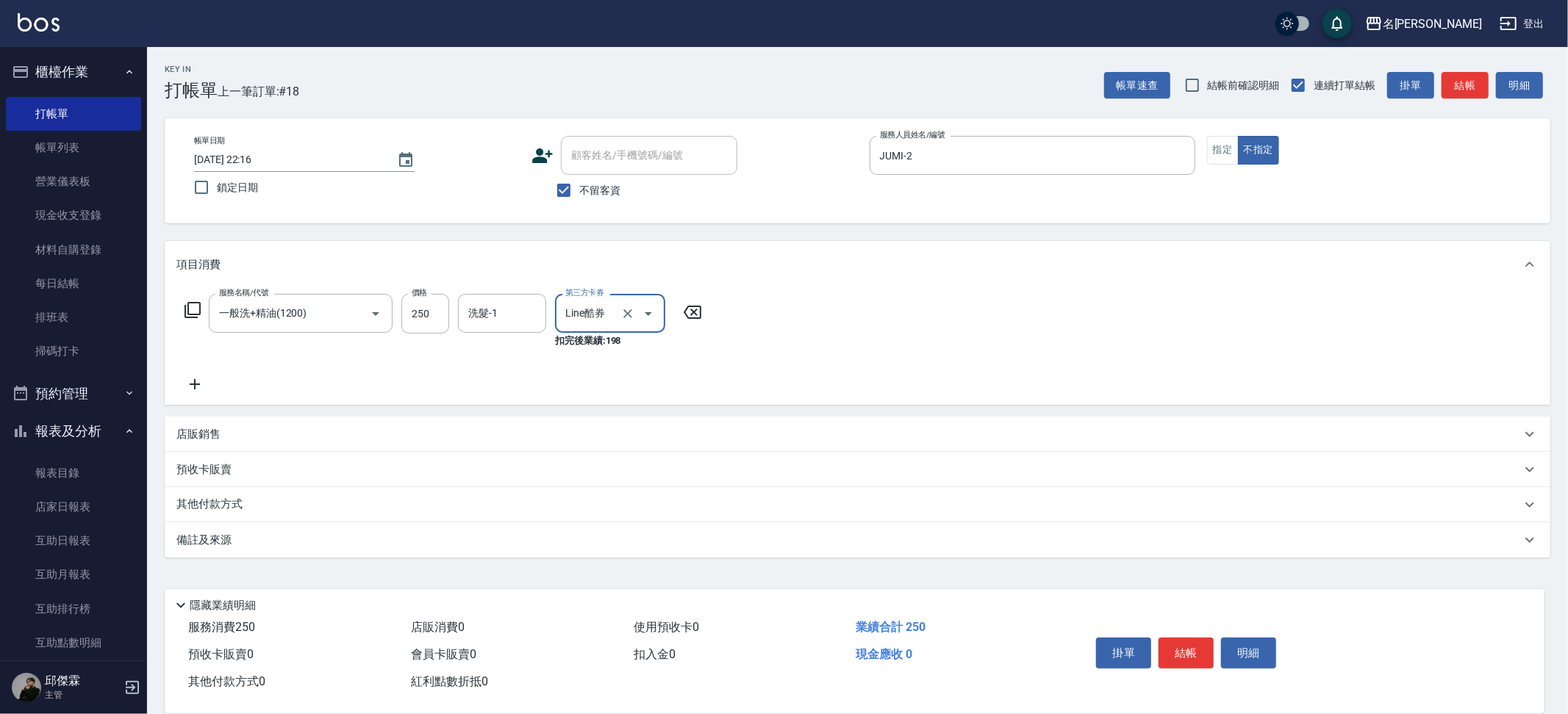
type input "Line酷券"
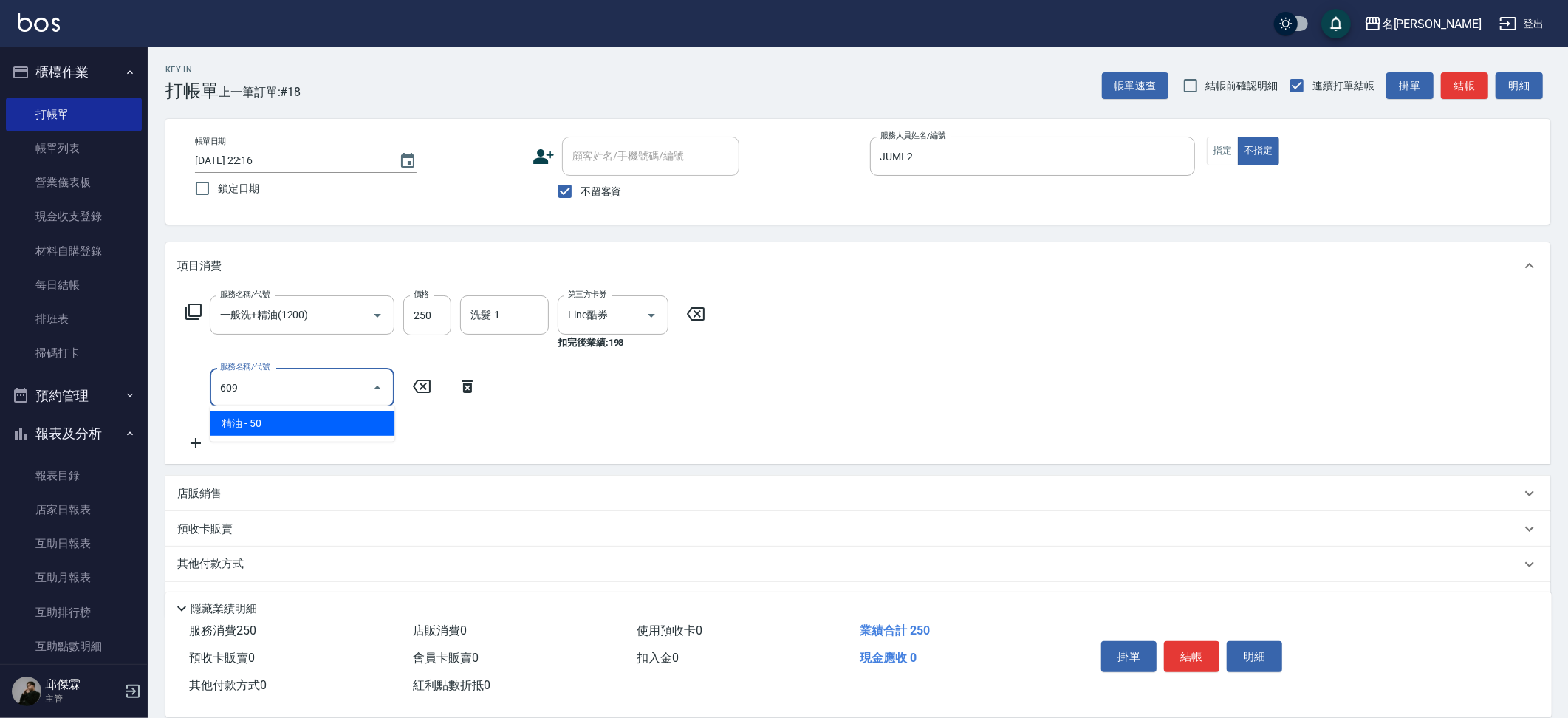
type input "精油(609)"
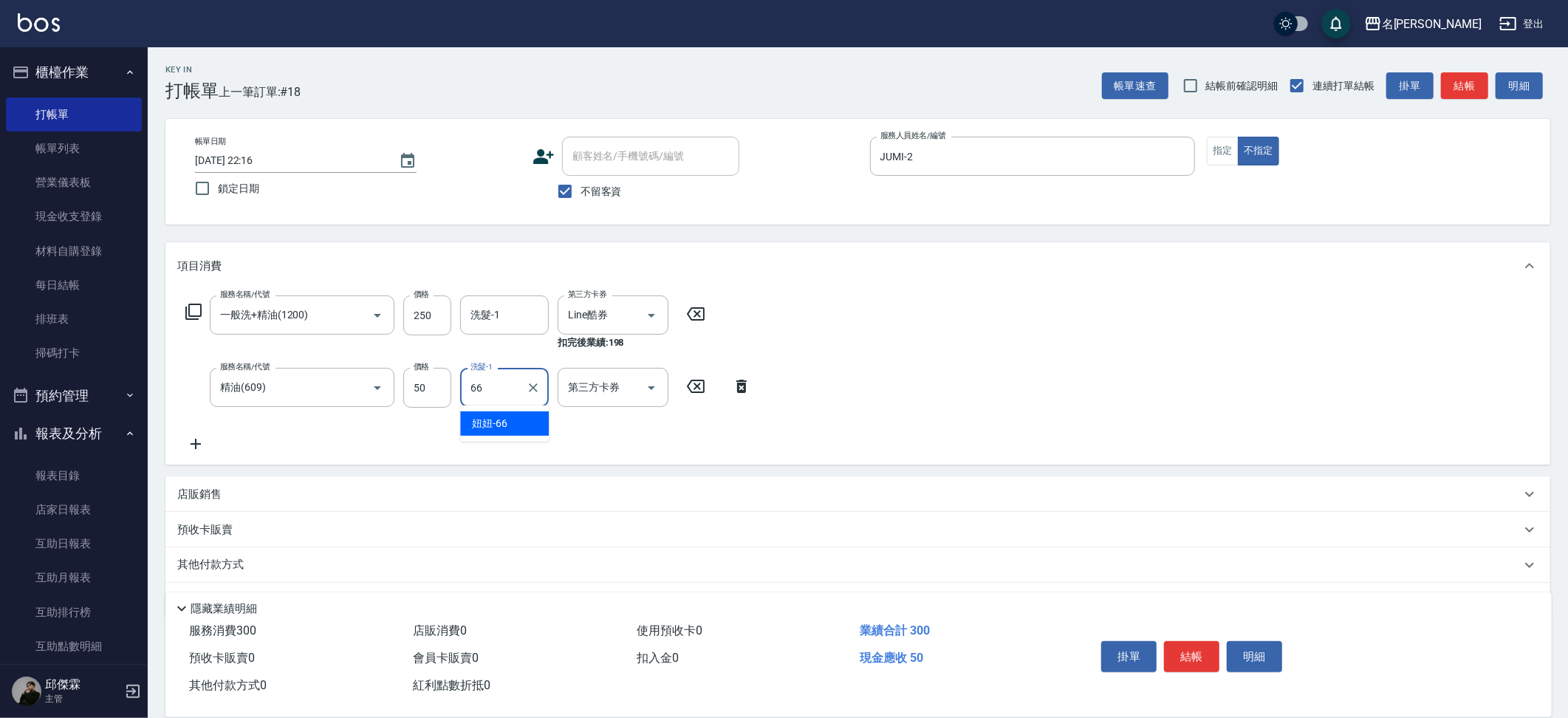
type input "妞妞-66"
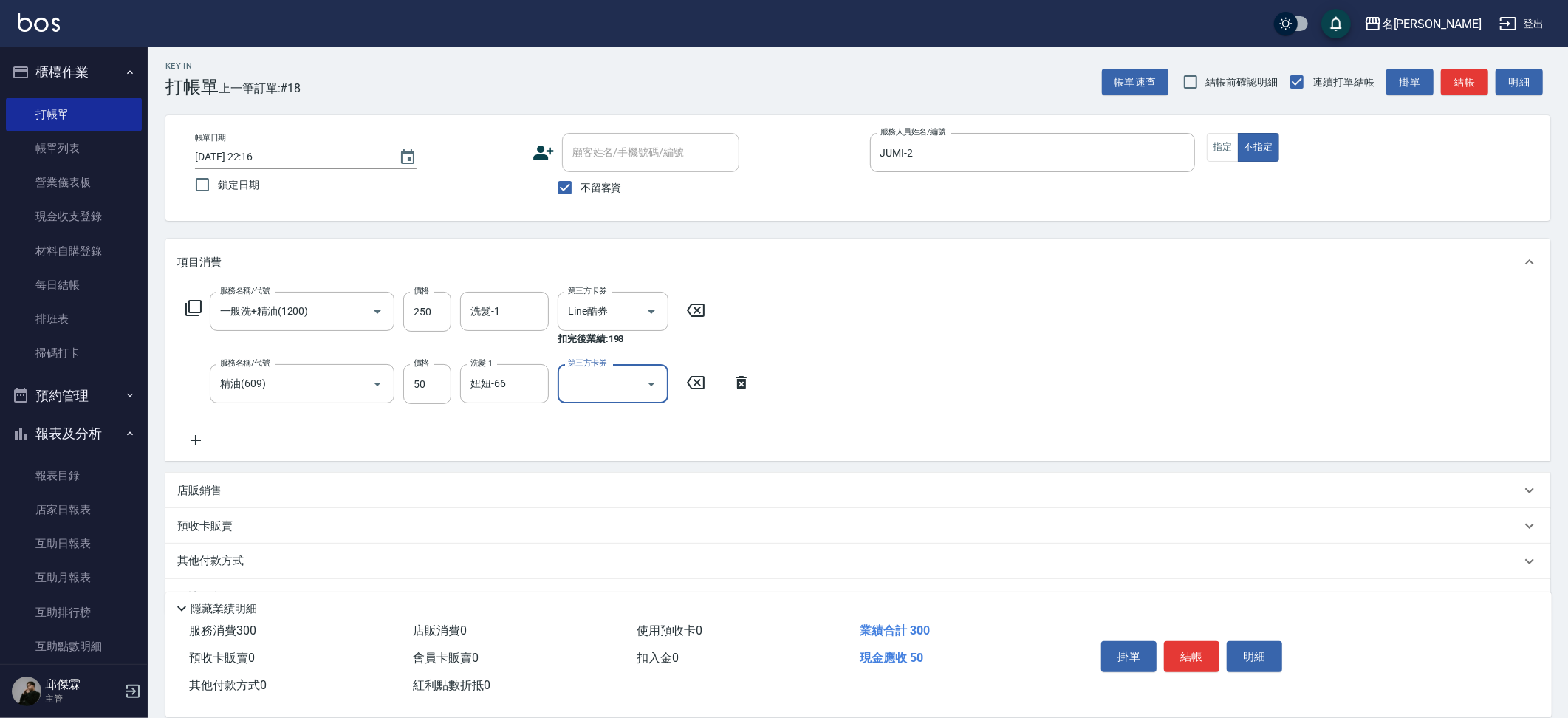
scroll to position [5, 0]
drag, startPoint x: 635, startPoint y: 311, endPoint x: 604, endPoint y: 312, distance: 31.0
click at [635, 311] on icon "Clear" at bounding box center [630, 311] width 15 height 15
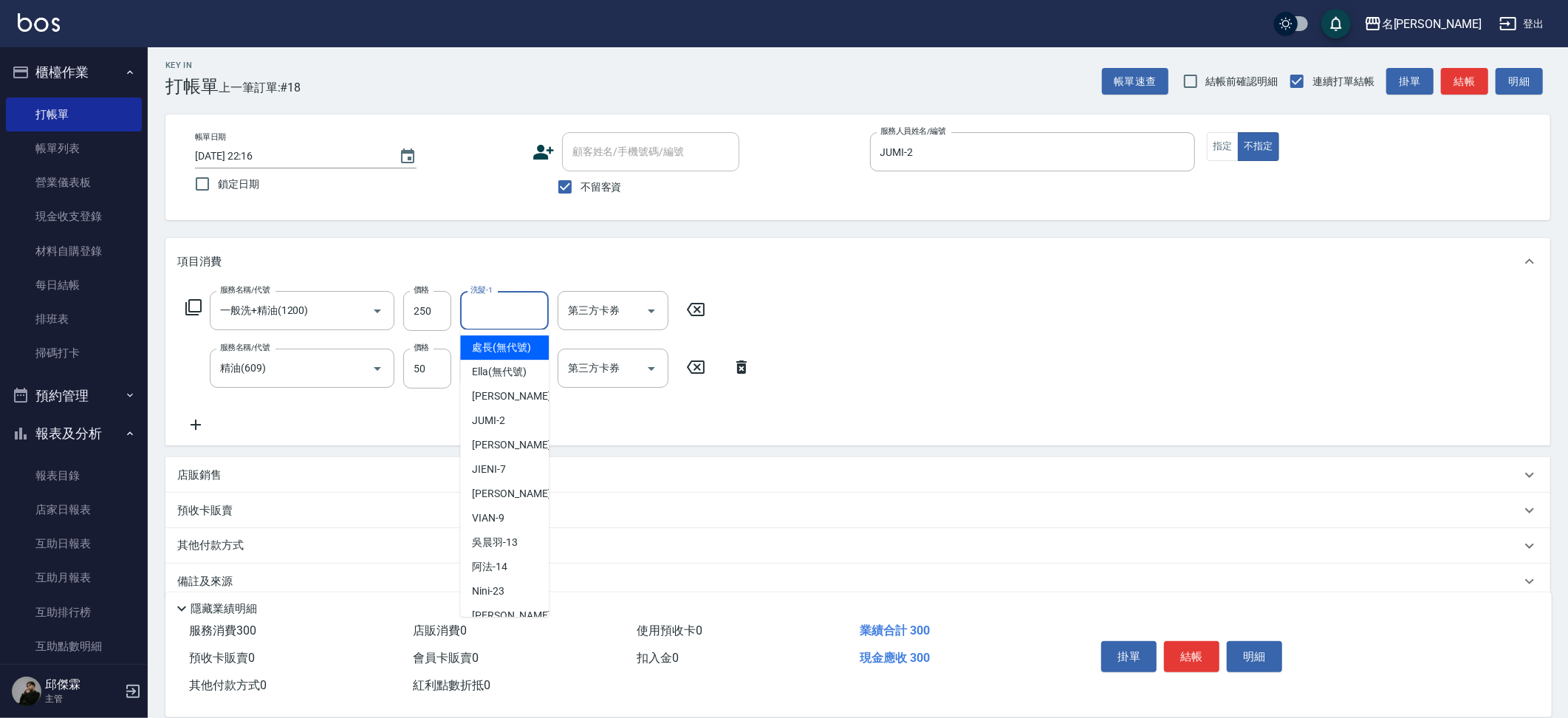
click at [530, 306] on input "洗髮-1" at bounding box center [504, 310] width 75 height 26
type input "妞妞-66"
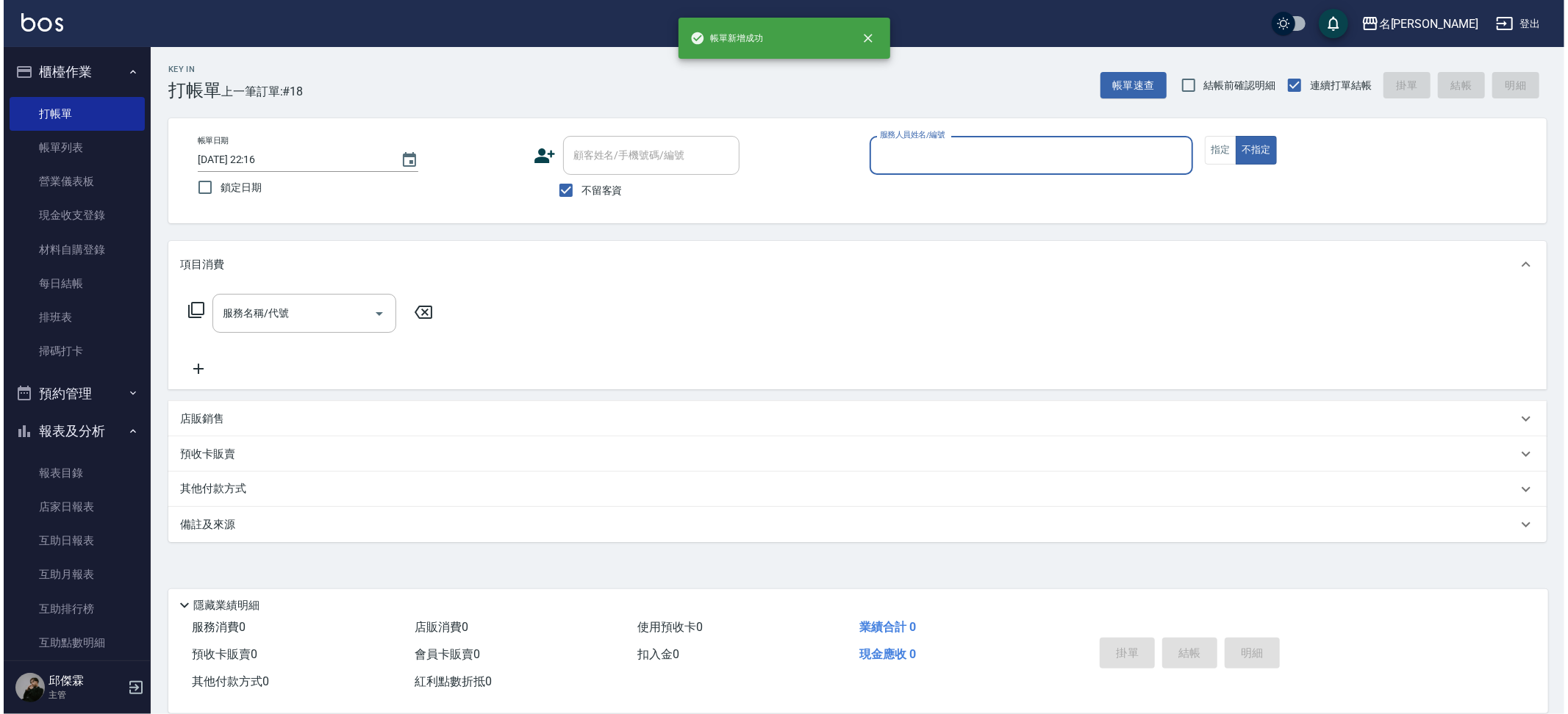
scroll to position [0, 0]
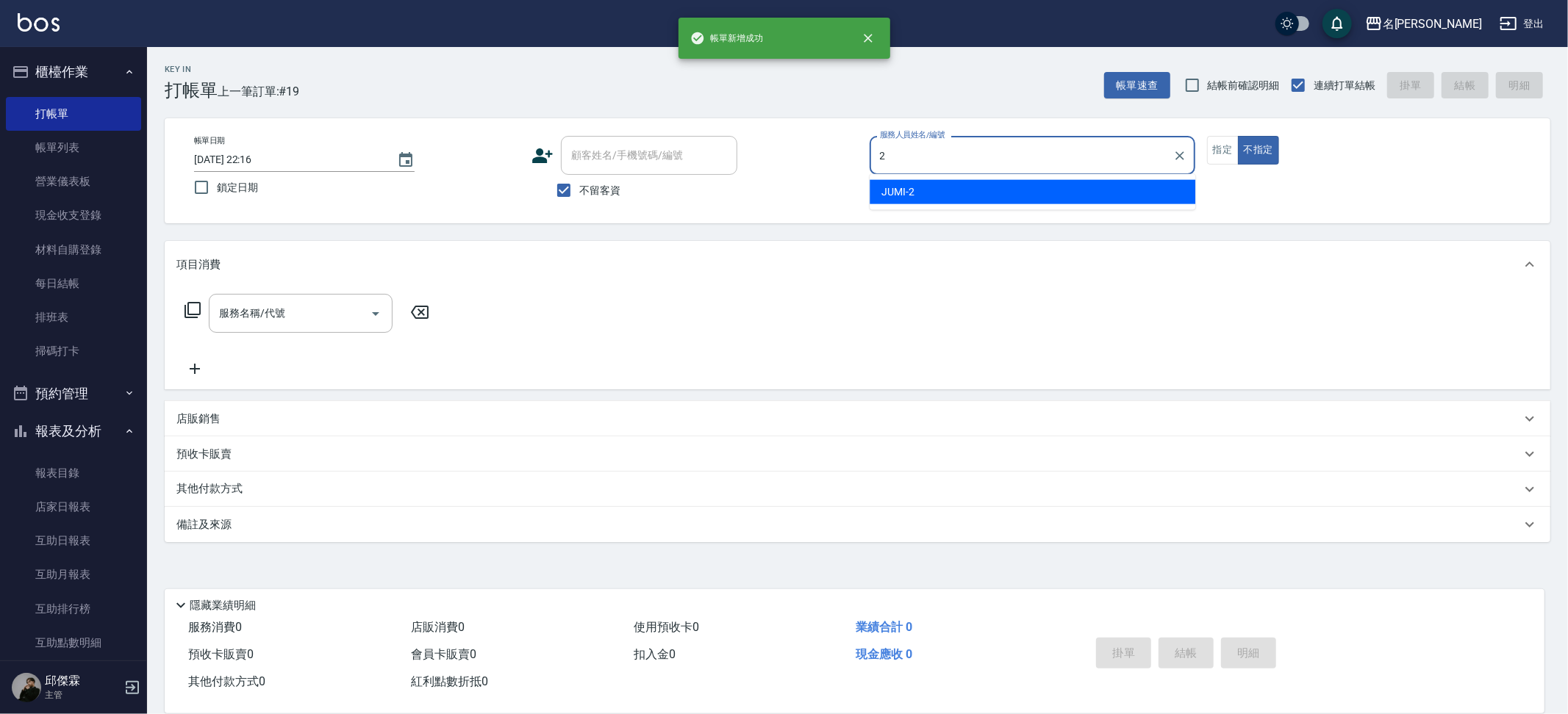
type input "JUMI-2"
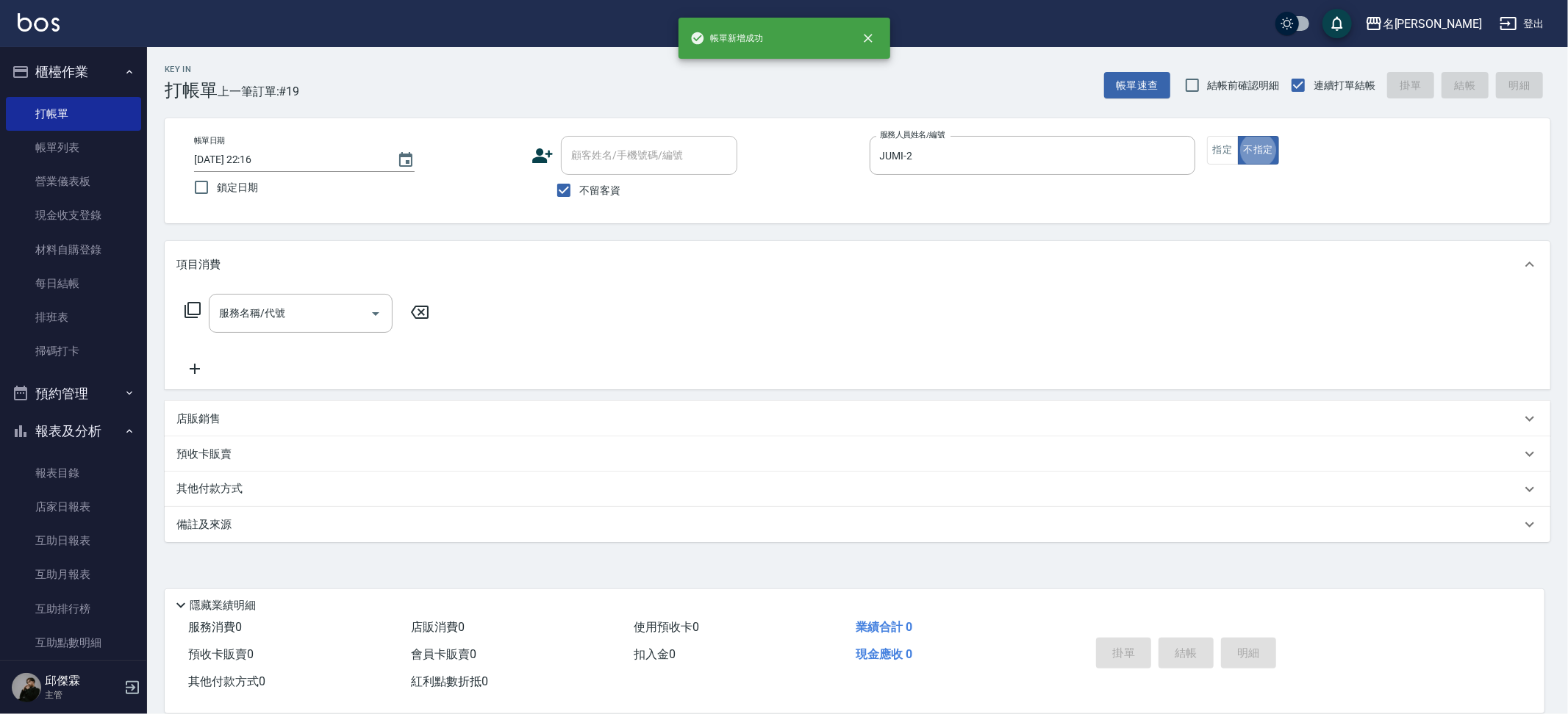
type button "false"
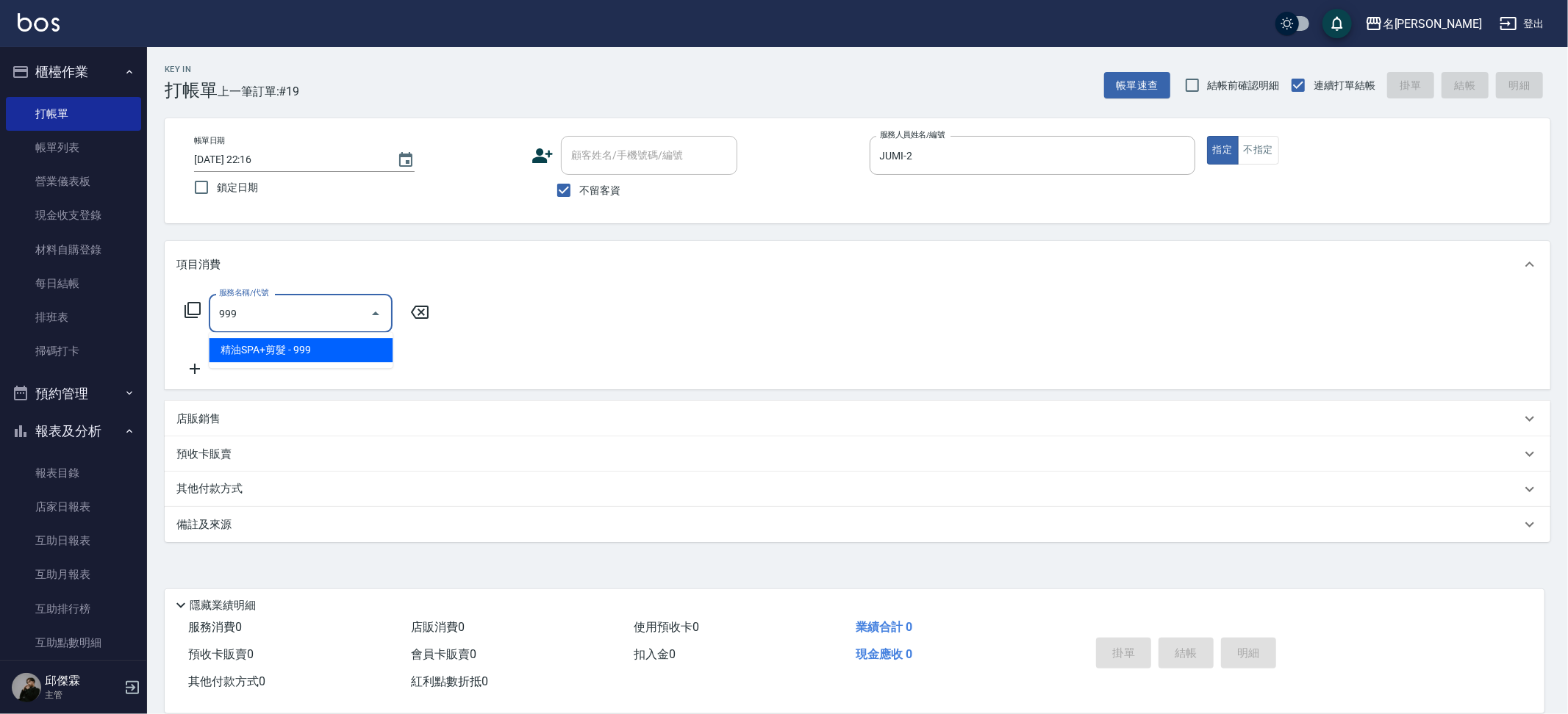
type input "精油SPA+剪髮(999)"
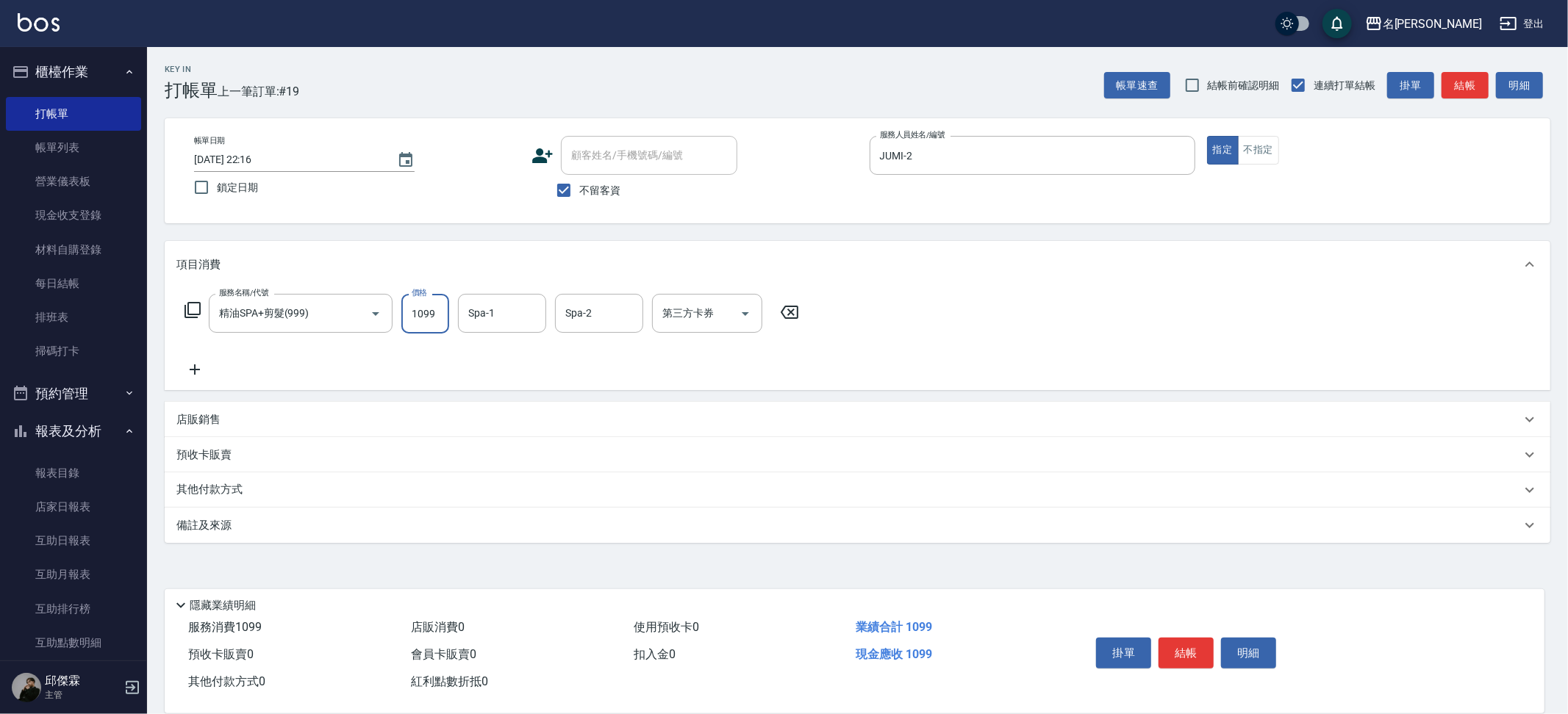
type input "1099"
type input "Nini-23"
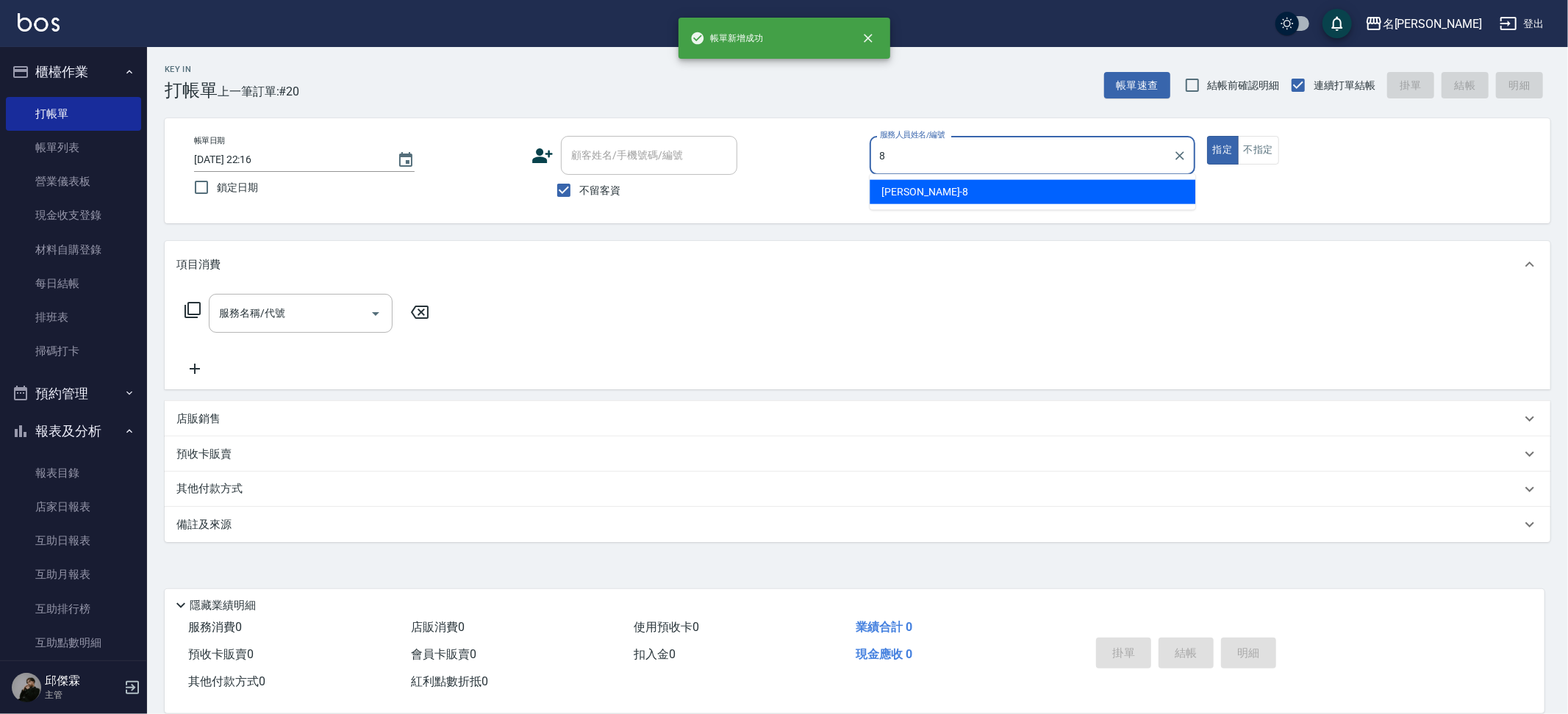
type input "Kira-8"
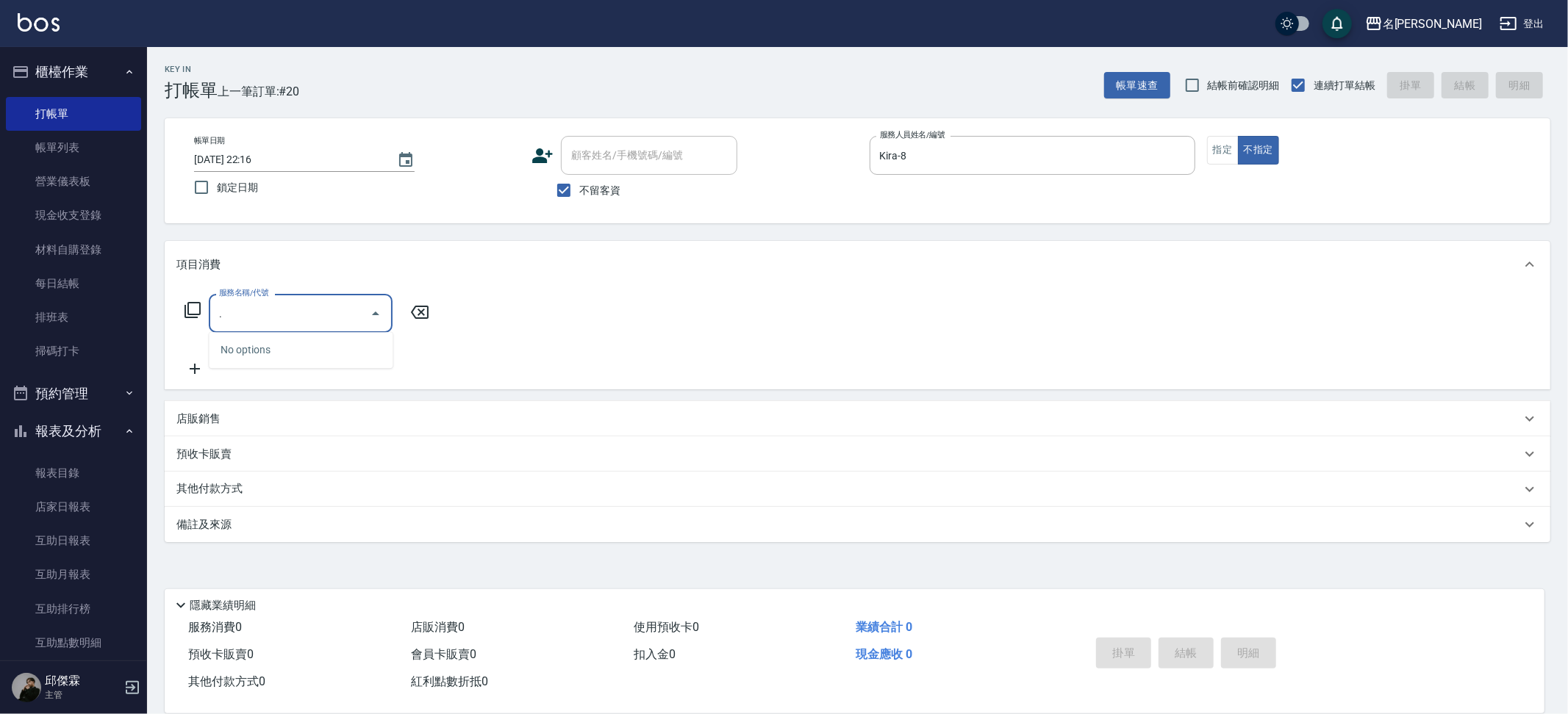
type input "."
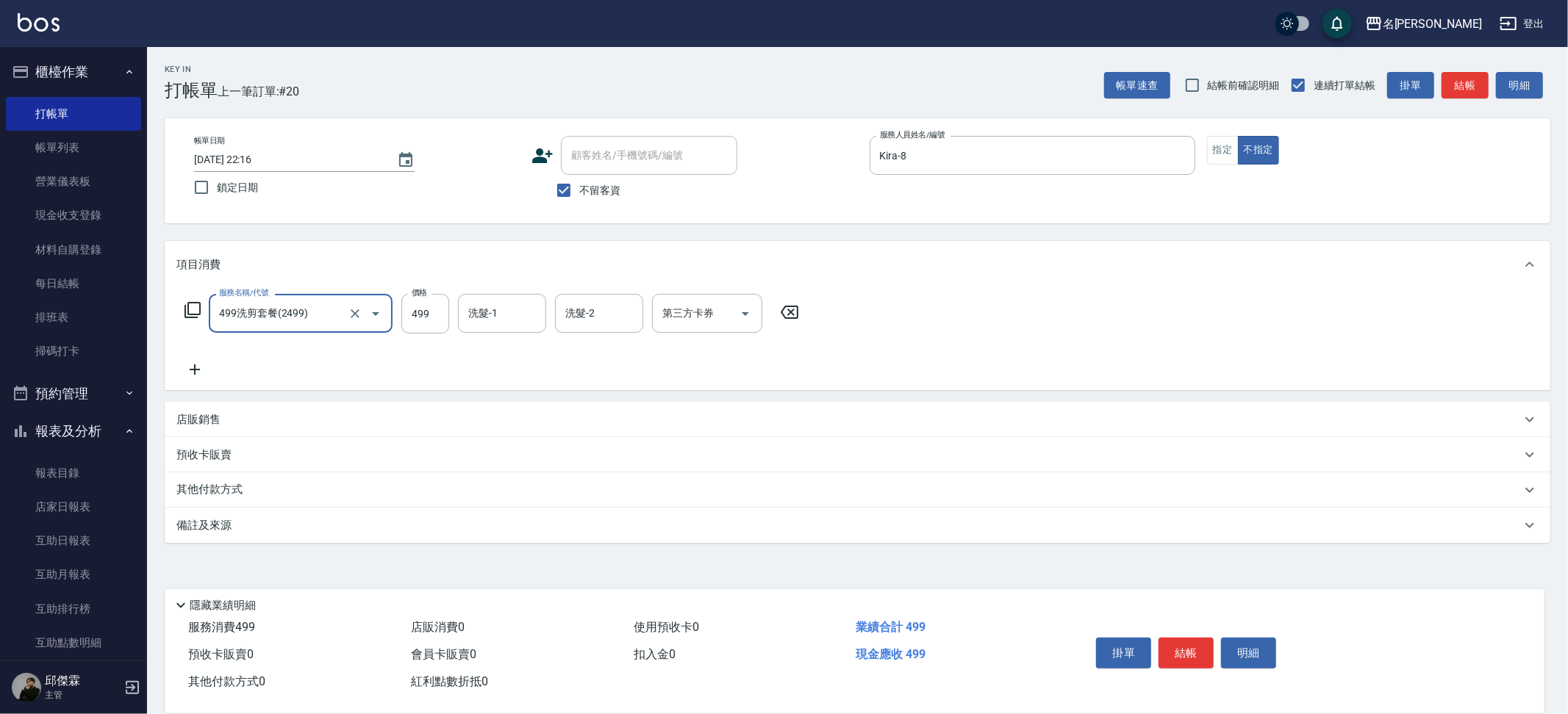
type input "499洗剪套餐(2499)"
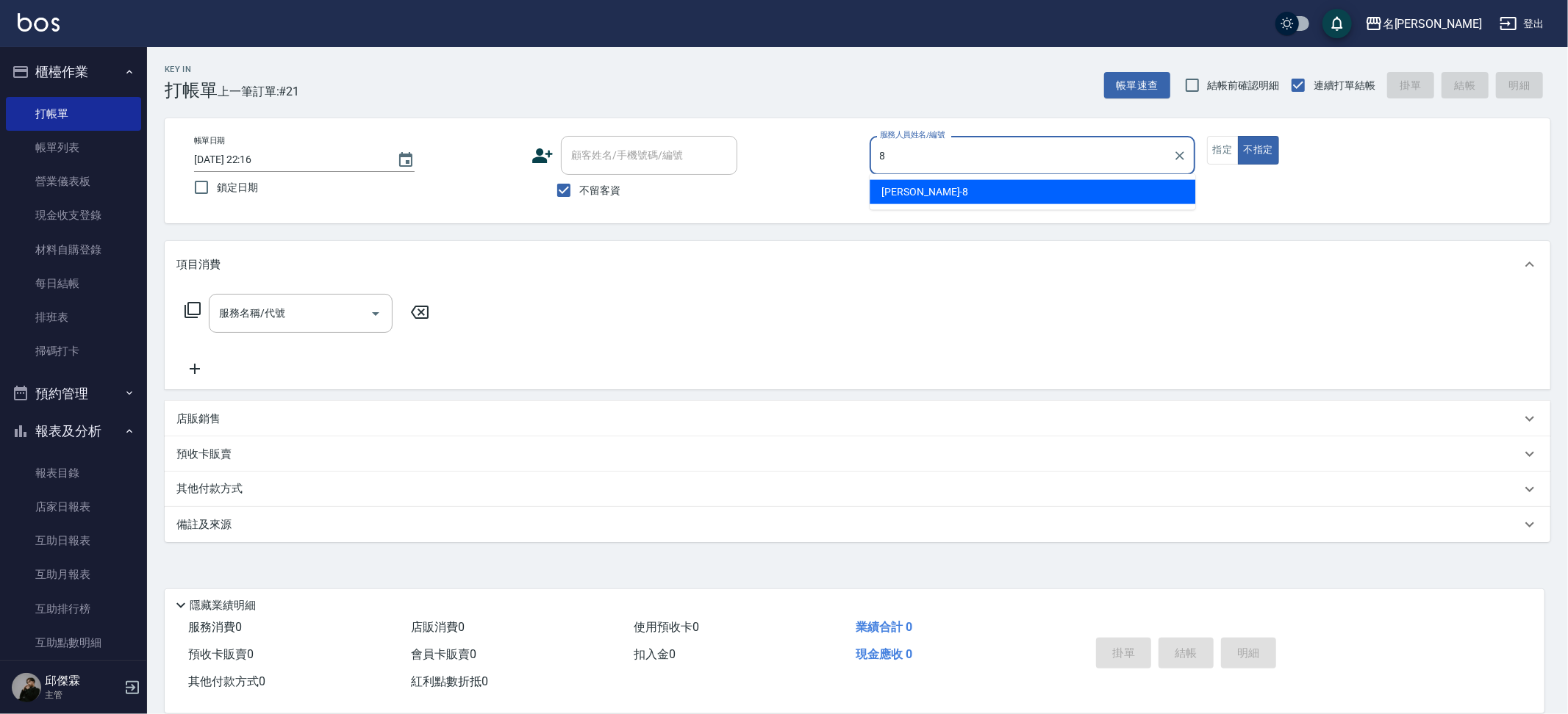
type input "Kira-8"
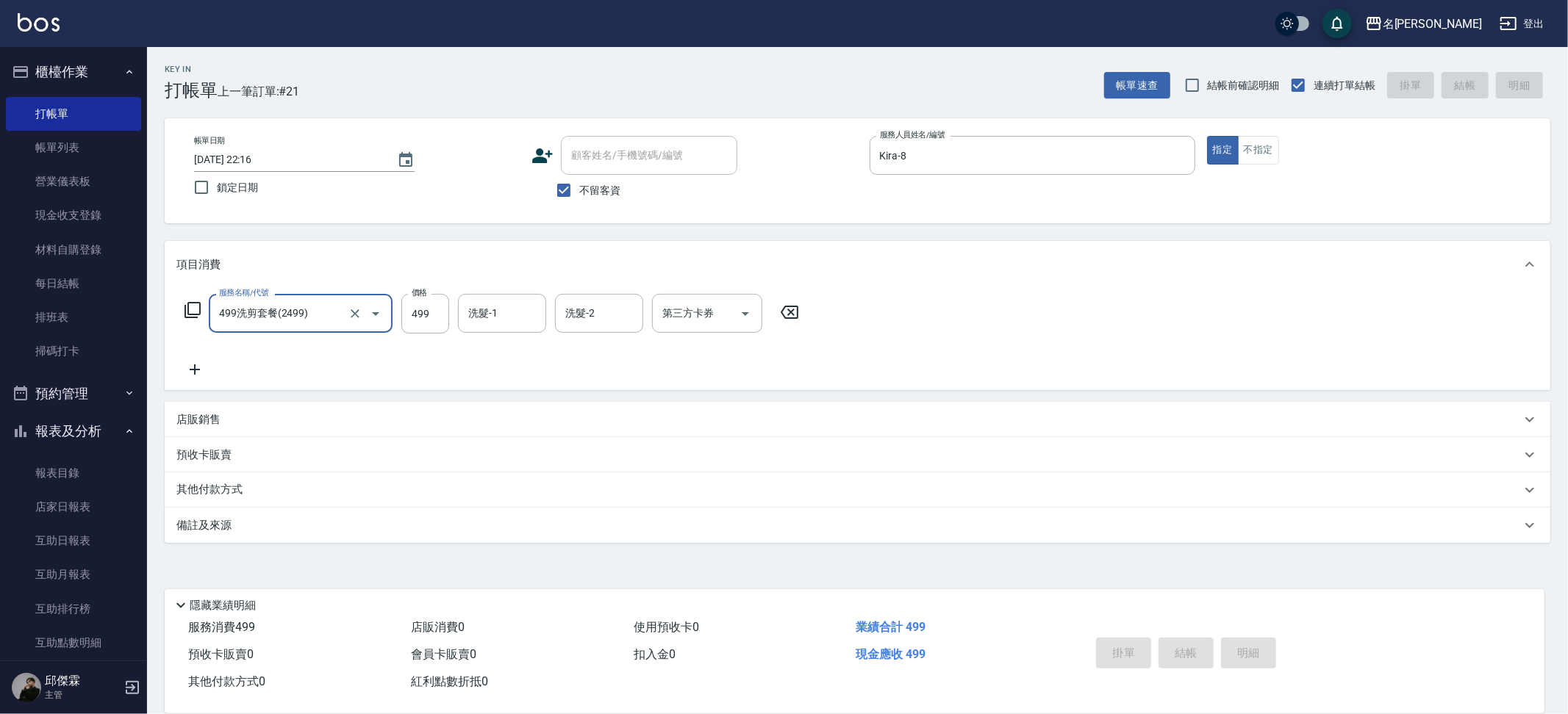
type input "499洗剪套餐(2499)"
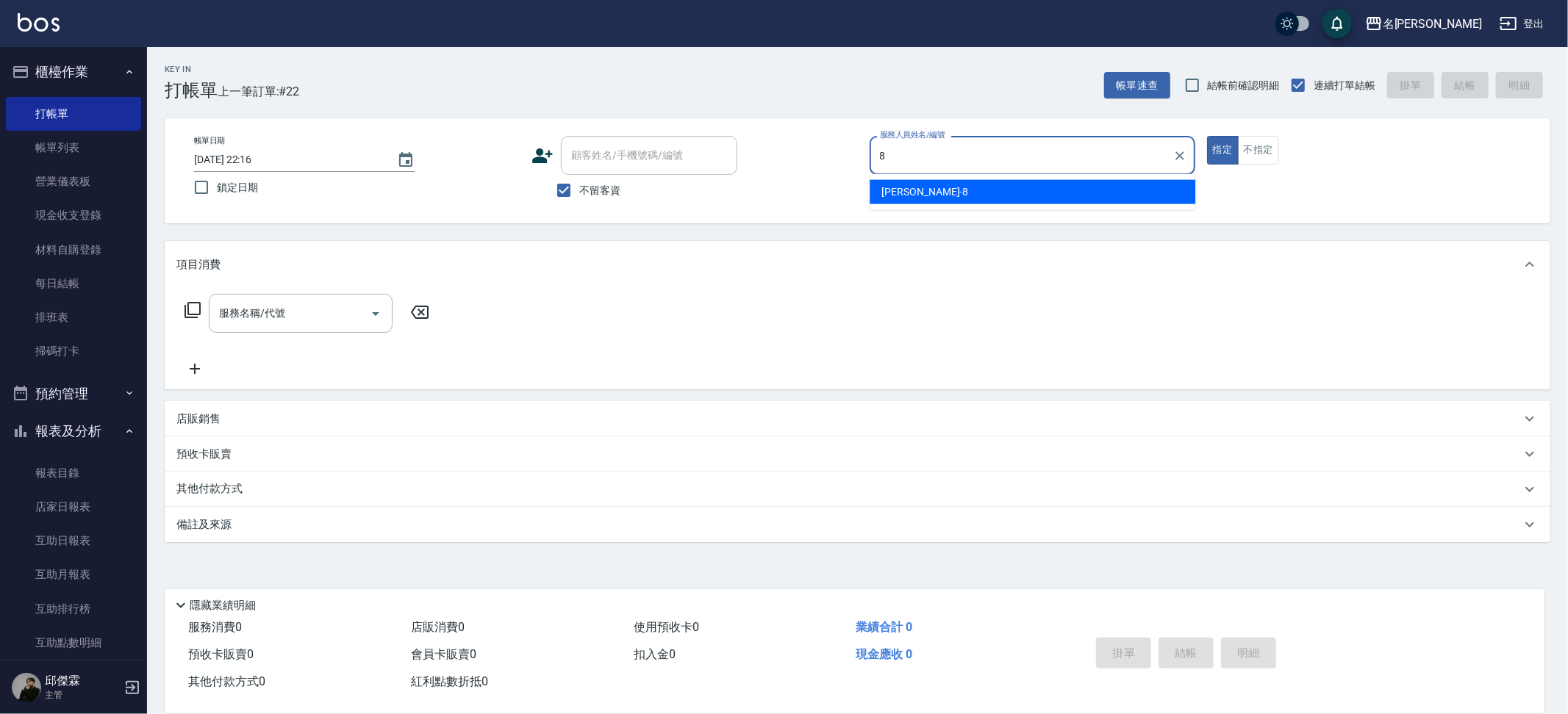
type input "Kira-8"
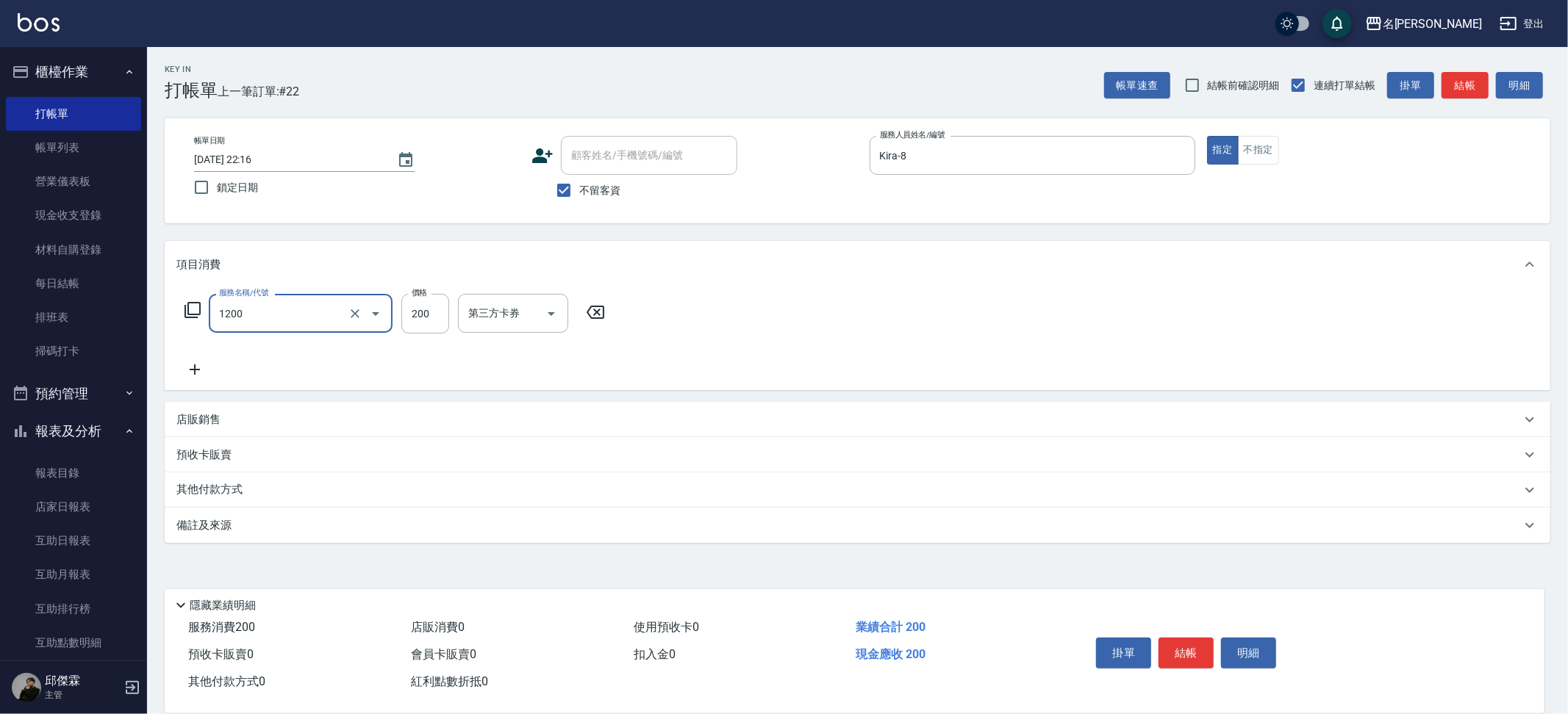
type input "一般洗+精油(1200)"
type input "250"
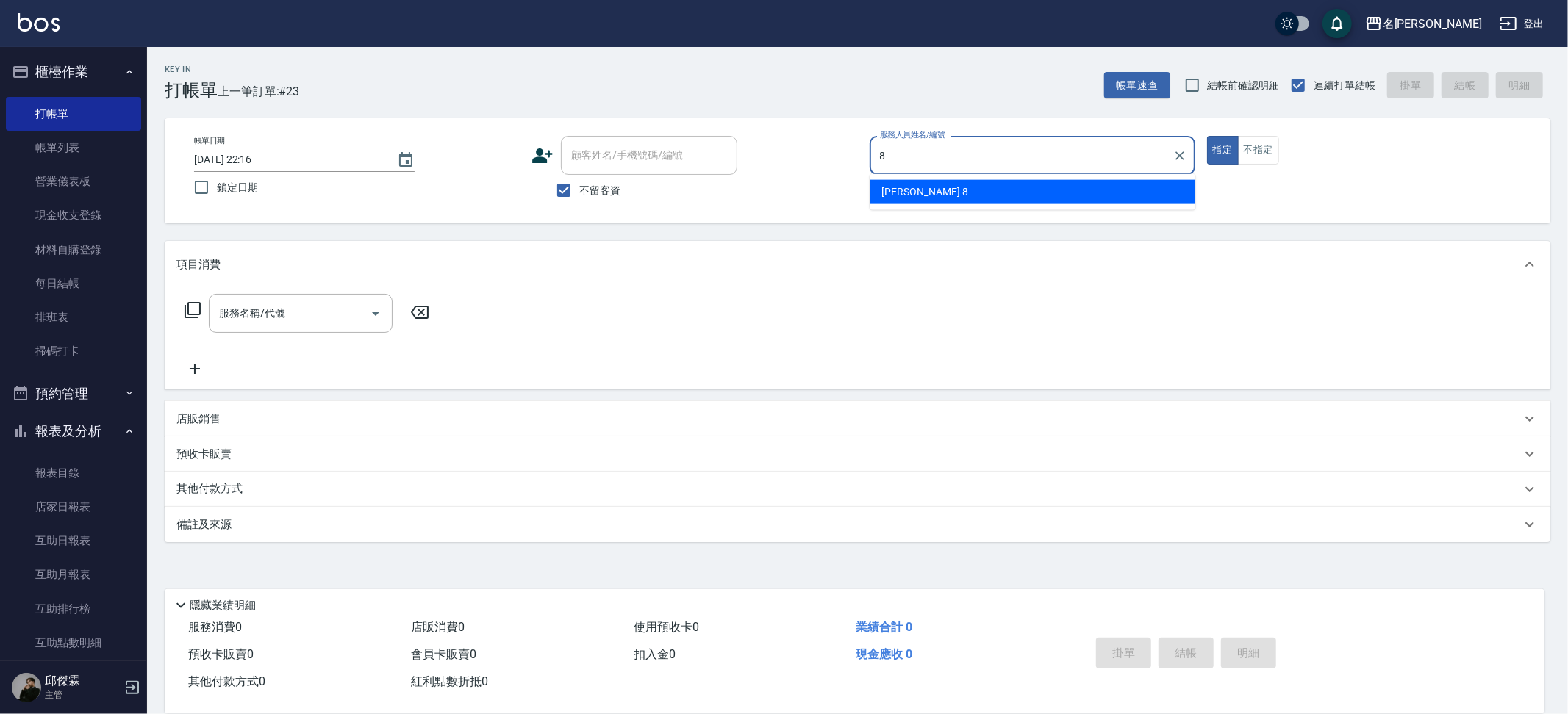
type input "Kira-8"
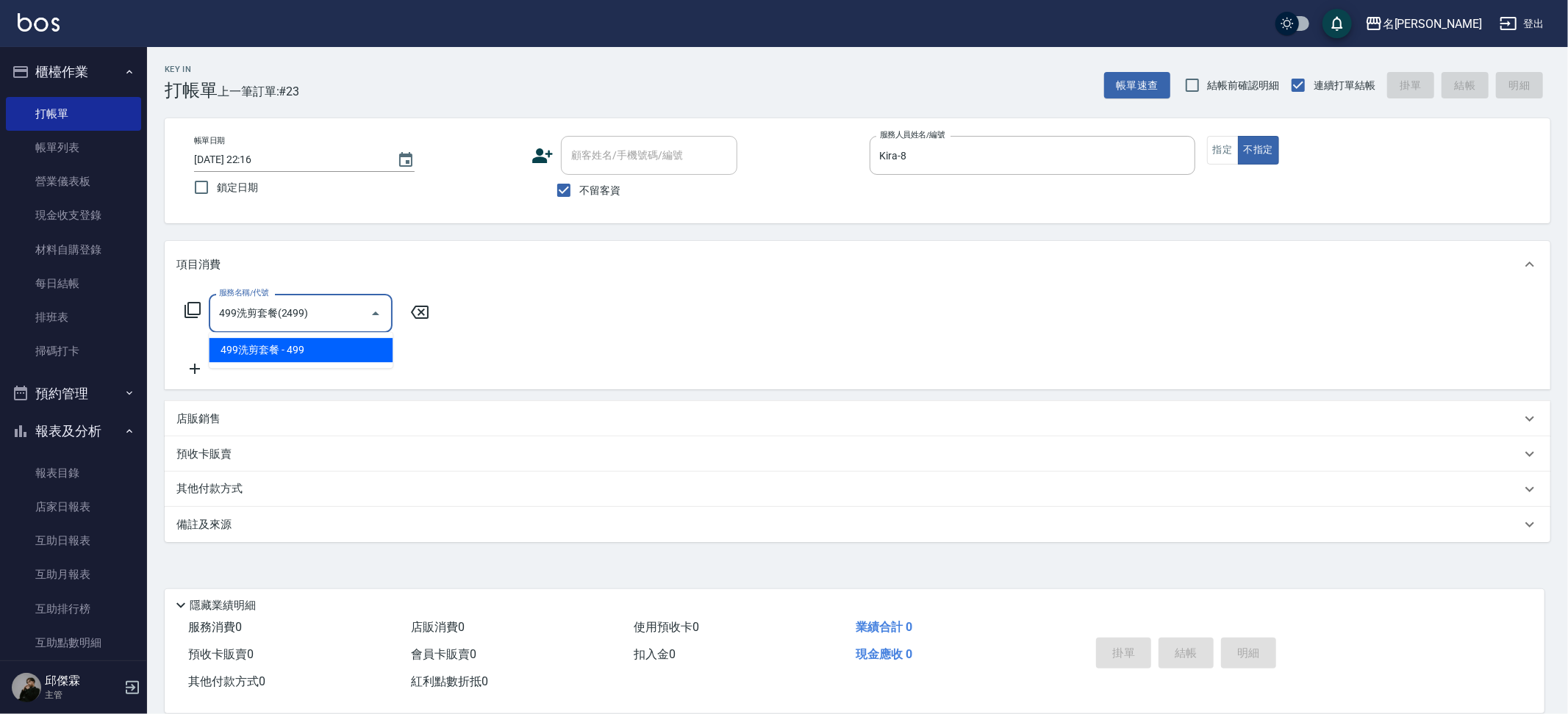
type input "499洗剪套餐(2499)"
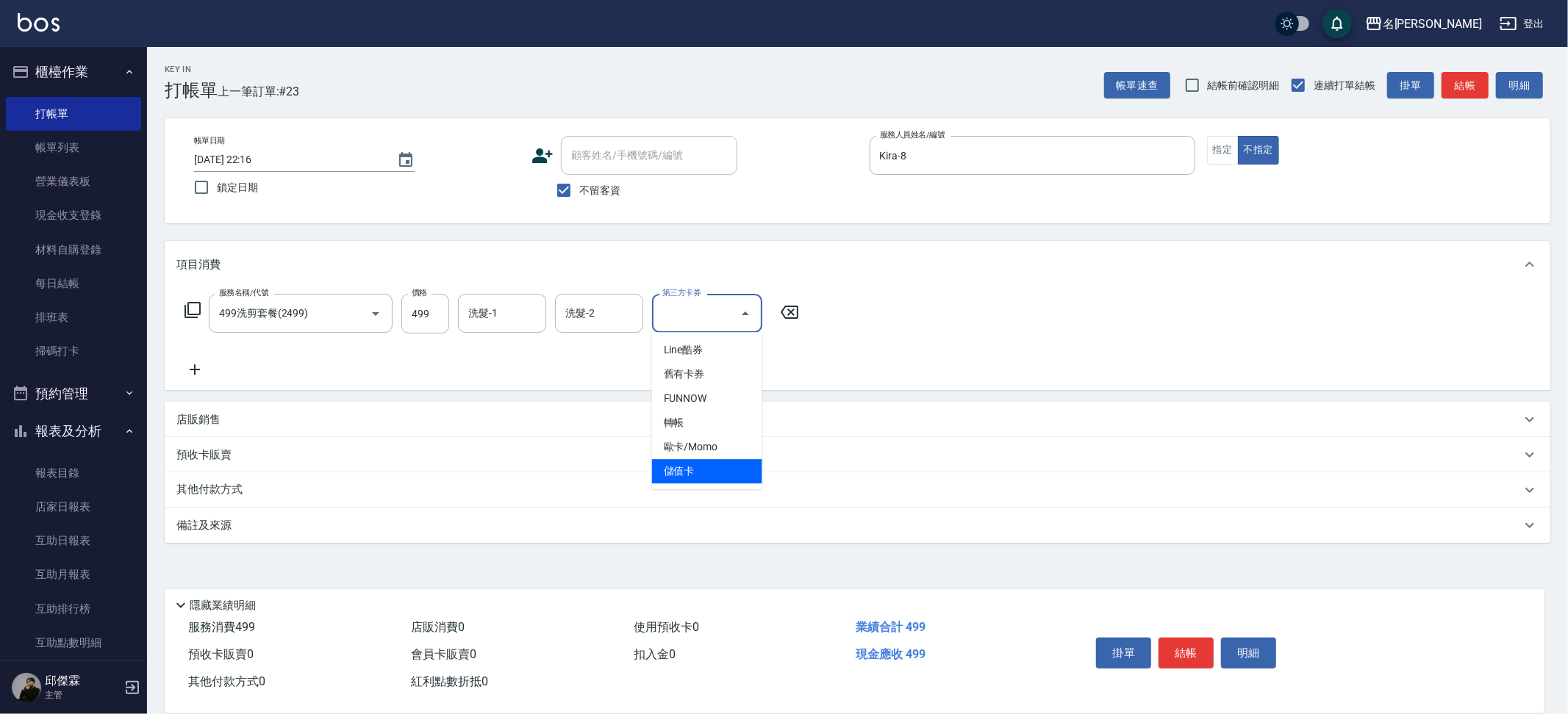
type input "儲值卡"
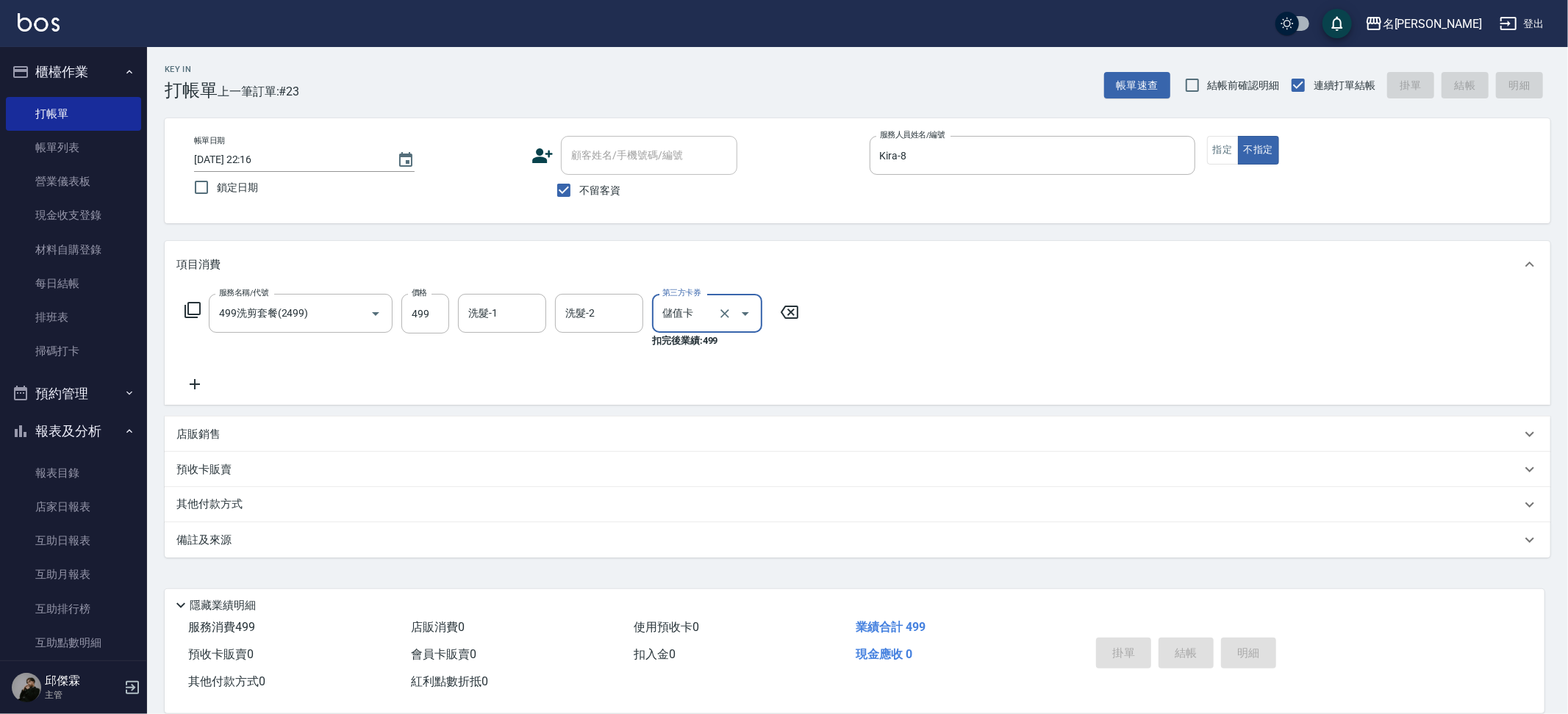
type input "[DATE] 22:17"
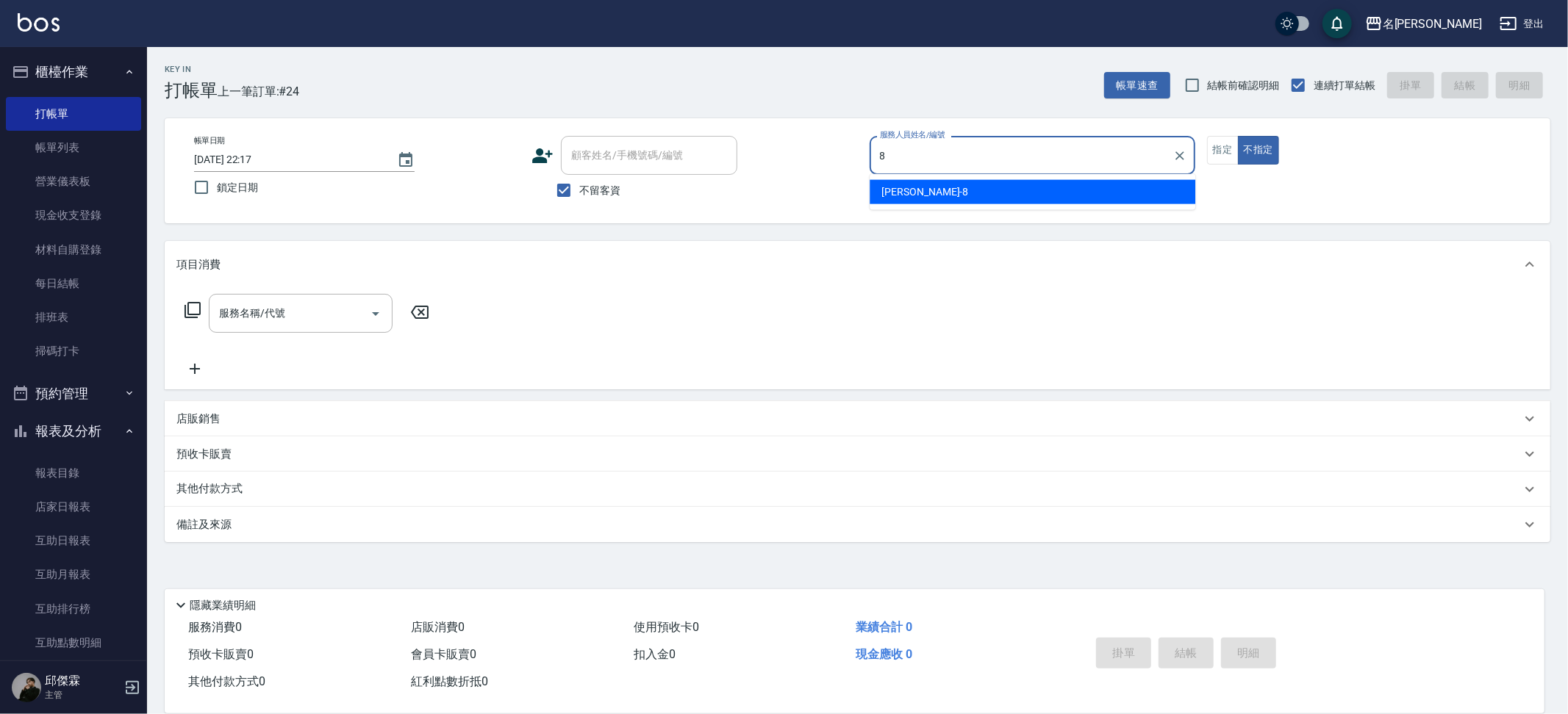
type input "Kira-8"
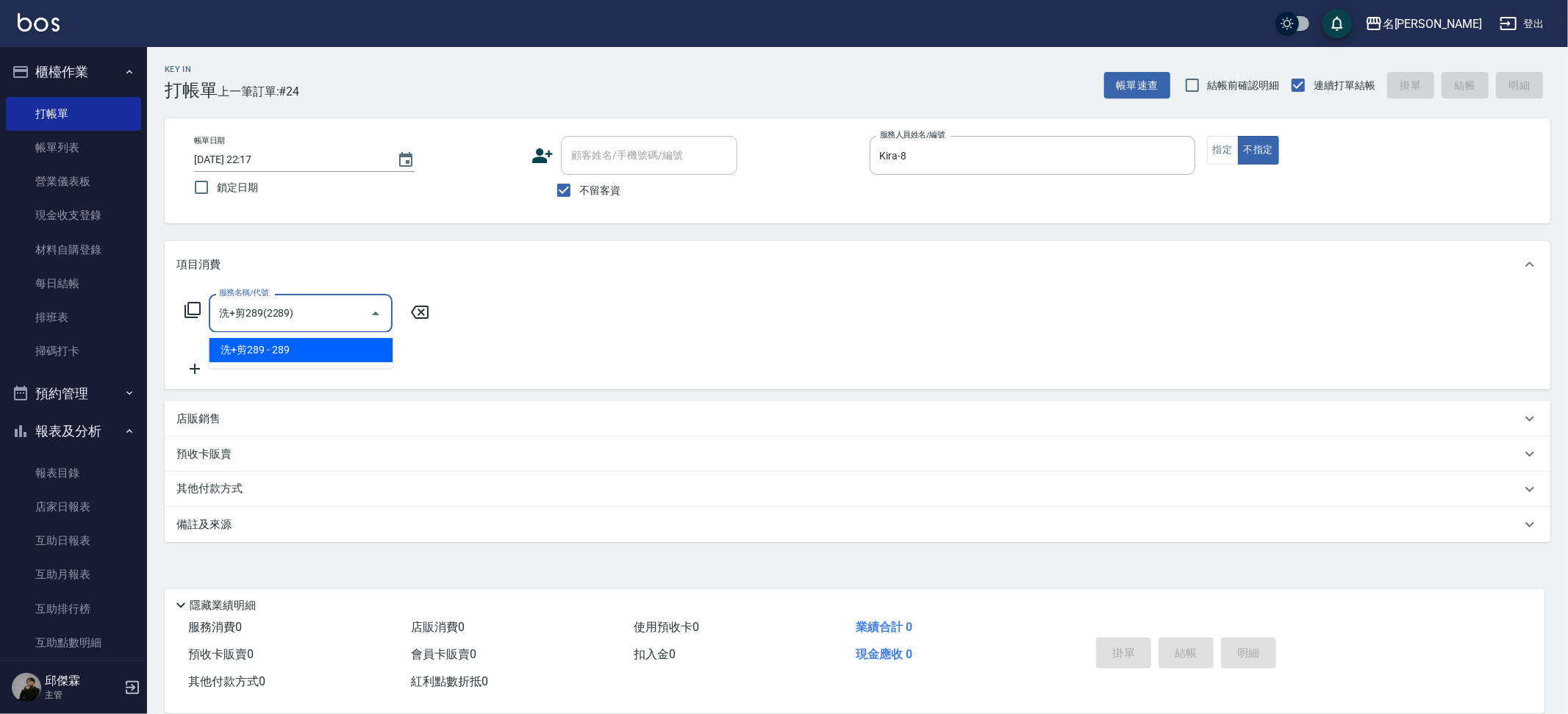
type input "洗+剪289(2289)"
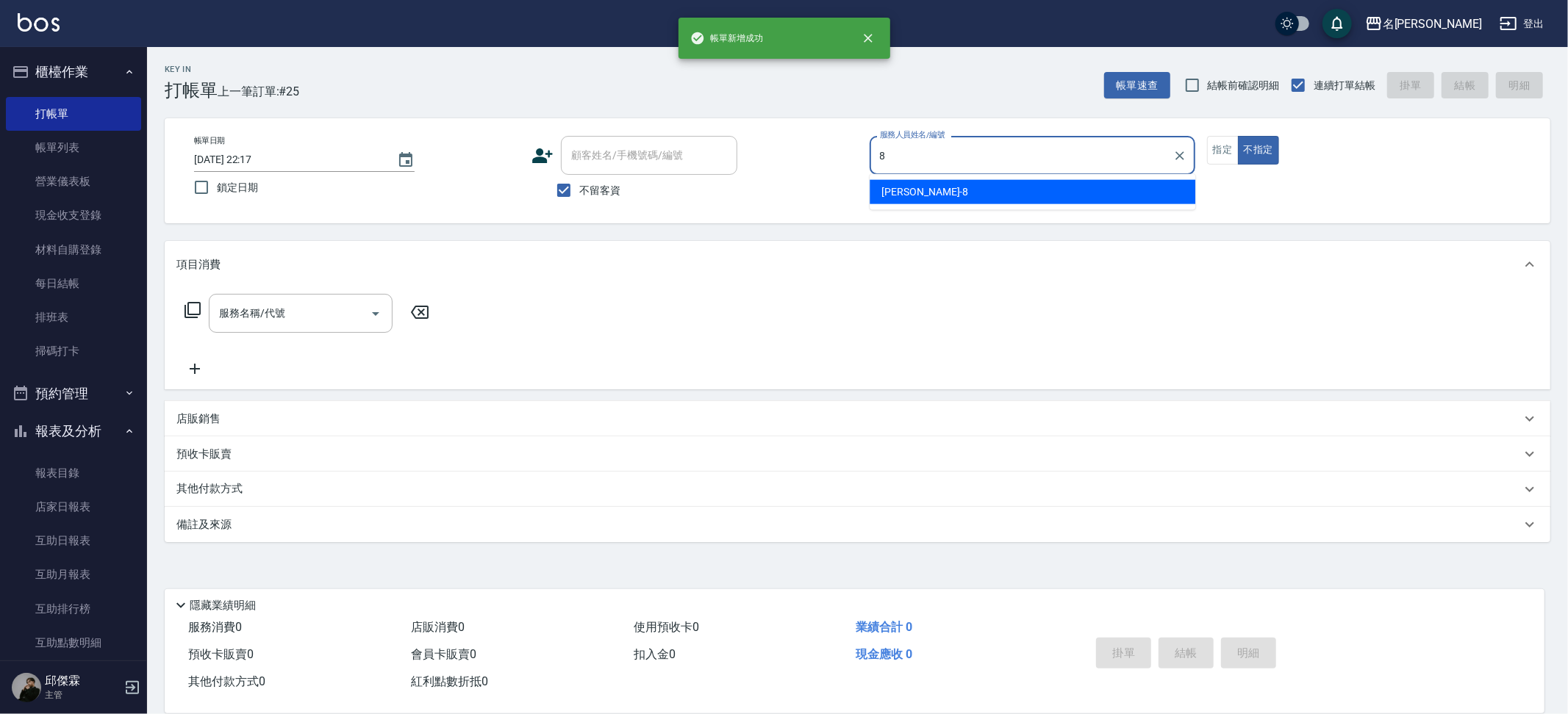
type input "Kira-8"
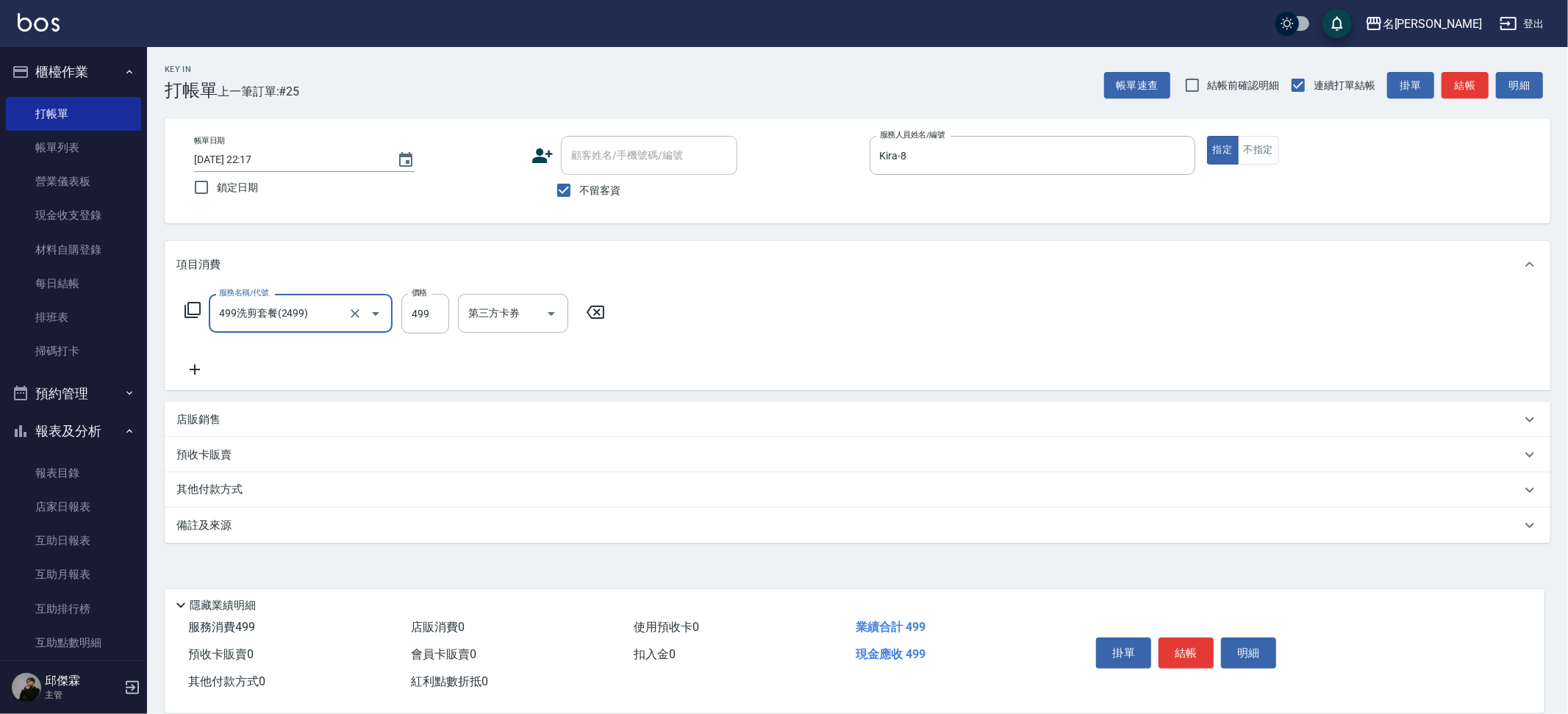
type input "499洗剪套餐(2499)"
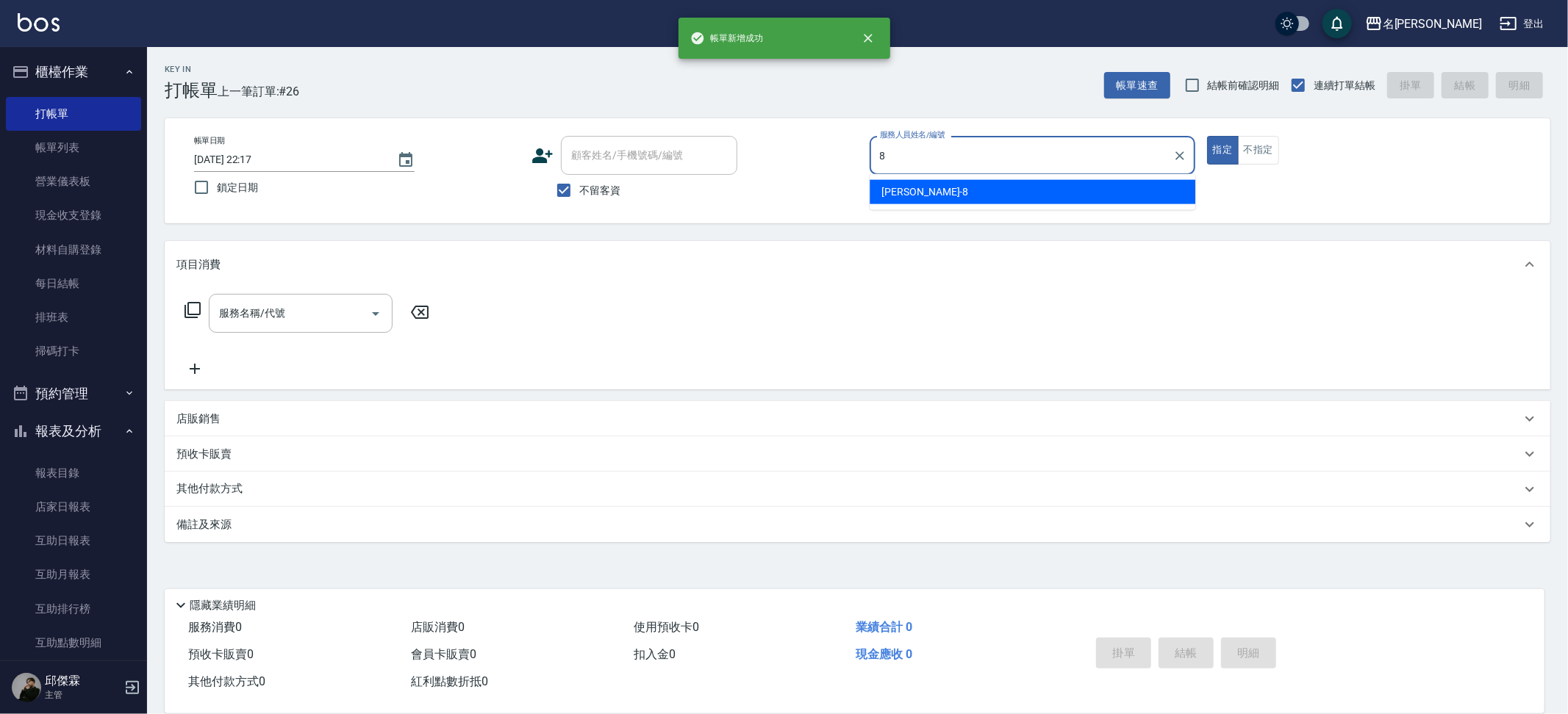
type input "Kira-8"
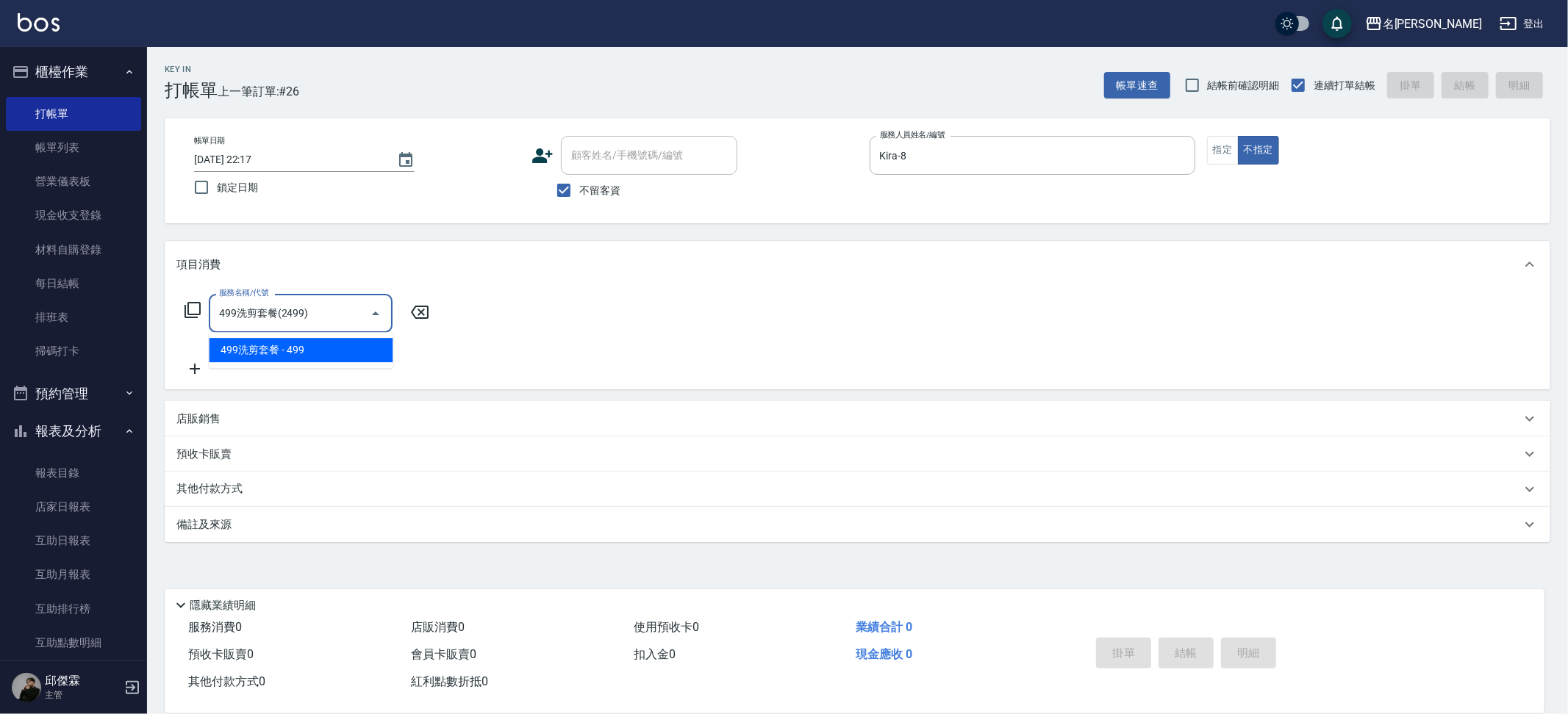
type input "499洗剪套餐(2499)"
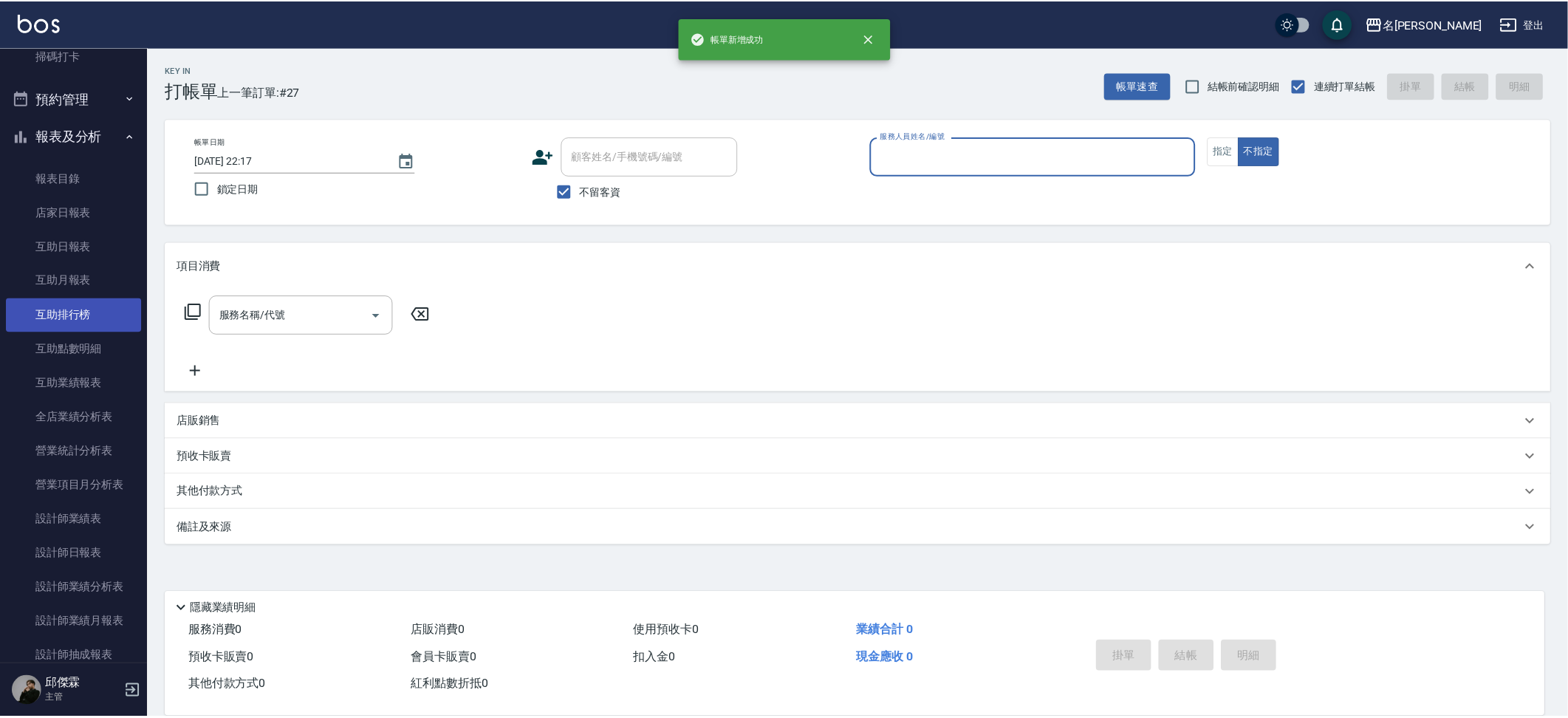
scroll to position [304, 0]
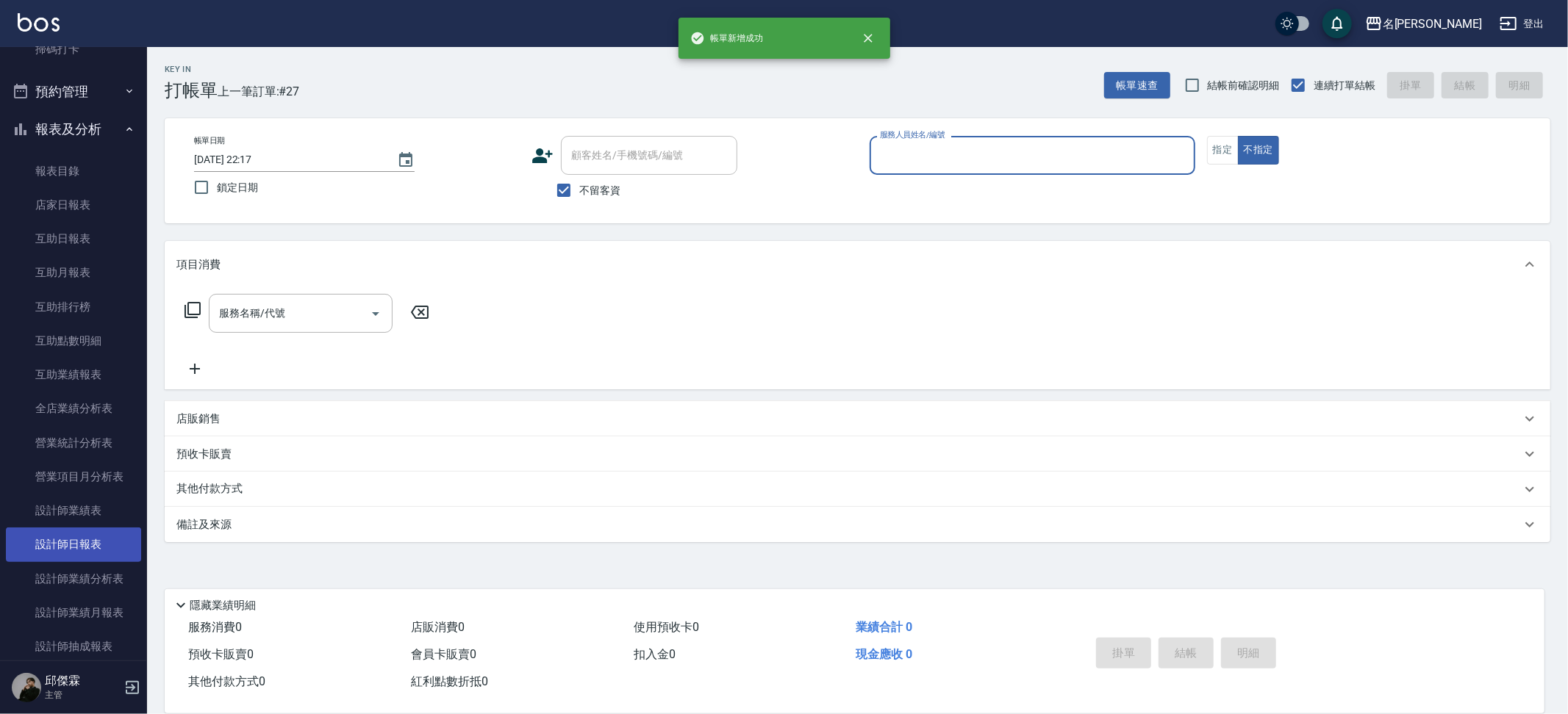
click at [121, 536] on link "設計師日報表" at bounding box center [73, 544] width 135 height 34
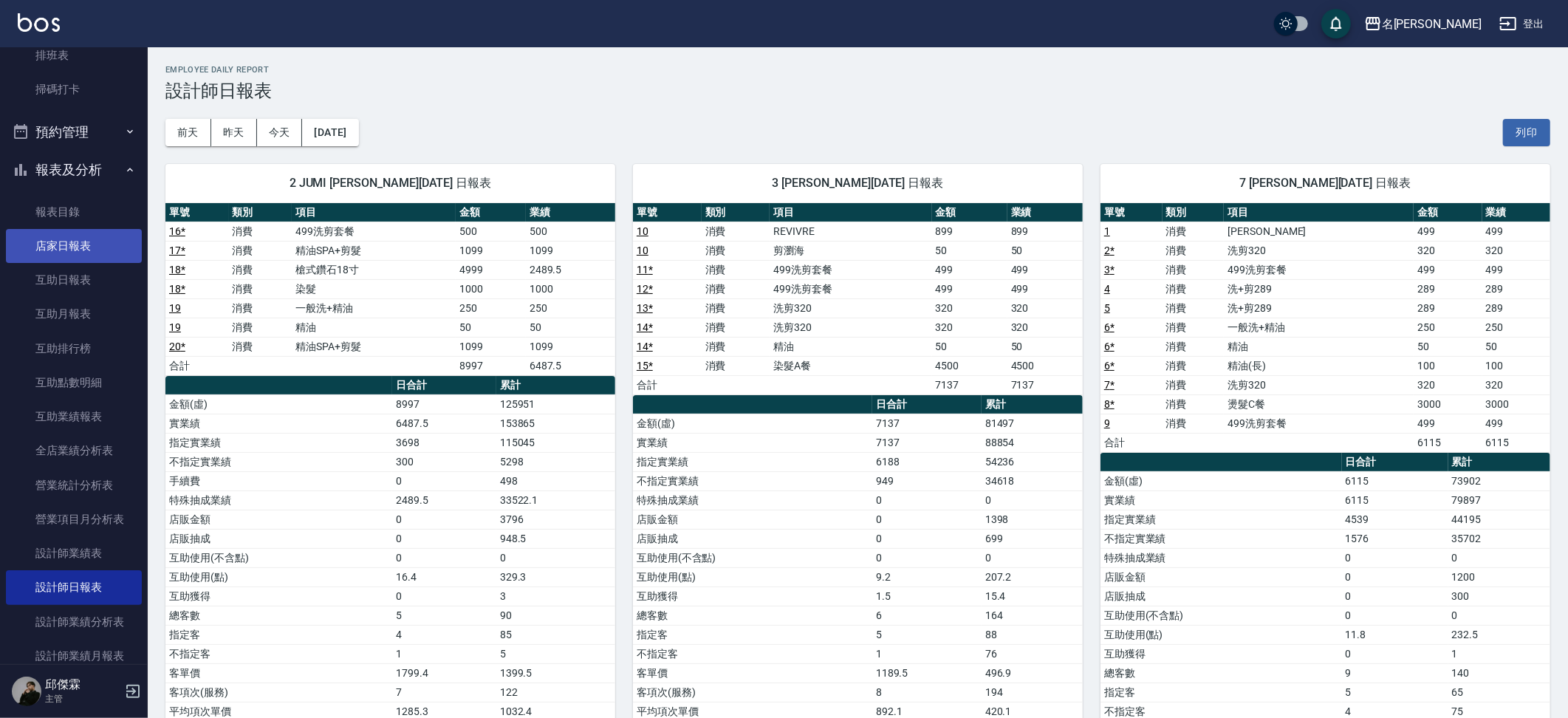
scroll to position [267, 0]
click at [88, 232] on link "店家日報表" at bounding box center [74, 242] width 136 height 34
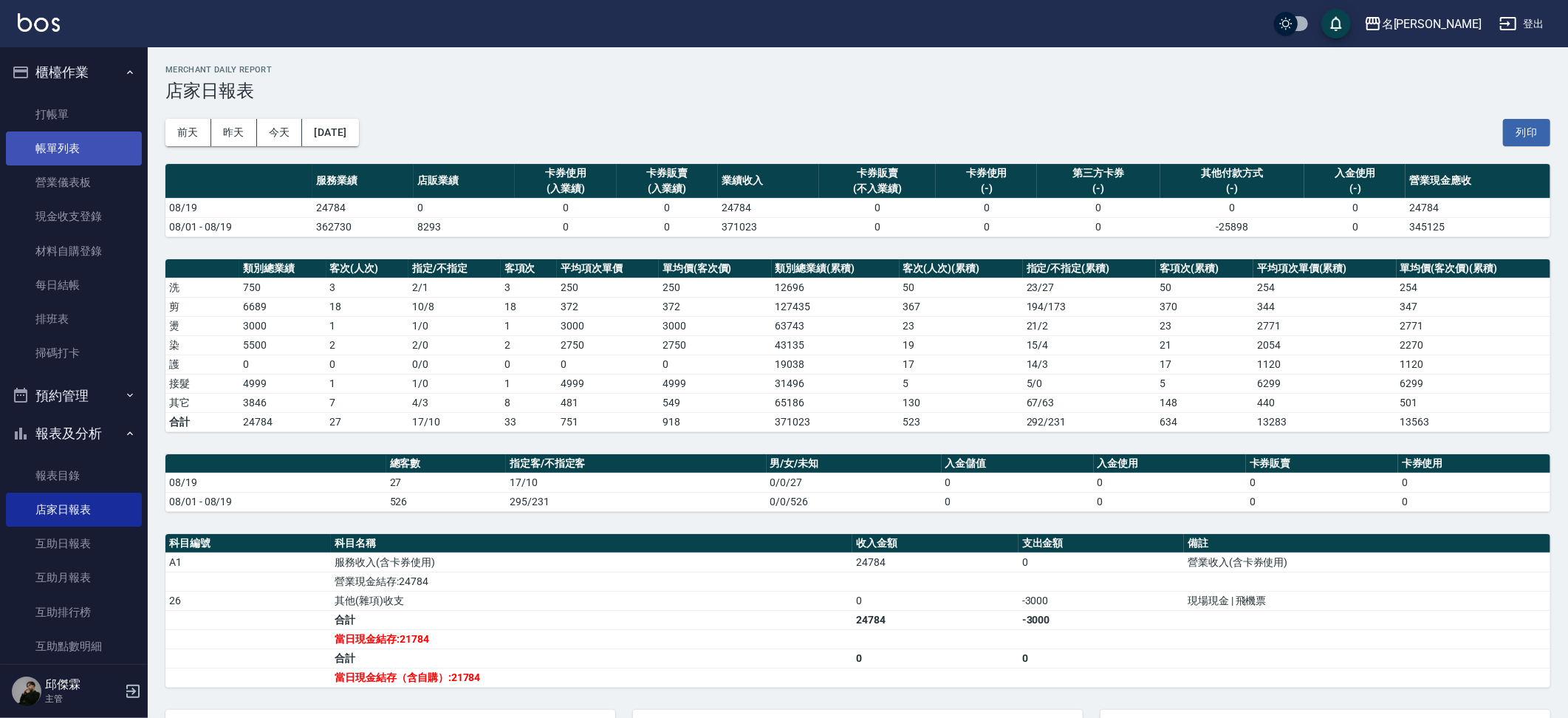
click at [56, 142] on link "帳單列表" at bounding box center [74, 148] width 136 height 34
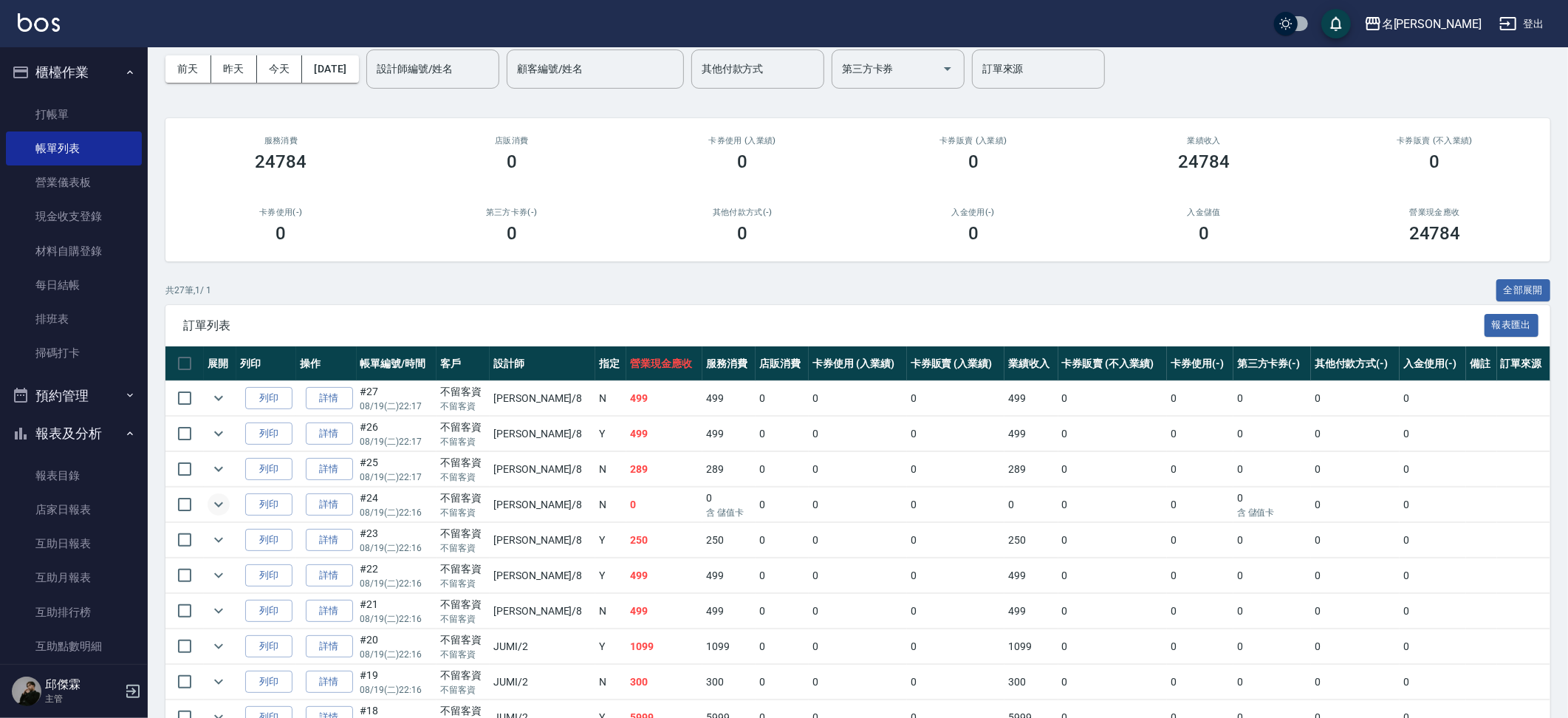
scroll to position [64, 0]
click at [214, 498] on icon "expand row" at bounding box center [218, 504] width 18 height 18
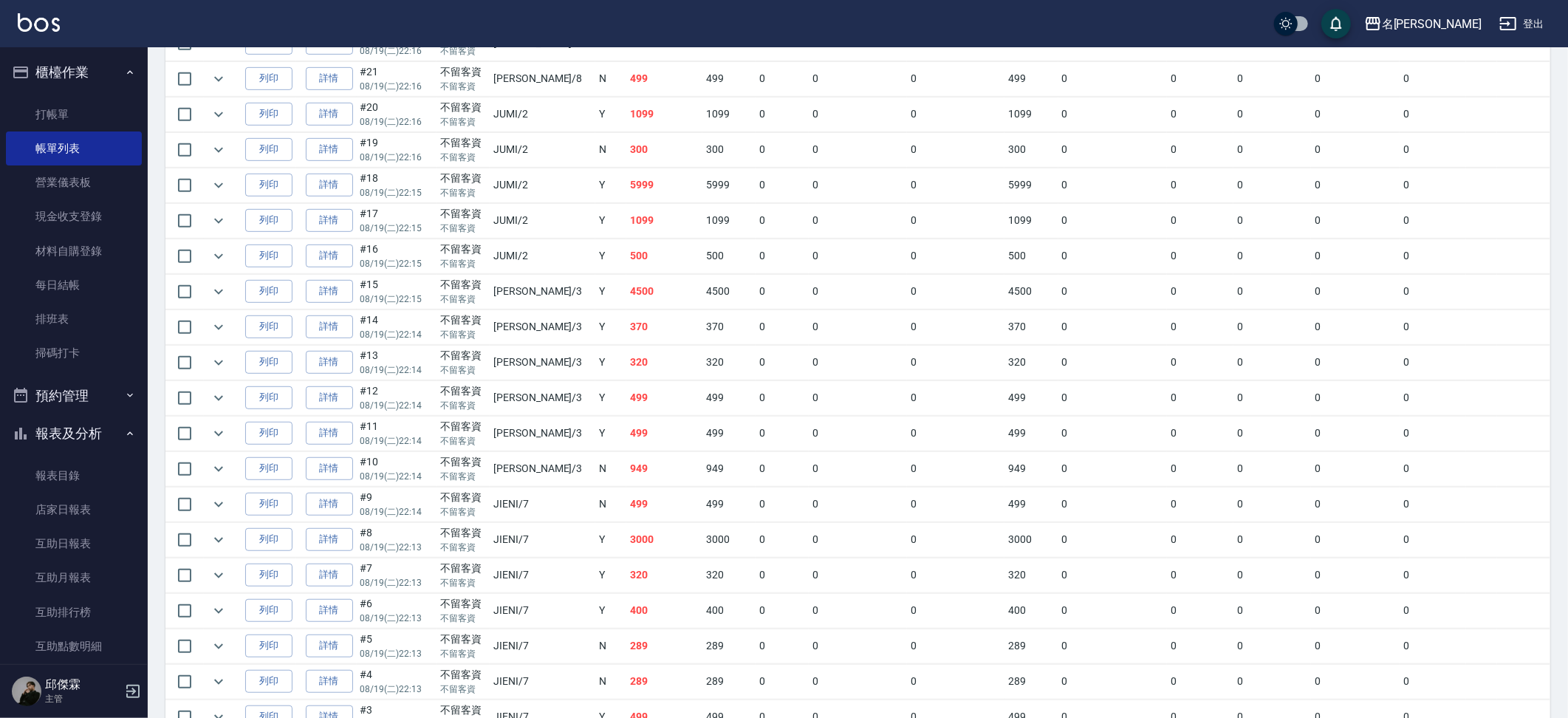
scroll to position [786, 0]
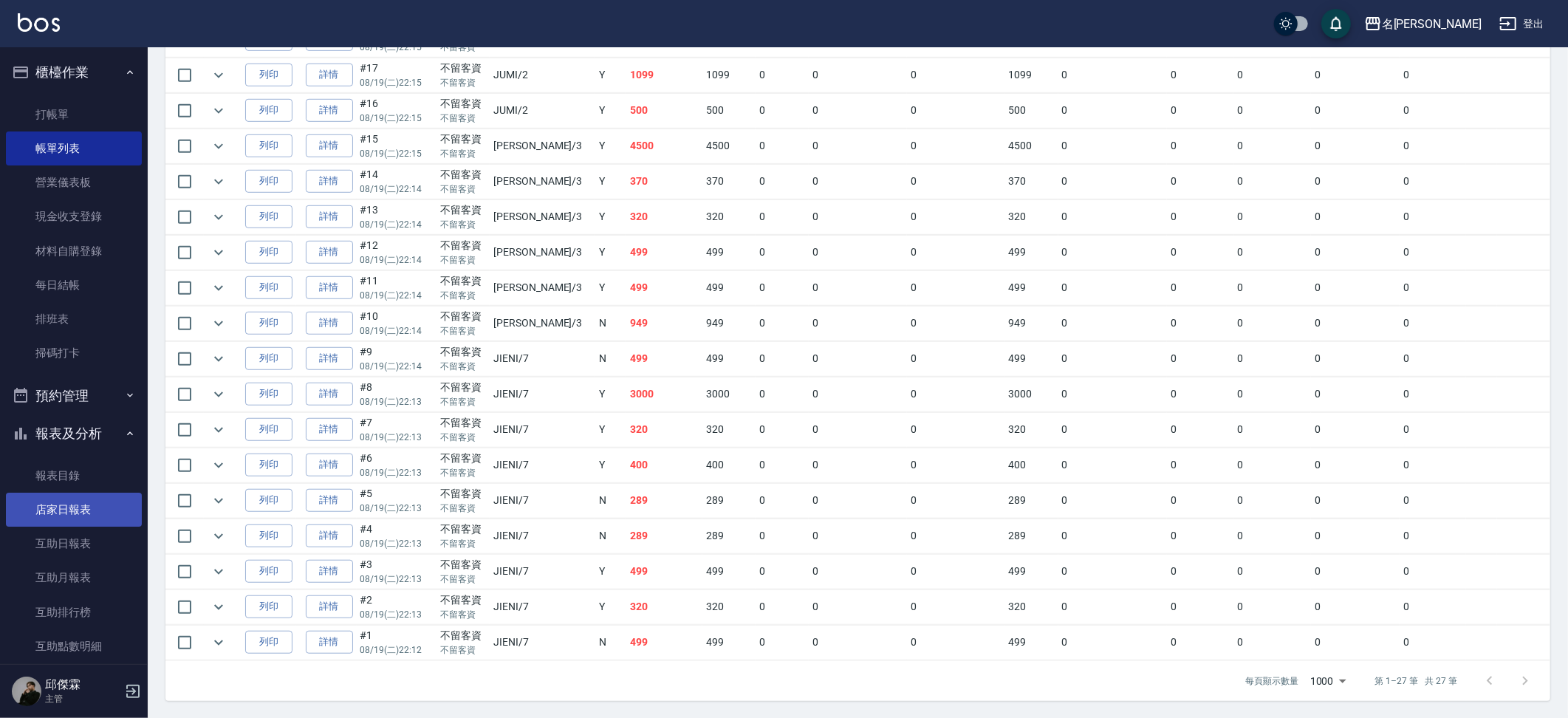
click at [70, 508] on link "店家日報表" at bounding box center [74, 510] width 136 height 34
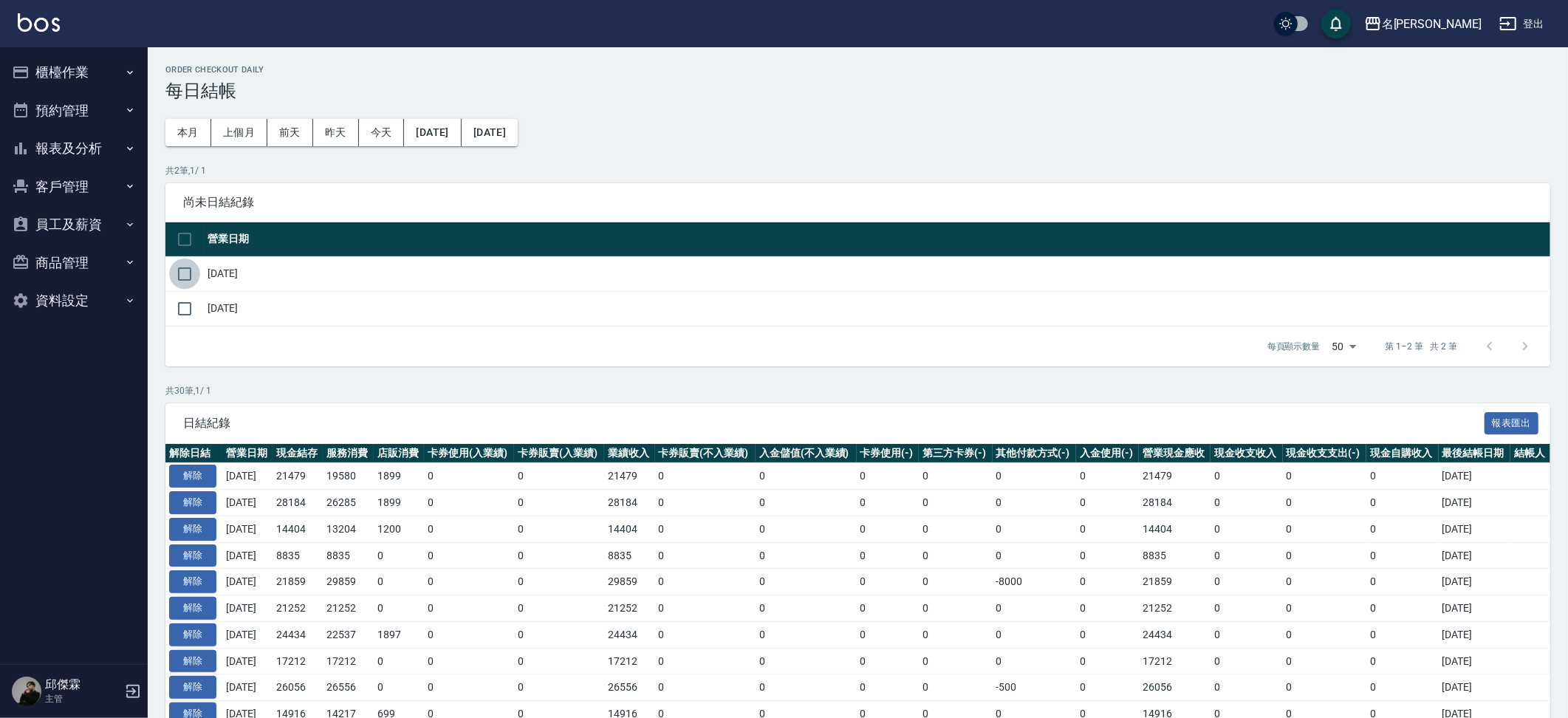
click at [179, 271] on input "checkbox" at bounding box center [185, 274] width 31 height 31
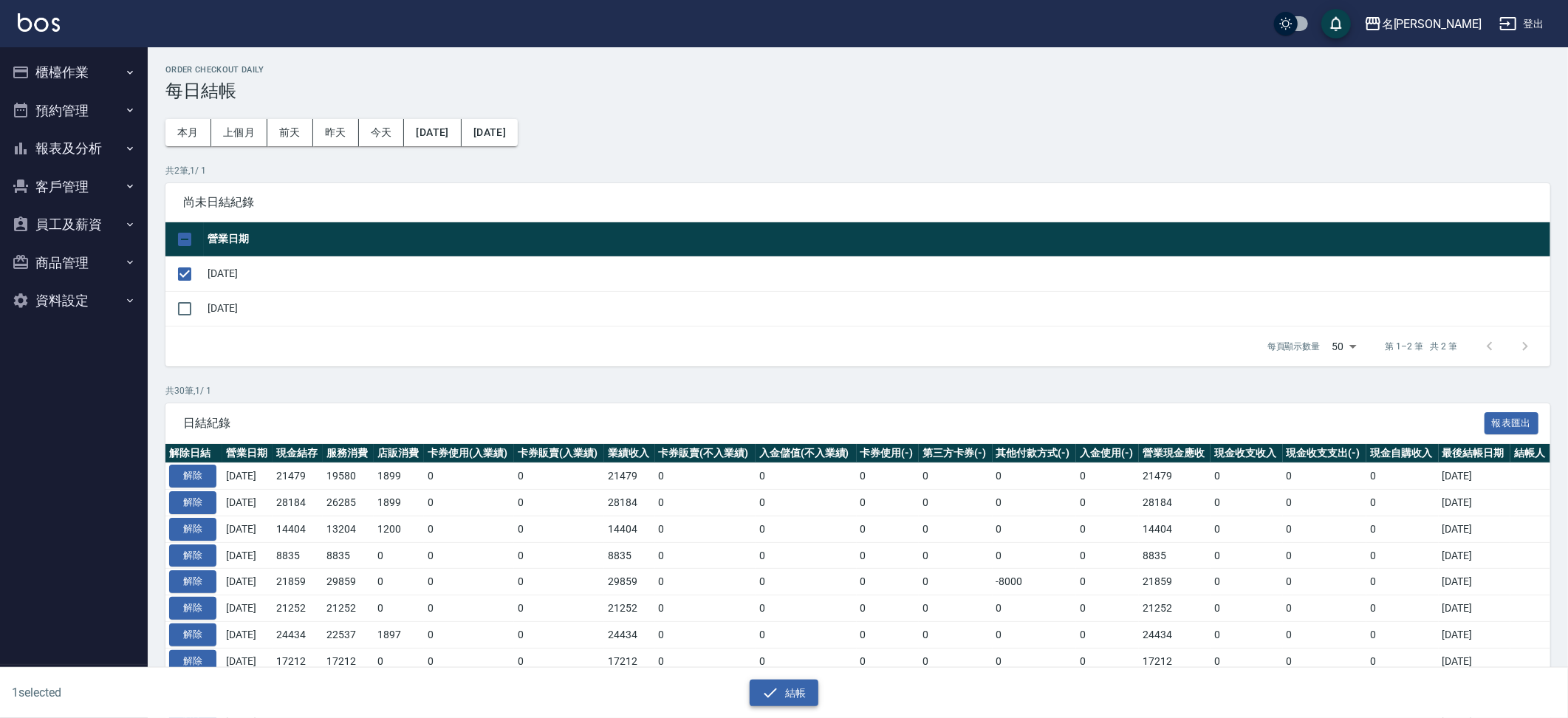
click at [807, 693] on button "結帳" at bounding box center [784, 693] width 68 height 27
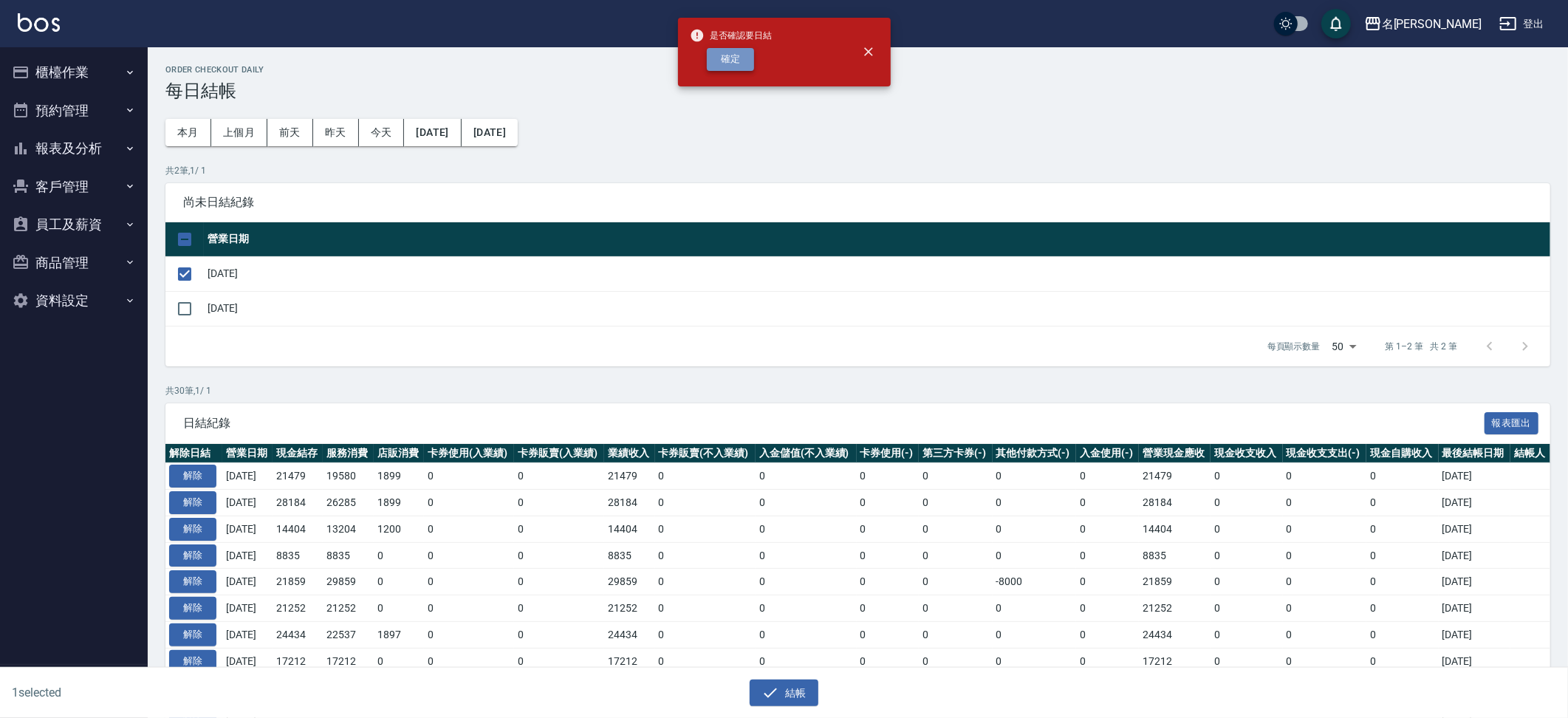
click at [729, 58] on button "確定" at bounding box center [730, 59] width 47 height 23
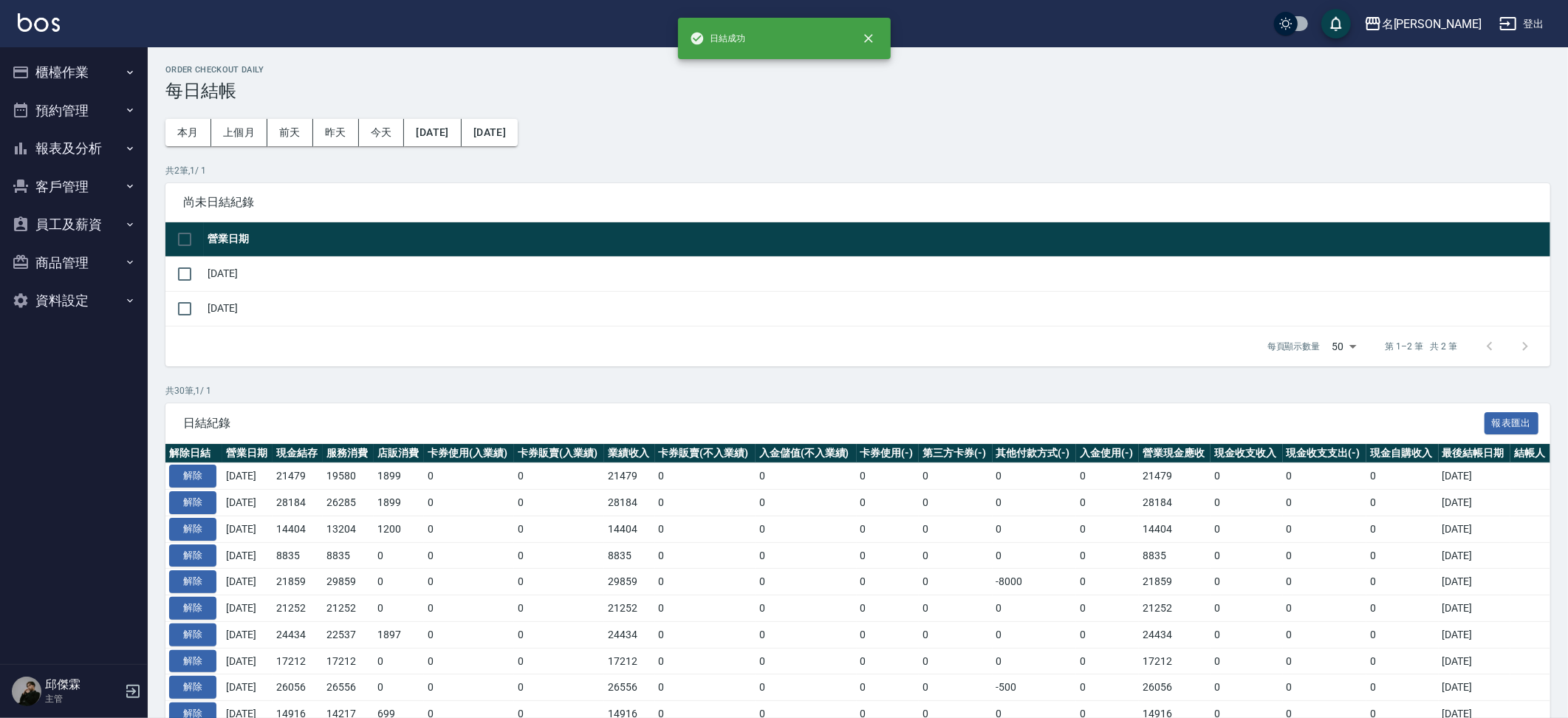
checkbox input "false"
